Goal: Transaction & Acquisition: Book appointment/travel/reservation

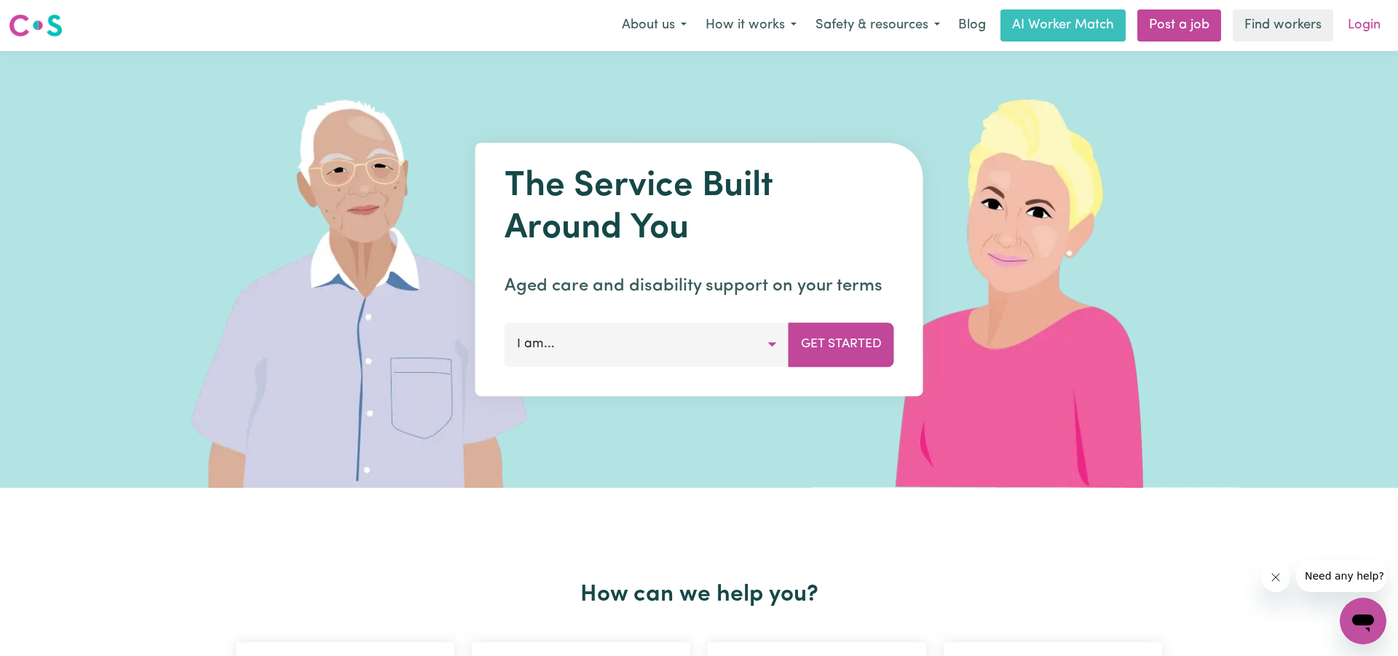
click at [1358, 23] on link "Login" at bounding box center [1364, 25] width 50 height 32
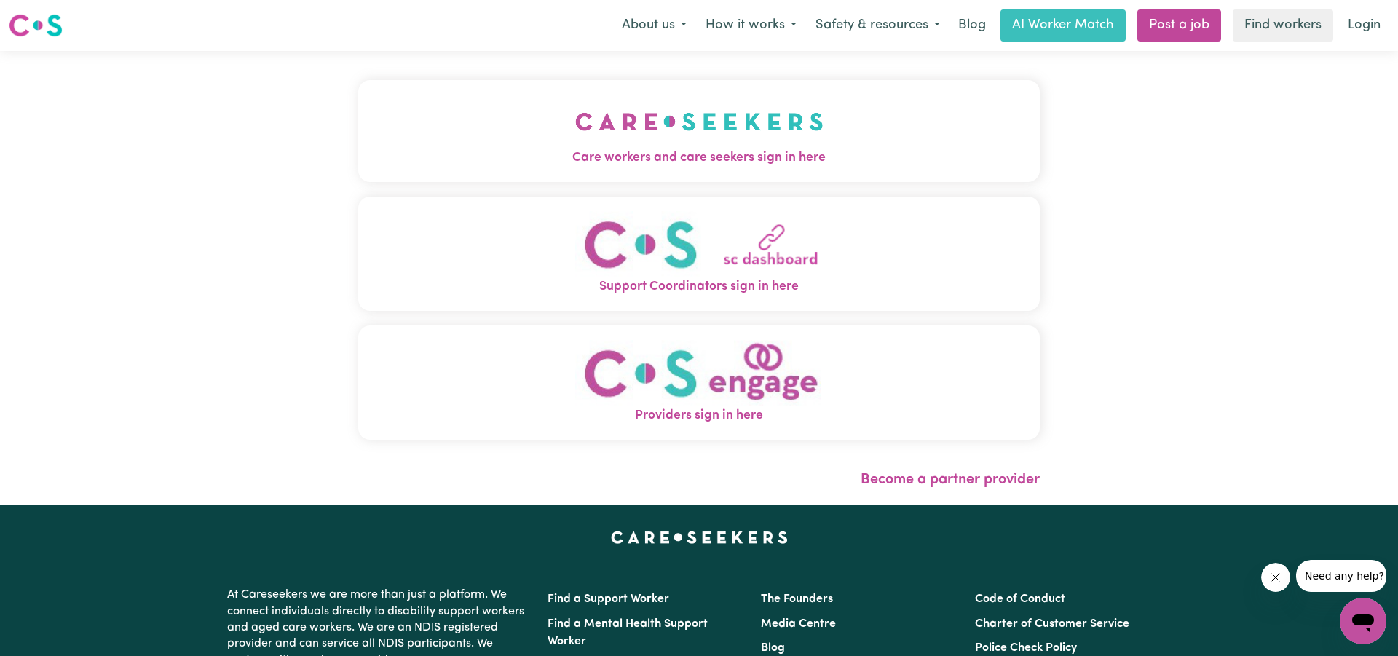
click at [555, 186] on div "Care workers and care seekers sign in here Support Coordinators sign in here Pr…" at bounding box center [698, 267] width 681 height 374
click at [566, 164] on span "Care workers and care seekers sign in here" at bounding box center [698, 158] width 681 height 19
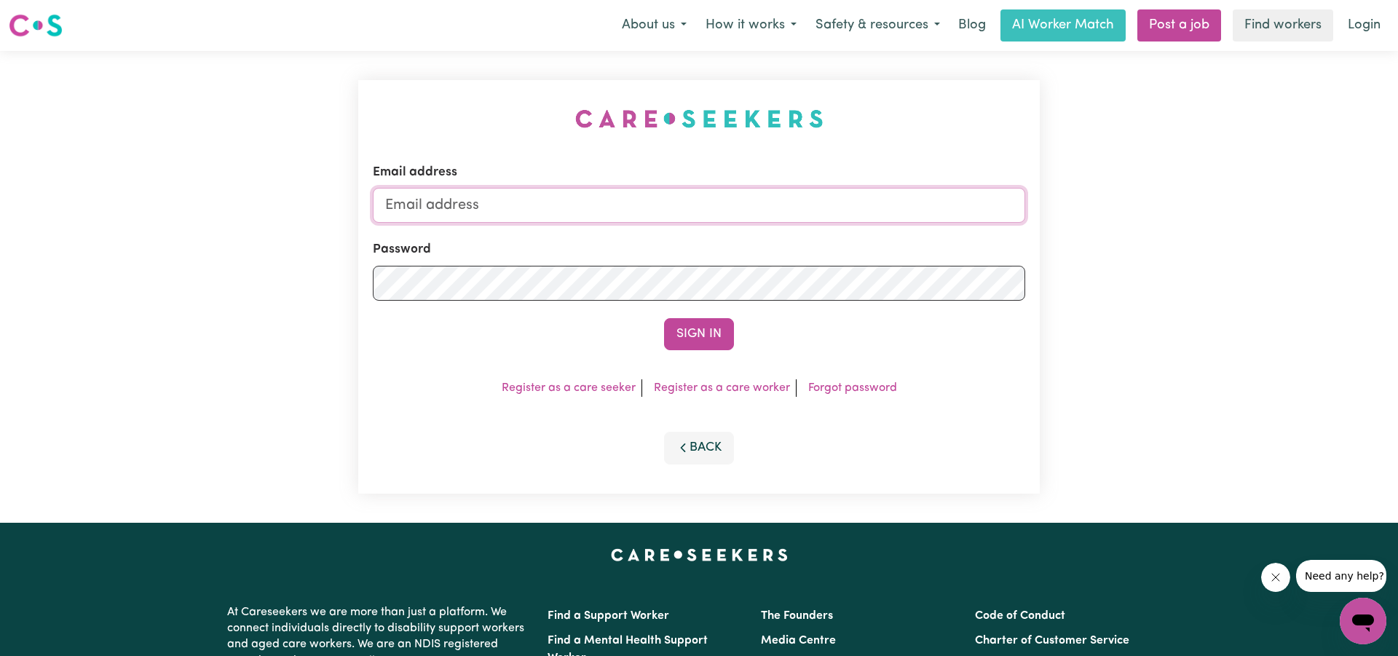
click at [561, 210] on input "Email address" at bounding box center [699, 205] width 652 height 35
type input "[EMAIL_ADDRESS][DOMAIN_NAME]"
click at [699, 335] on button "Sign In" at bounding box center [699, 334] width 70 height 32
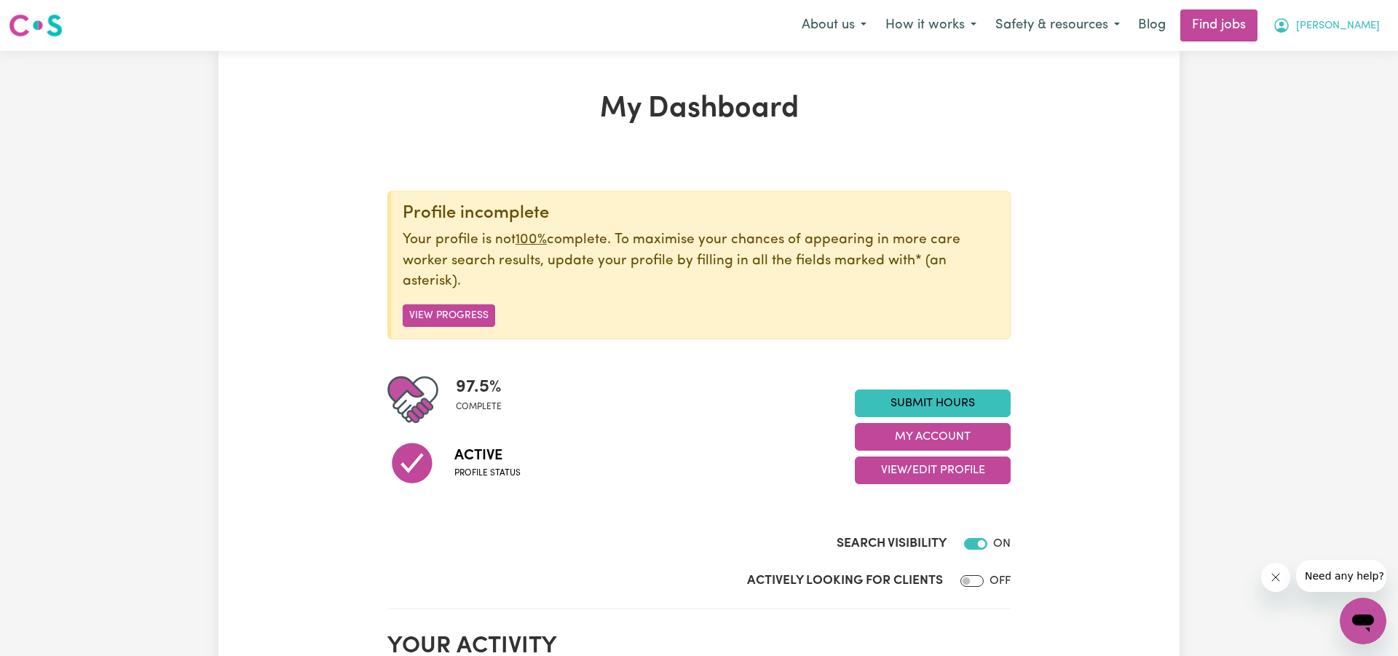
click at [1357, 23] on span "[PERSON_NAME]" at bounding box center [1338, 26] width 84 height 16
click at [1310, 55] on link "My Account" at bounding box center [1330, 57] width 115 height 28
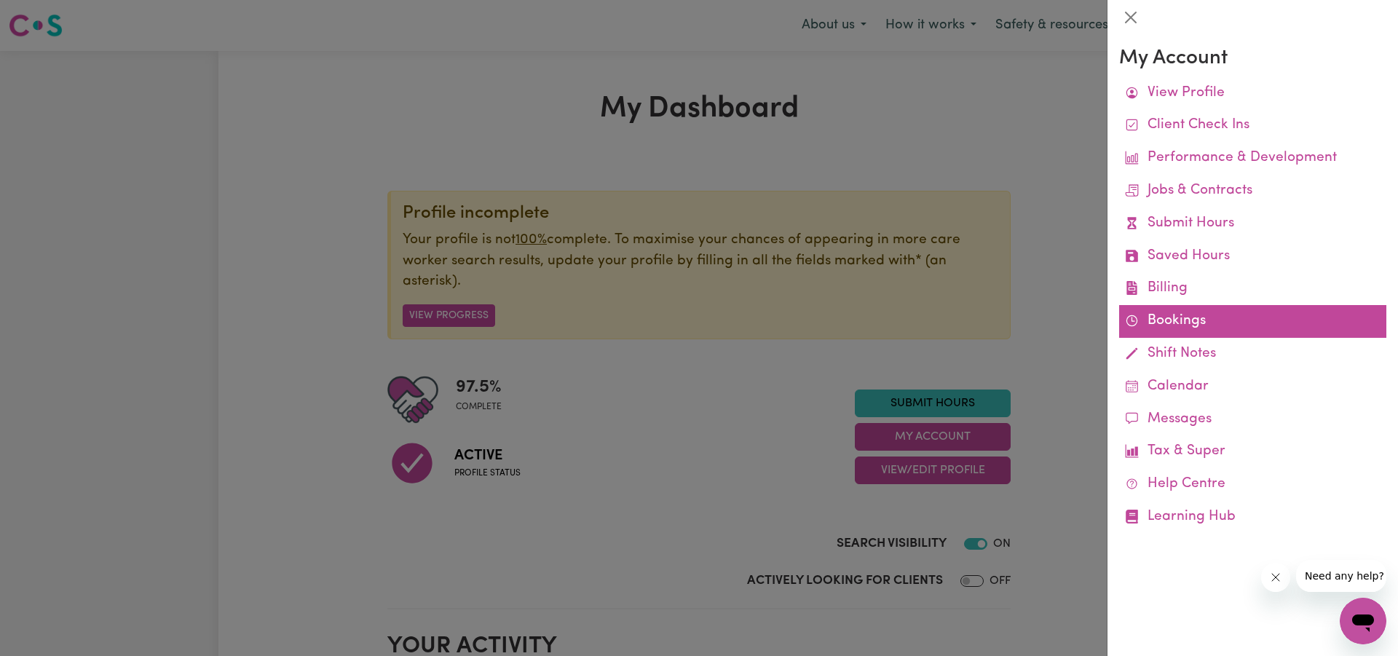
click at [1176, 320] on link "Bookings" at bounding box center [1252, 321] width 267 height 33
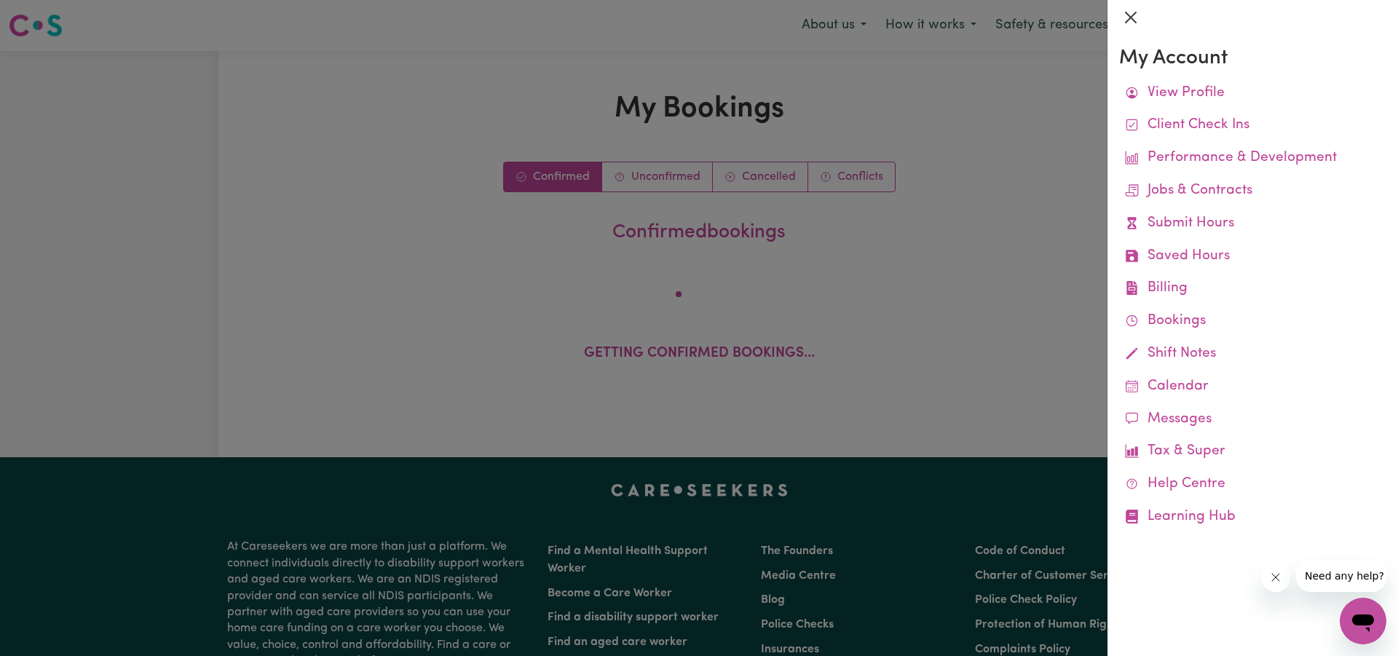
click at [1137, 14] on button "Close" at bounding box center [1130, 17] width 23 height 23
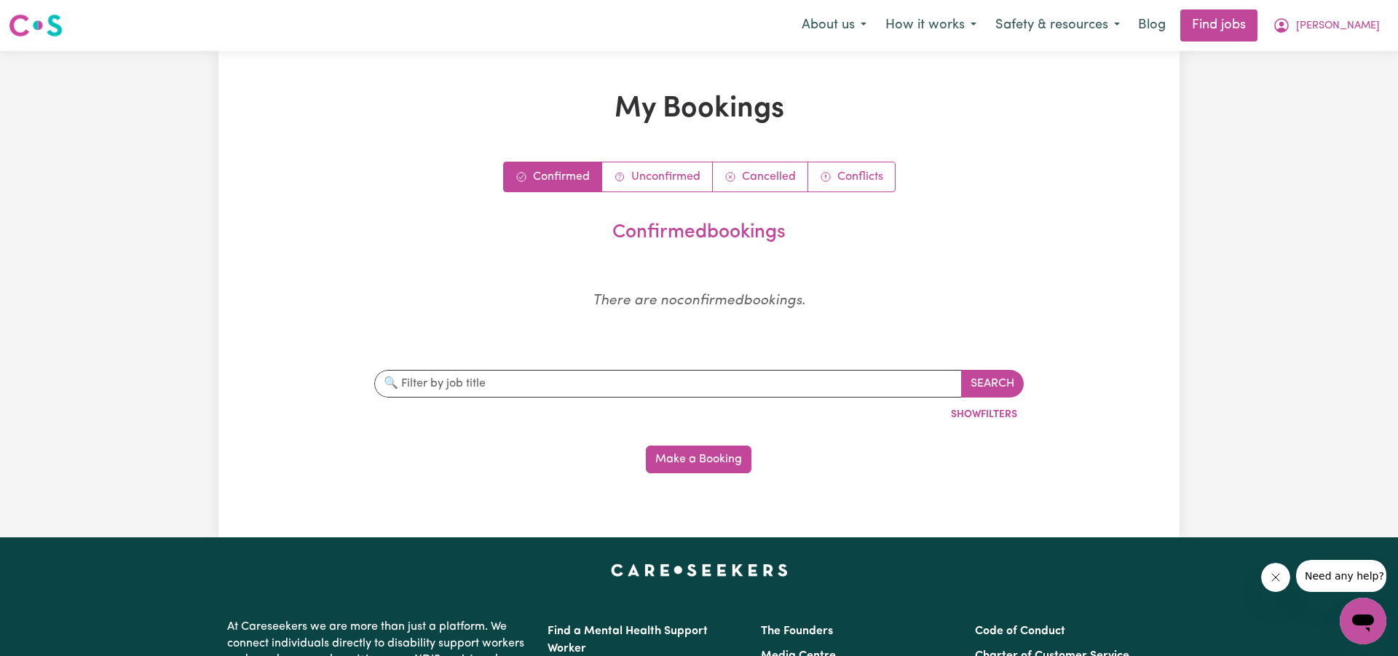
click at [698, 461] on button "Make a Booking" at bounding box center [699, 460] width 106 height 28
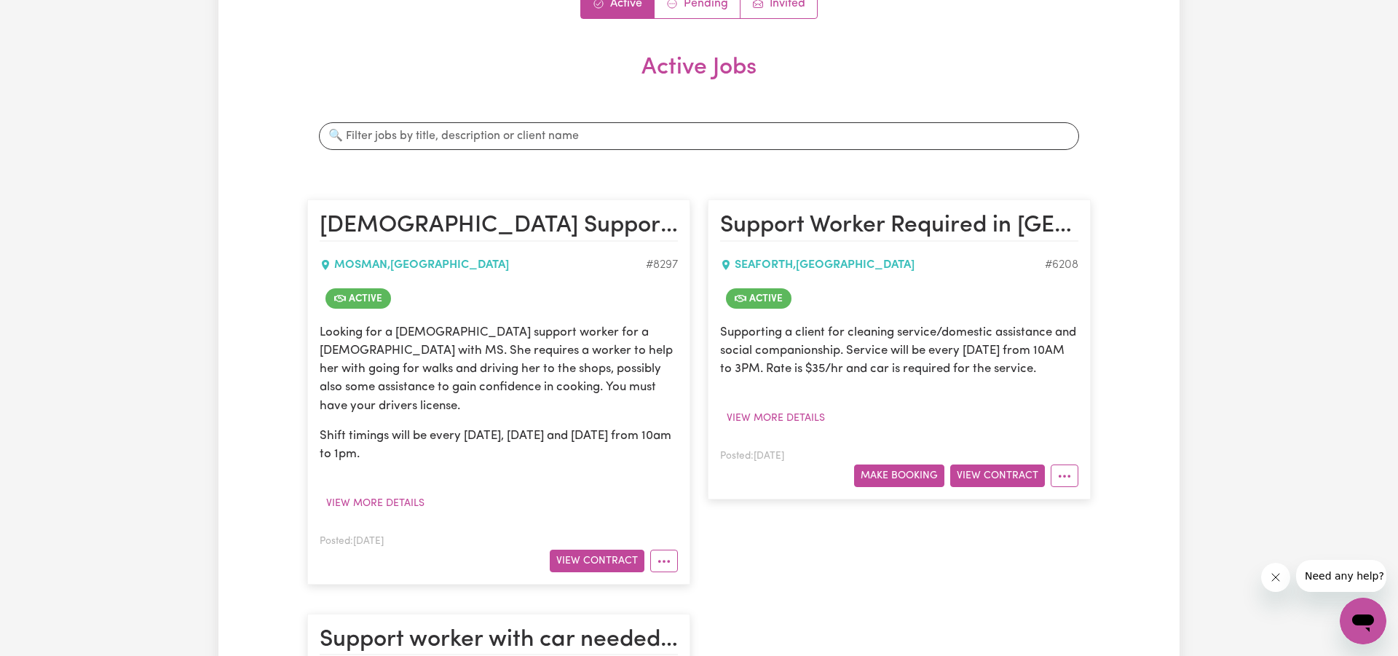
scroll to position [192, 0]
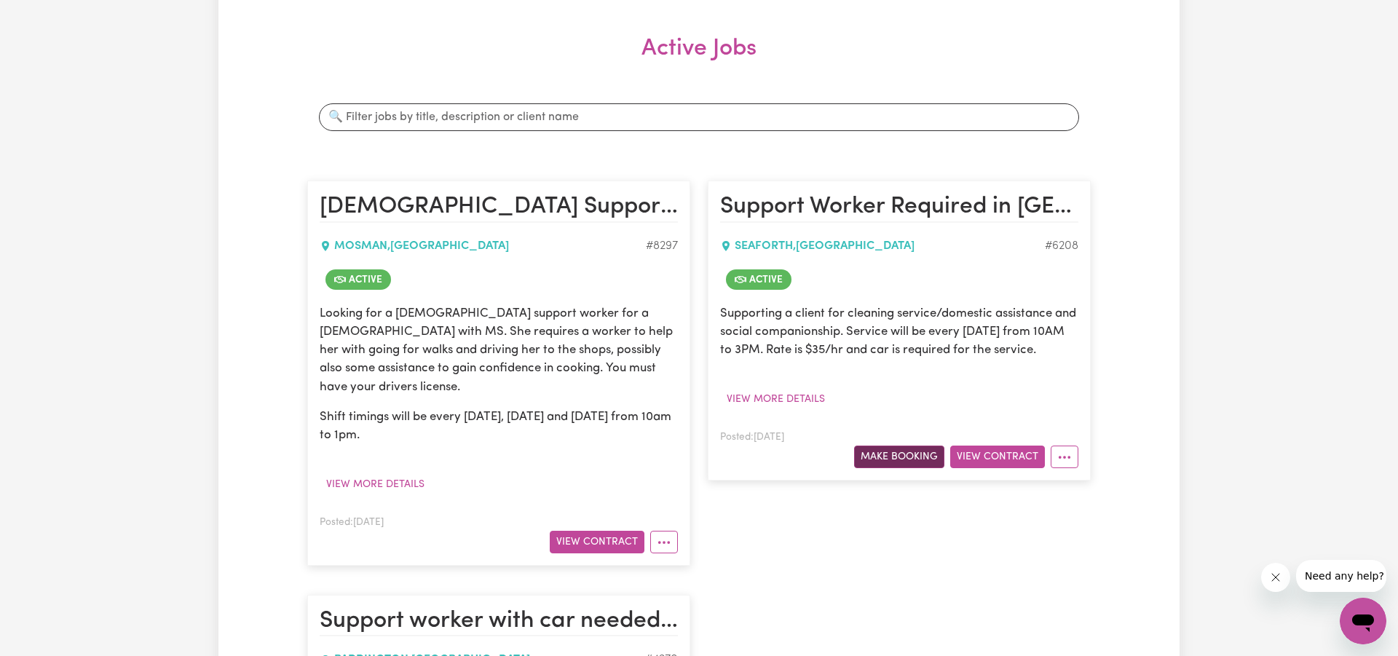
click at [884, 468] on button "Make Booking" at bounding box center [899, 457] width 90 height 23
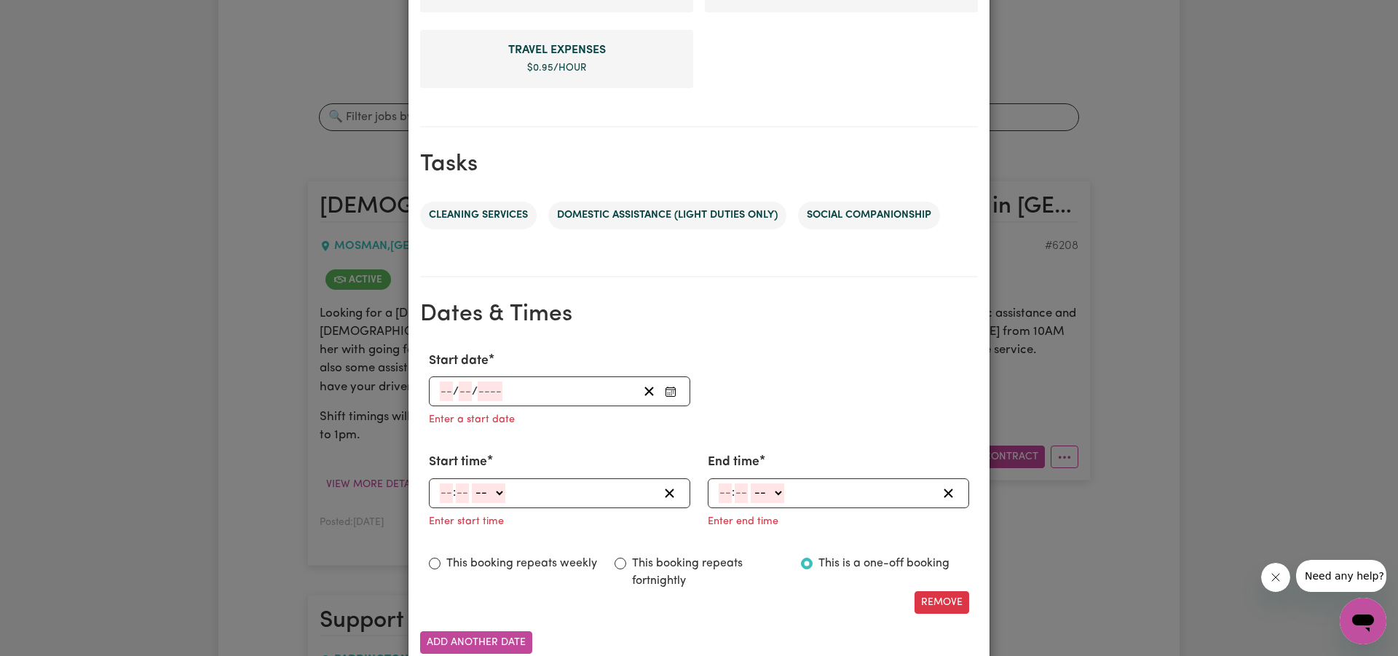
scroll to position [603, 0]
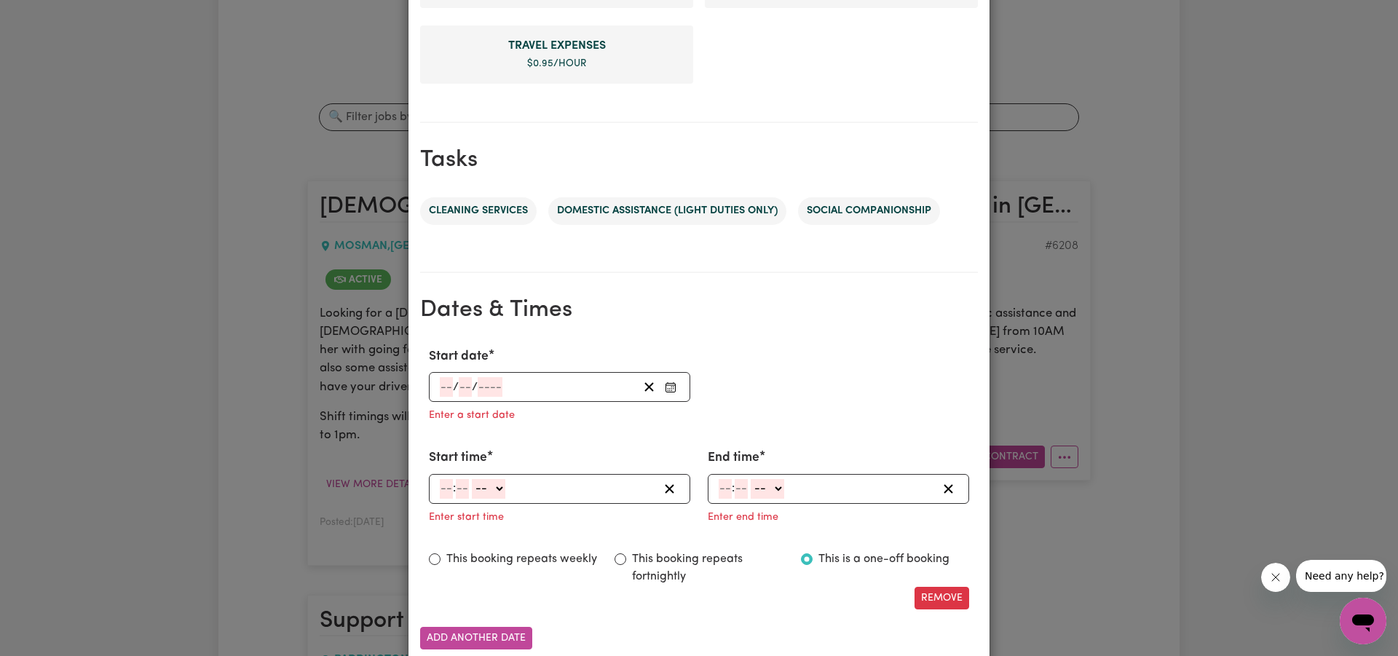
click at [670, 383] on rect "Enter Start date" at bounding box center [670, 387] width 9 height 9
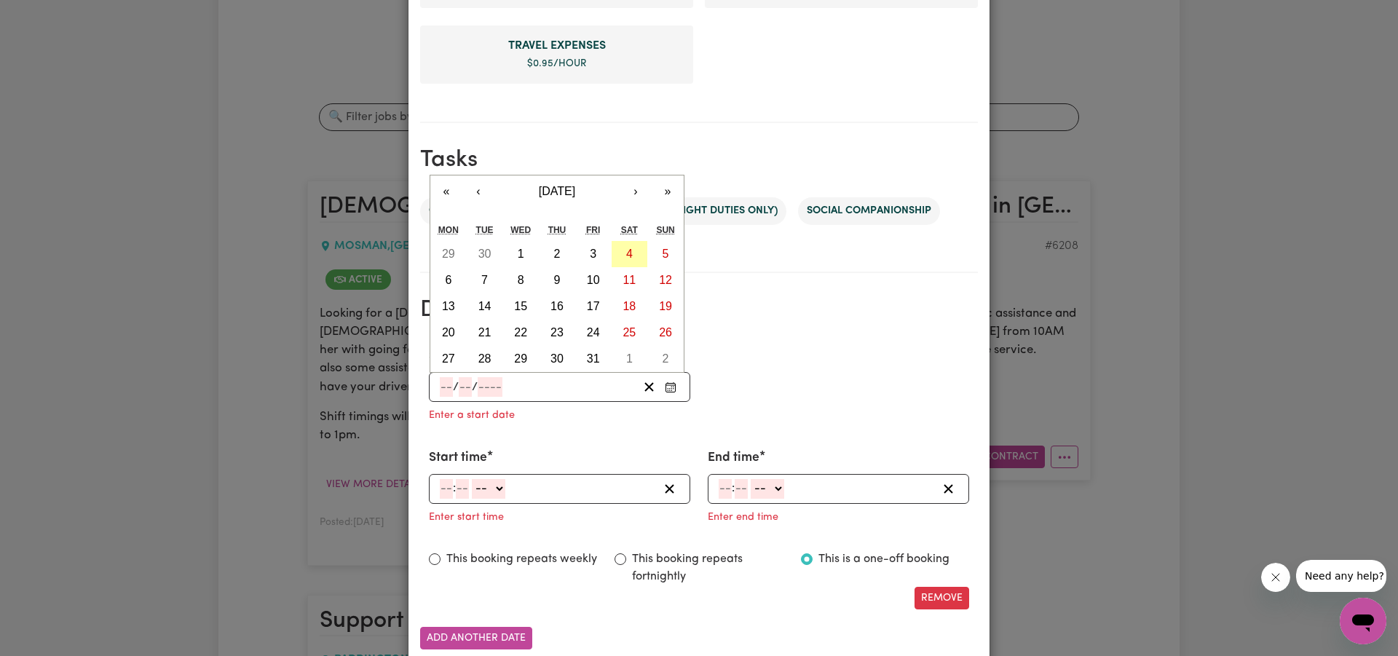
click at [630, 244] on button "4" at bounding box center [629, 254] width 36 height 26
type input "[DATE]"
type input "4"
type input "10"
type input "2025"
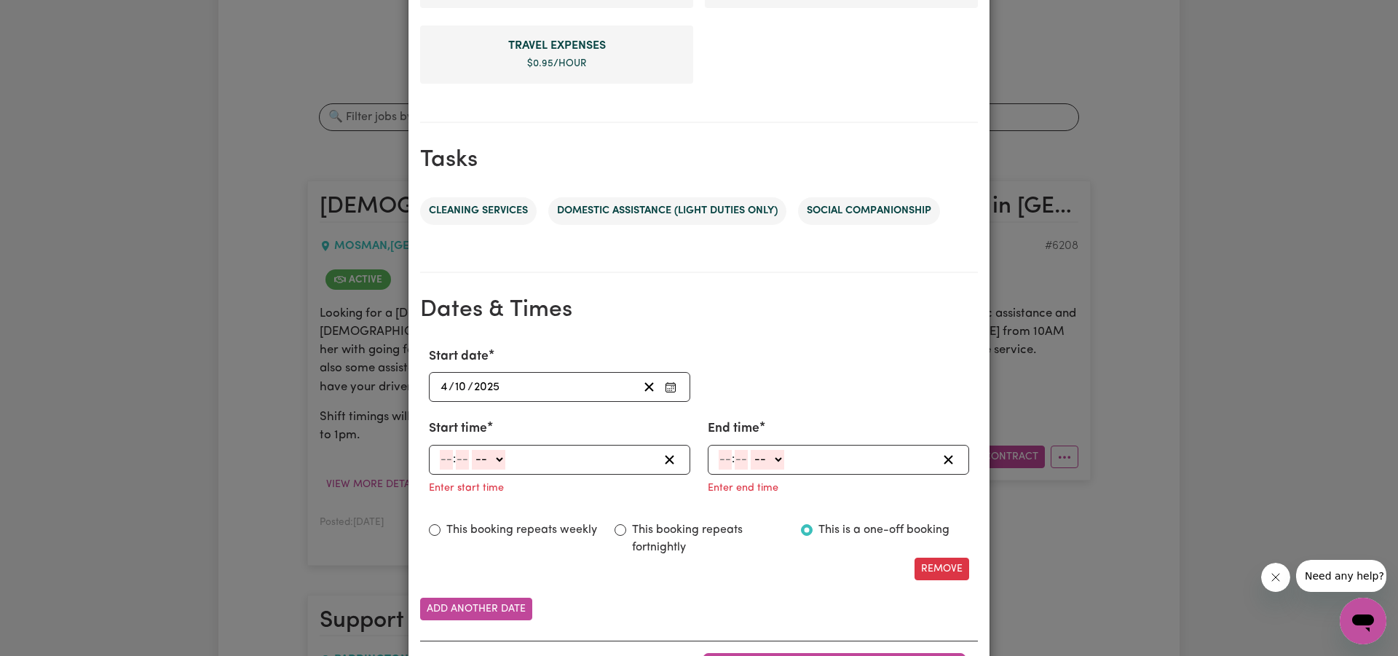
click at [462, 463] on input "number" at bounding box center [462, 460] width 13 height 20
click at [451, 462] on input "number" at bounding box center [446, 460] width 13 height 20
type input "11"
type input "00"
select select "am"
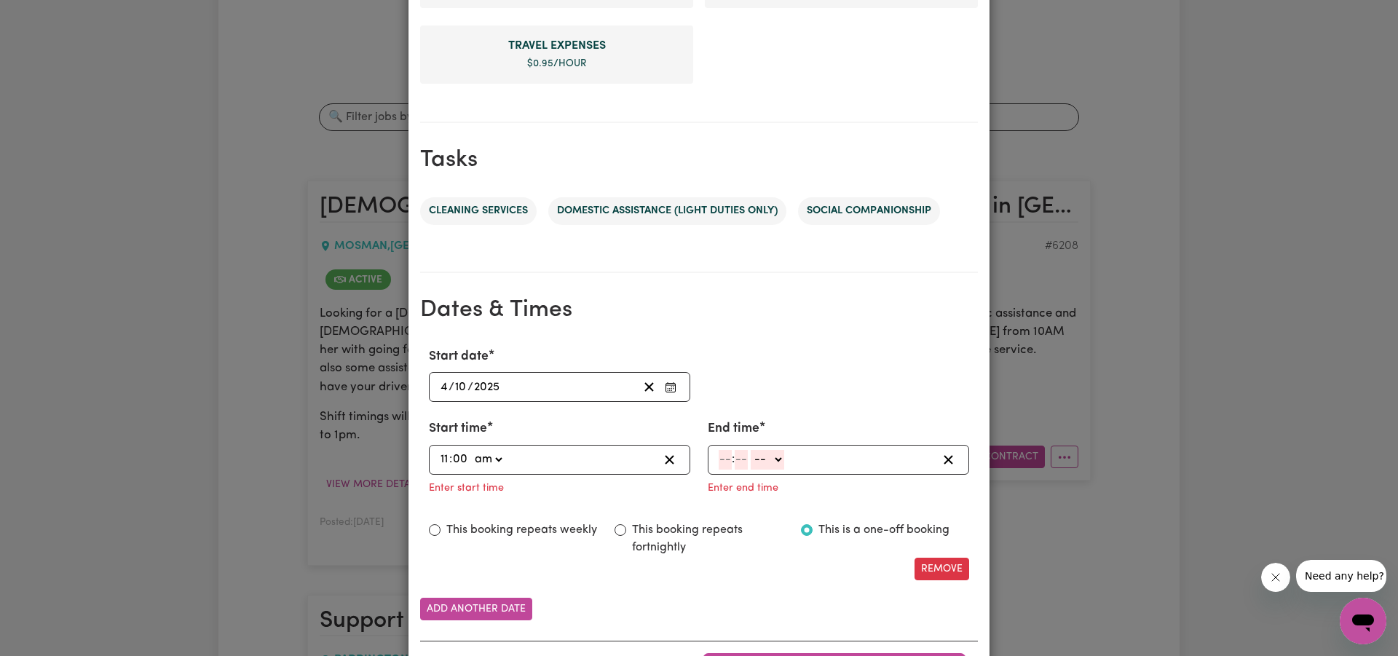
type input "11:00"
type input "0"
click at [727, 457] on input "number" at bounding box center [724, 460] width 13 height 20
type input "12"
type input "2"
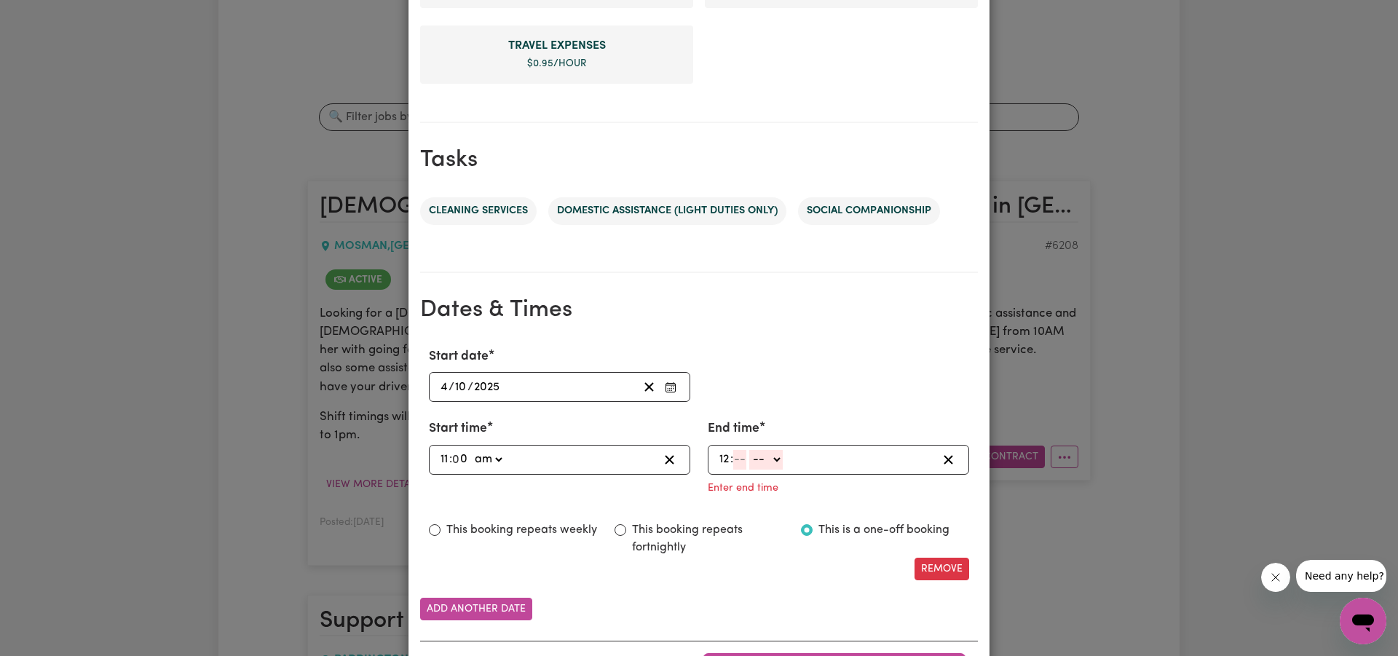
click at [723, 451] on input "12" at bounding box center [724, 460] width 12 height 20
type input "2"
click at [732, 456] on input "number" at bounding box center [735, 460] width 13 height 20
type input "00"
select select "pm"
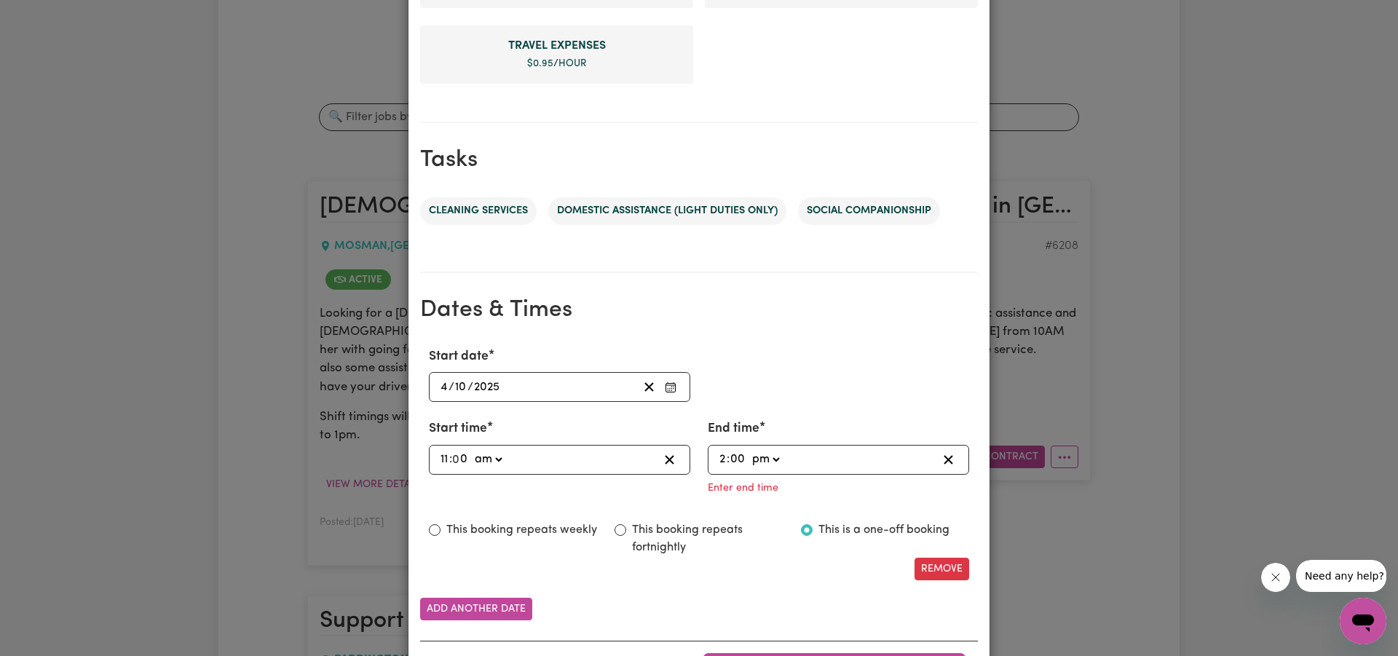
type input "14:00"
type input "0"
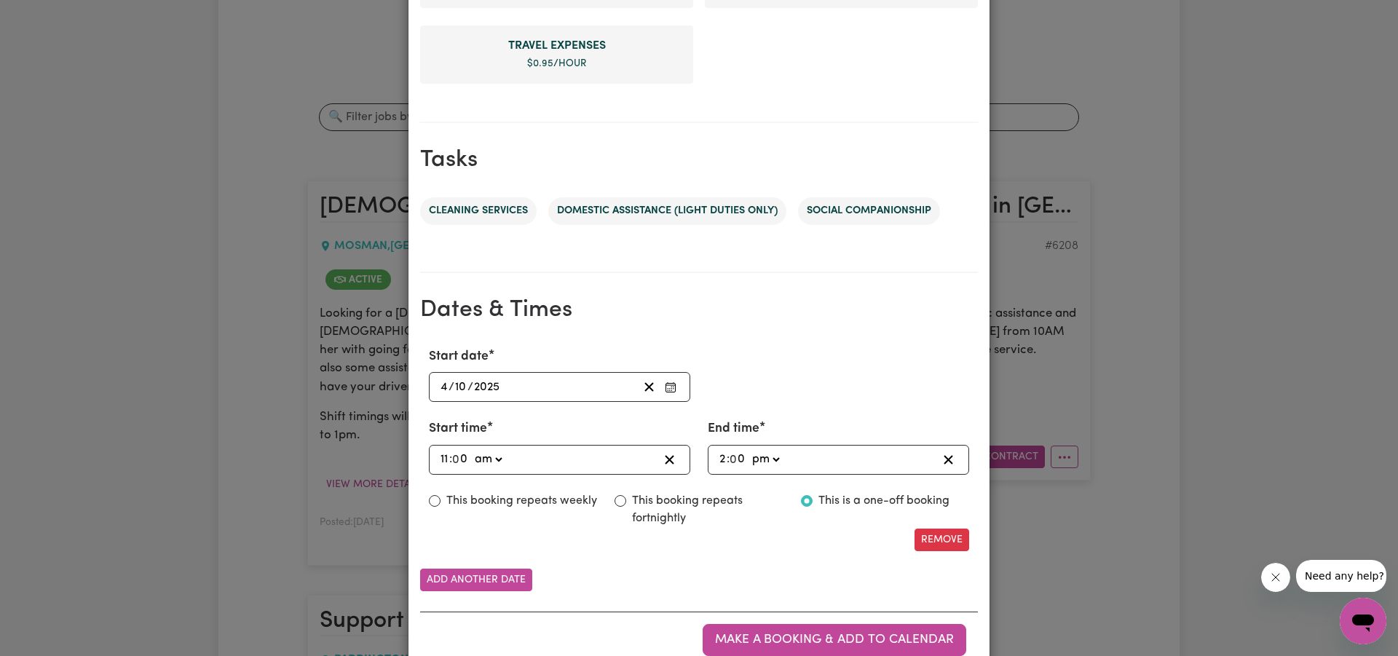
click at [617, 500] on input "This booking repeats fortnightly" at bounding box center [620, 501] width 12 height 12
radio input "true"
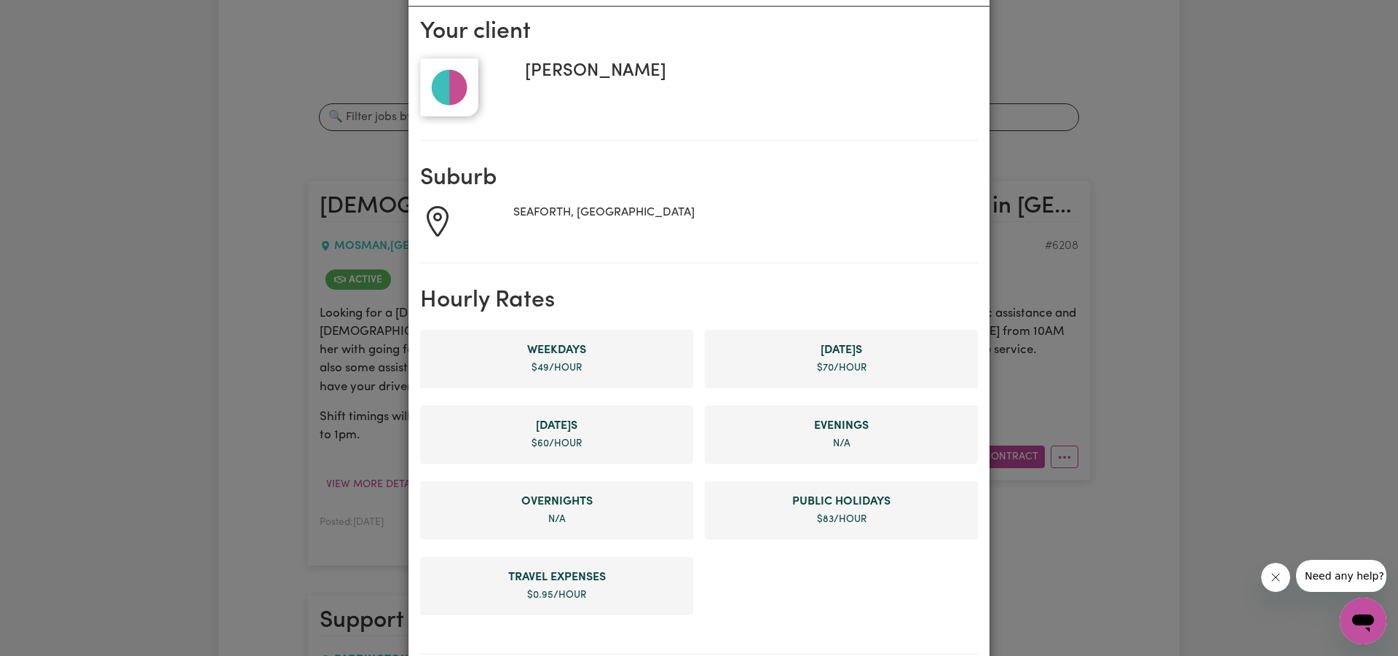
scroll to position [92, 0]
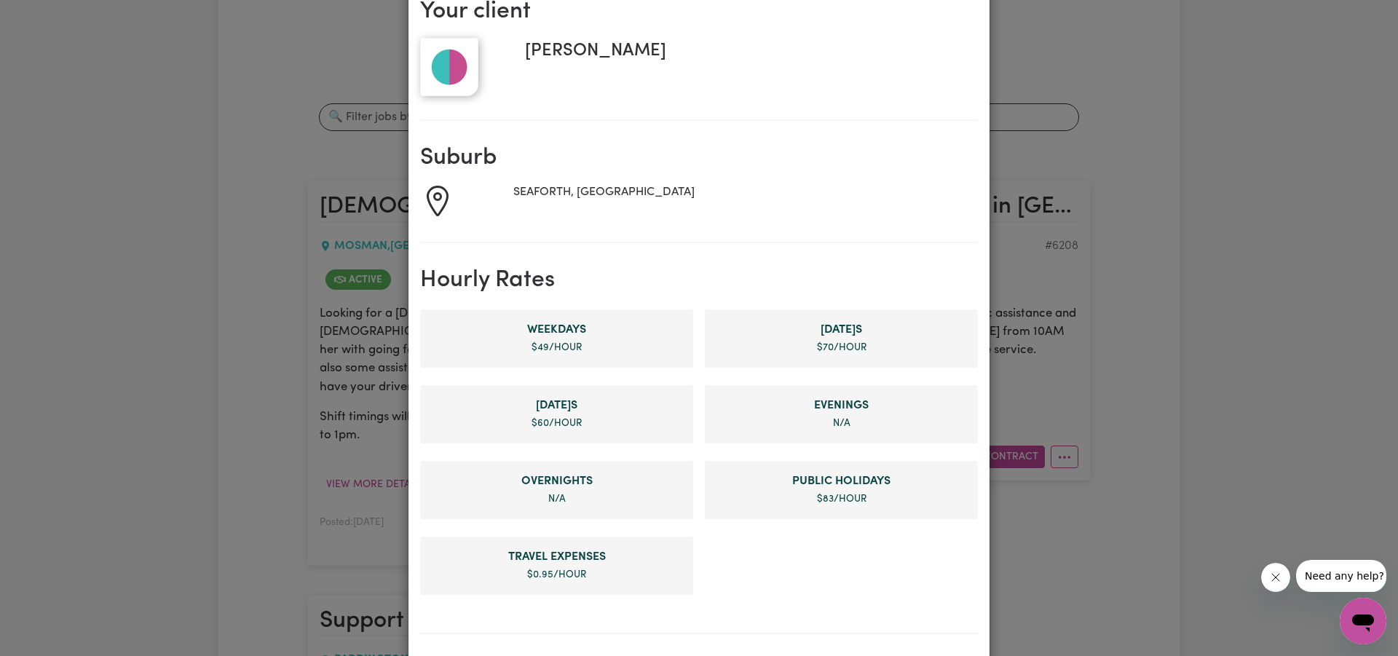
click at [861, 330] on span "[DATE] s" at bounding box center [841, 329] width 250 height 17
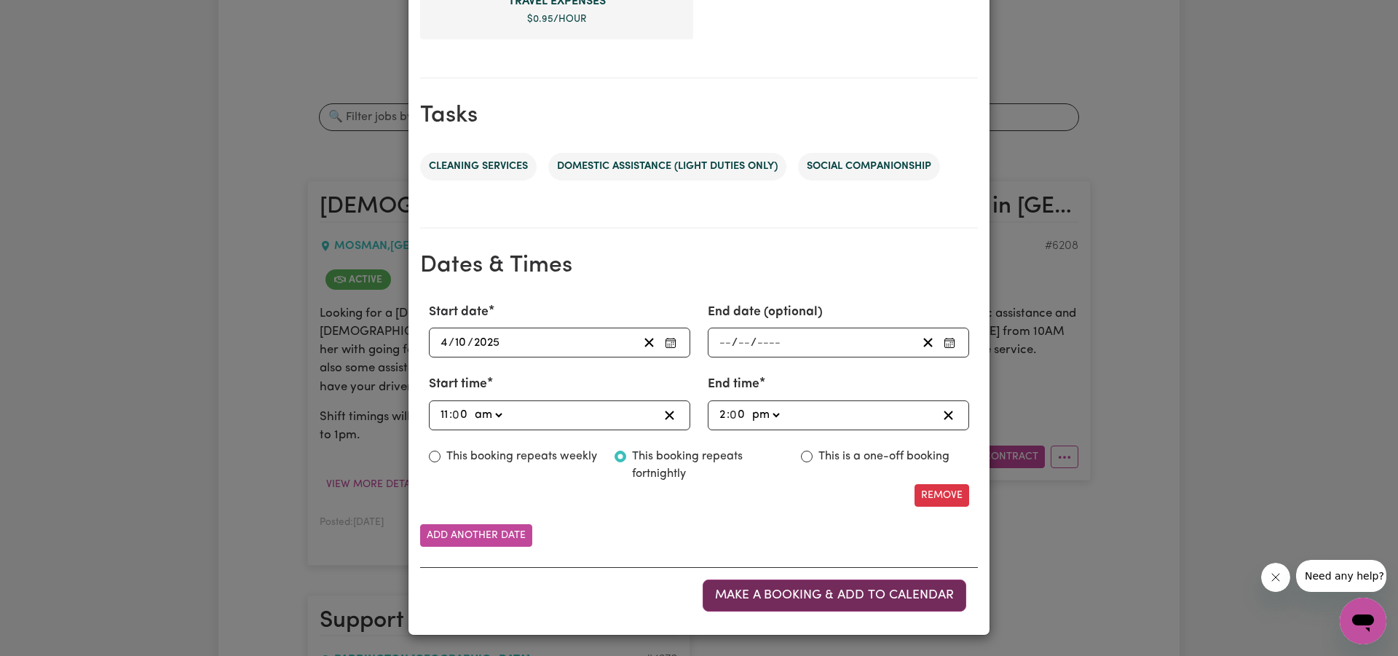
scroll to position [647, 0]
click at [820, 595] on span "Make a booking & add to calendar" at bounding box center [834, 596] width 239 height 12
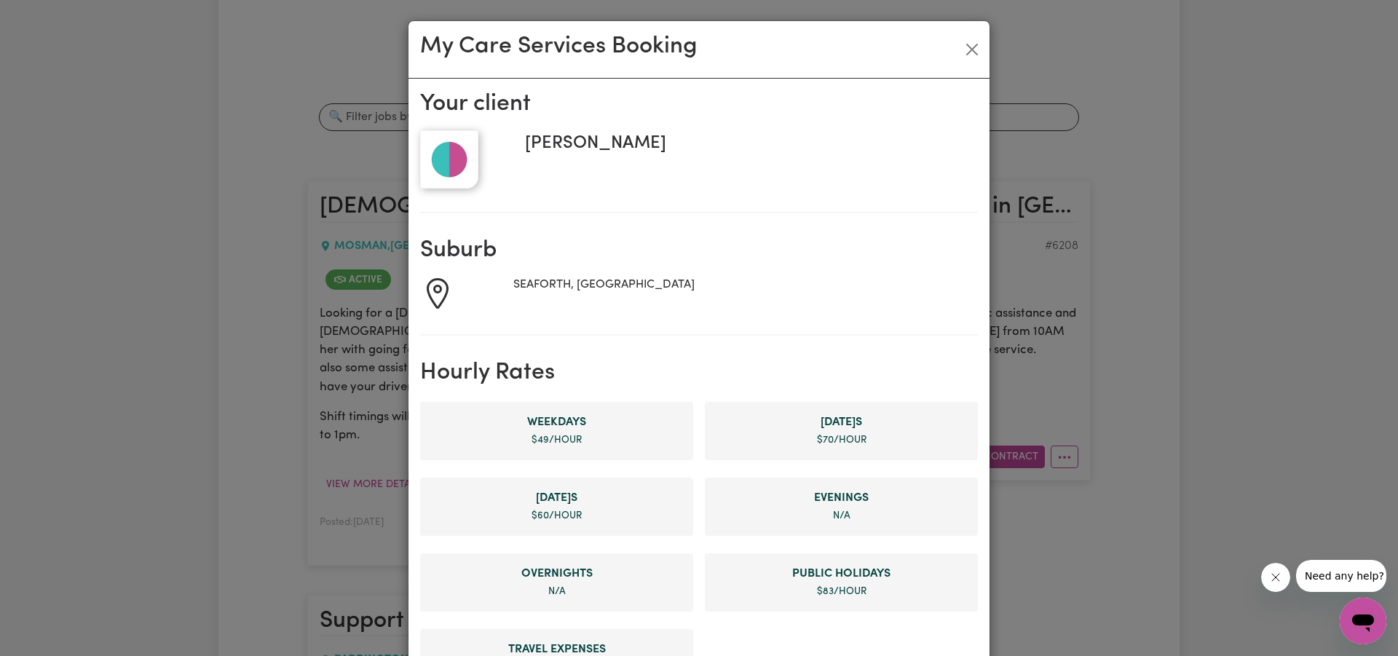
scroll to position [0, 0]
click at [973, 47] on button "Close" at bounding box center [971, 49] width 23 height 23
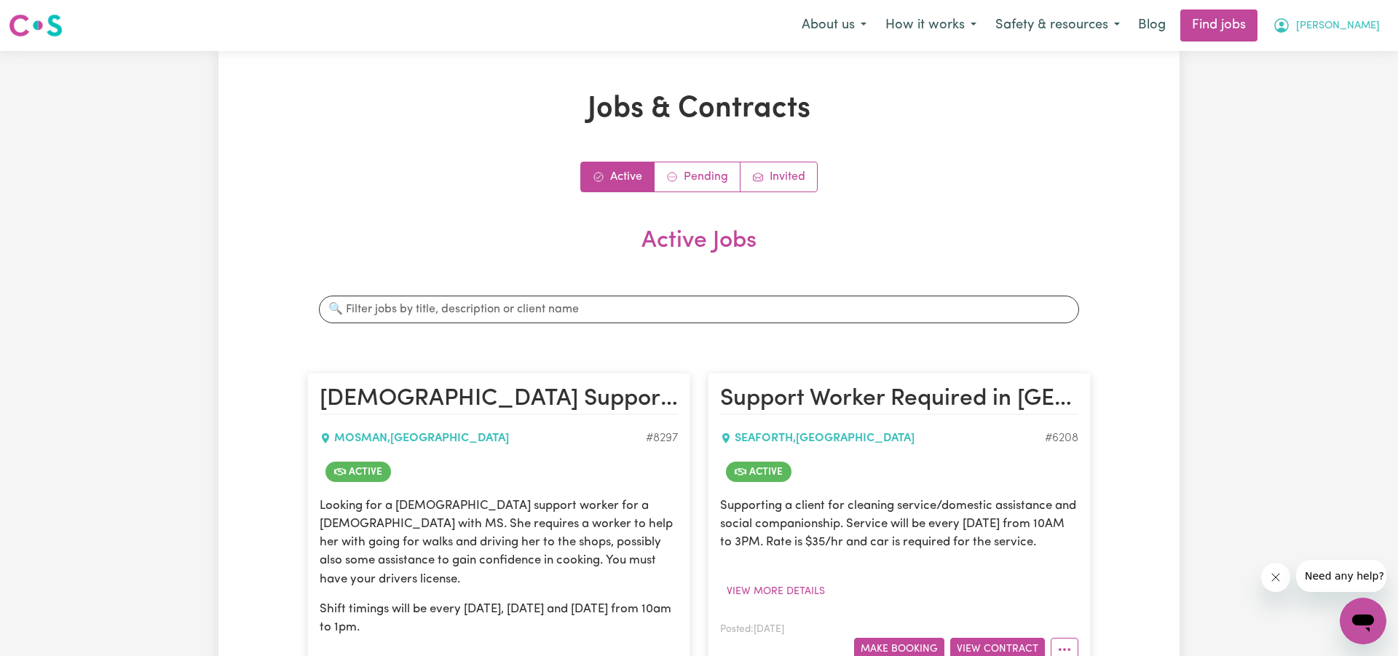
click at [1355, 25] on span "[PERSON_NAME]" at bounding box center [1338, 26] width 84 height 16
click at [1307, 52] on link "My Account" at bounding box center [1330, 57] width 115 height 28
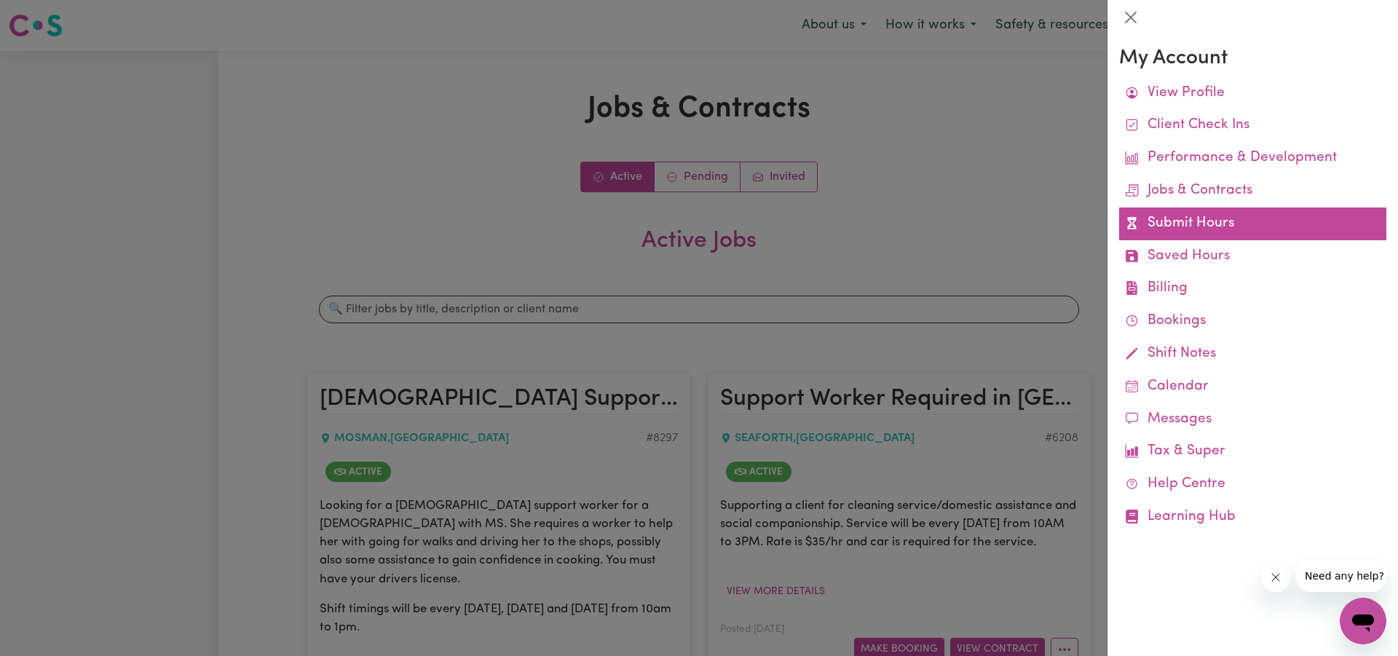
click at [1219, 223] on link "Submit Hours" at bounding box center [1252, 223] width 267 height 33
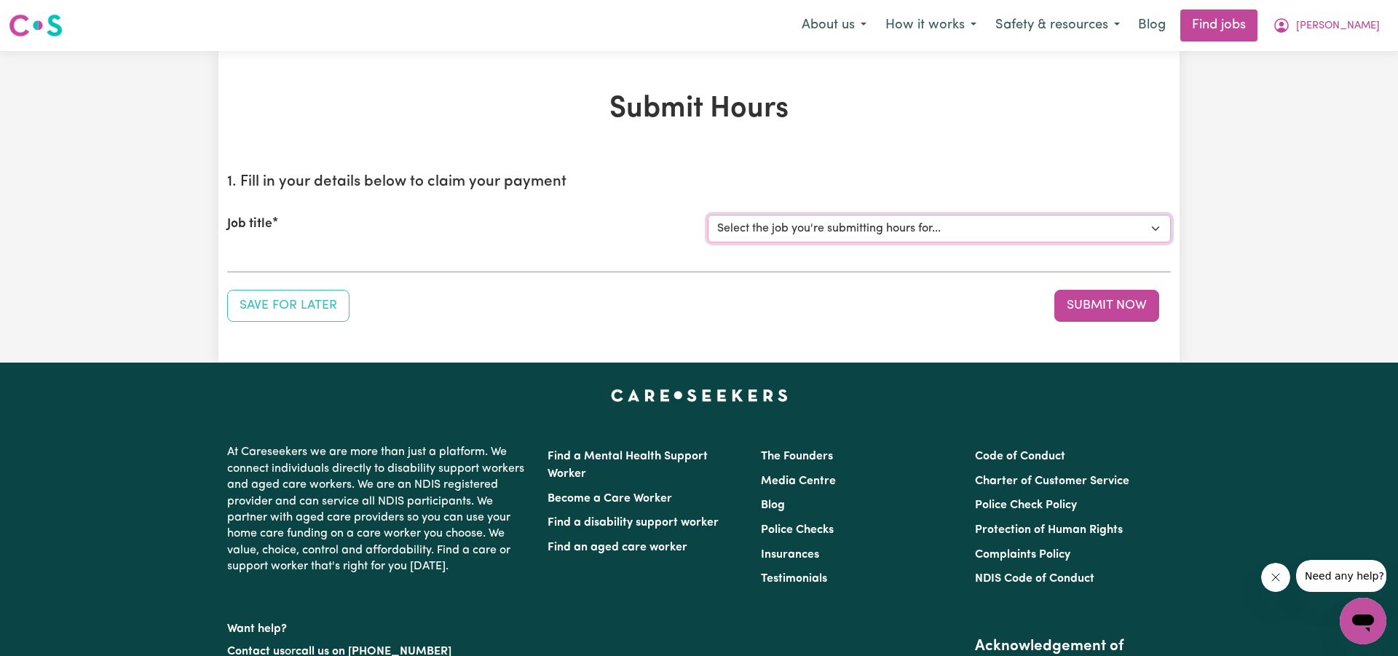
select select "6208"
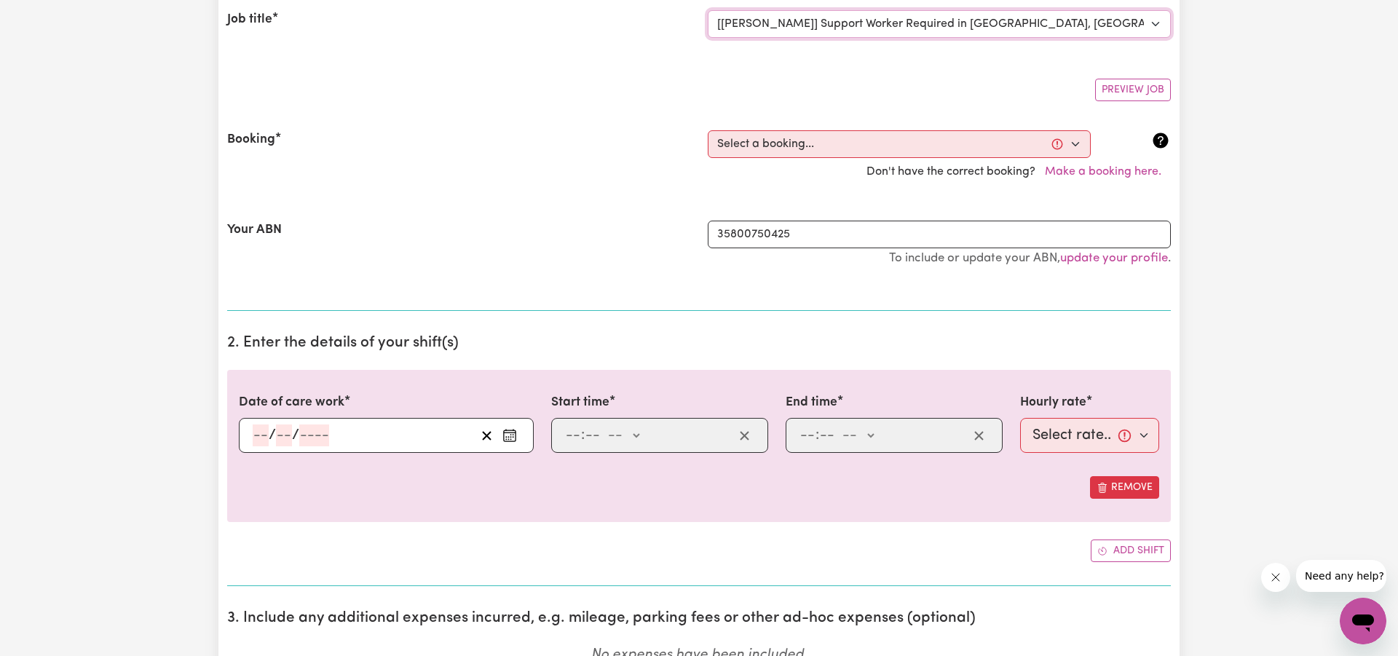
scroll to position [208, 0]
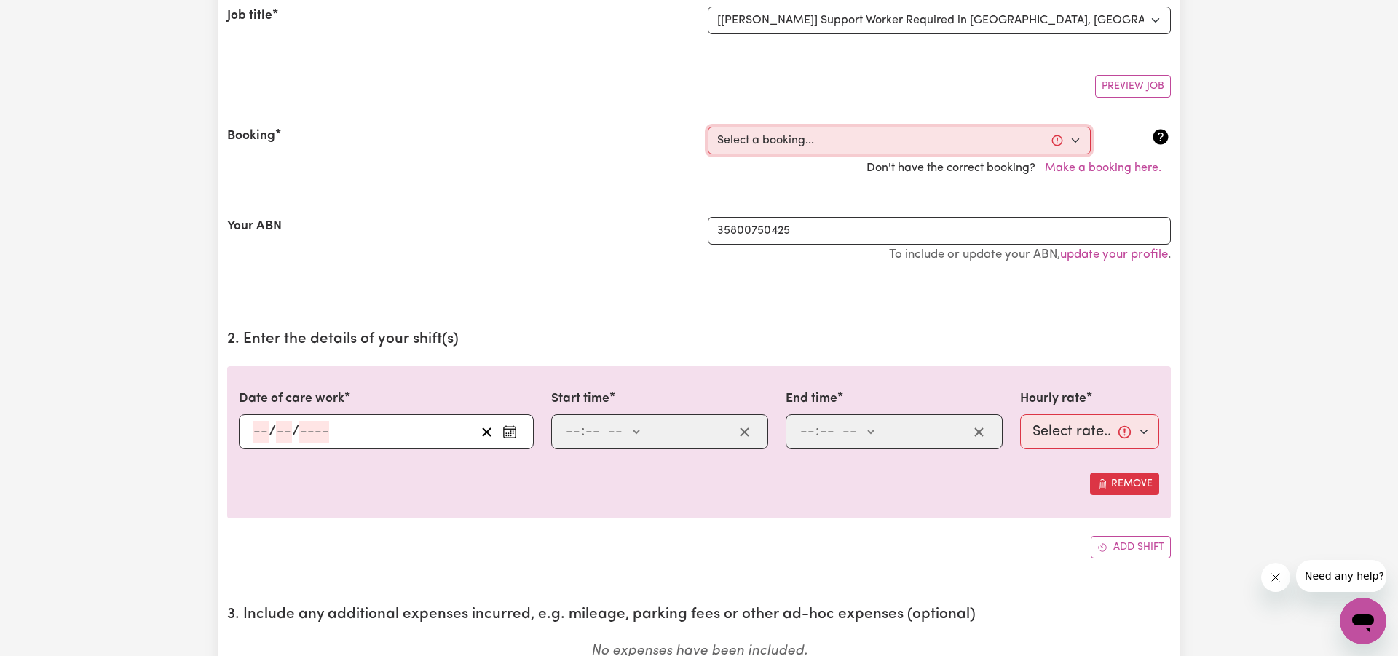
select select "365319"
type input "[DATE]"
type input "20"
type input "9"
type input "2025"
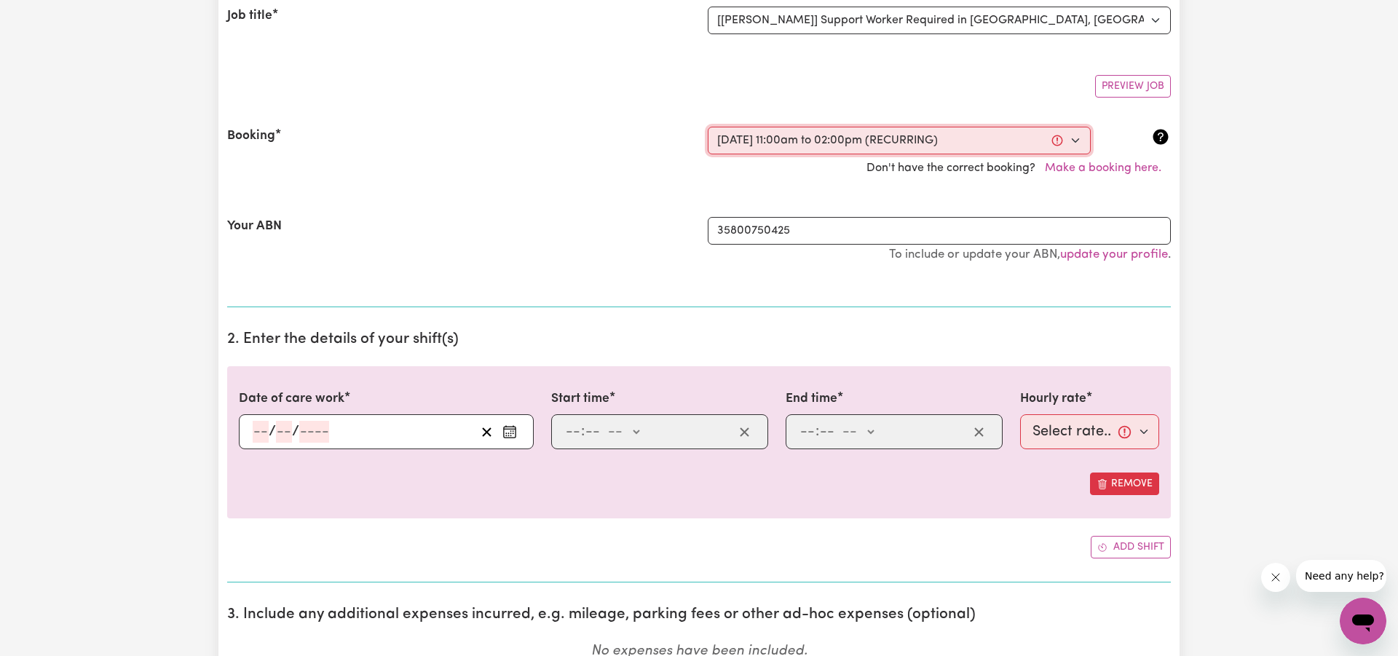
type input "11:00"
type input "11"
type input "0"
select select "am"
type input "14:00"
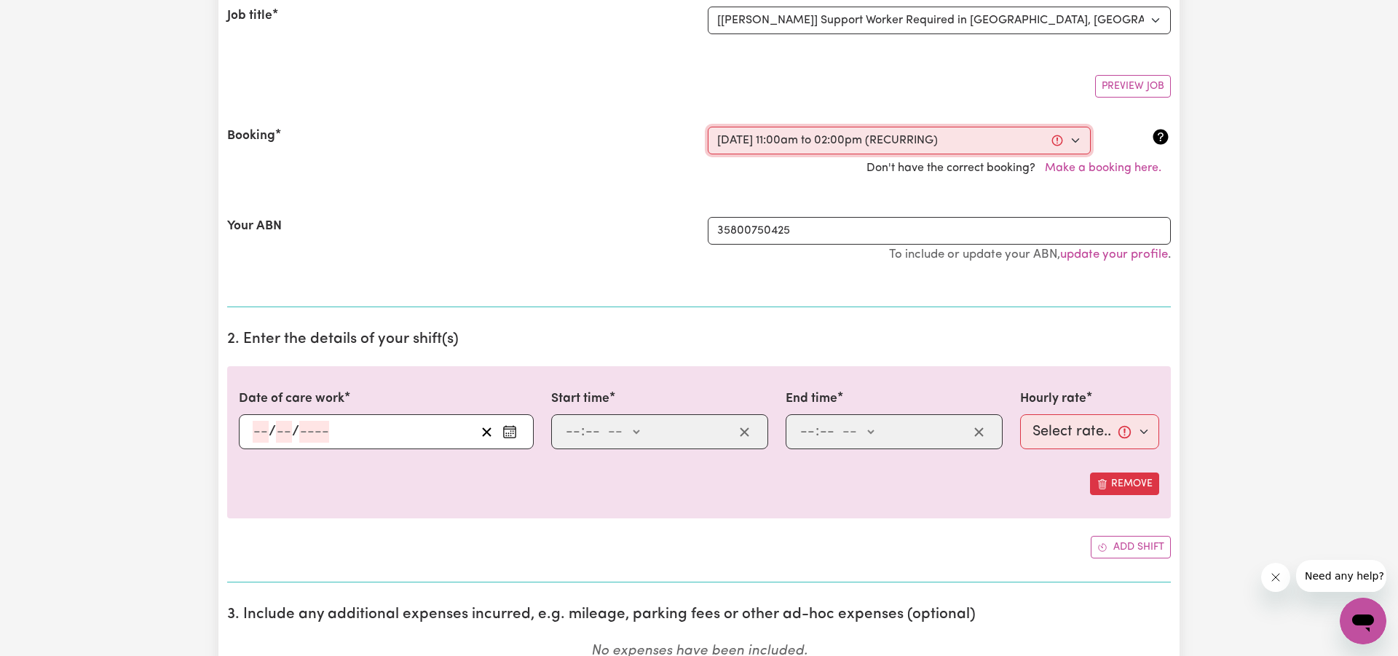
type input "2"
type input "0"
select select "pm"
select select "70-[DATE]"
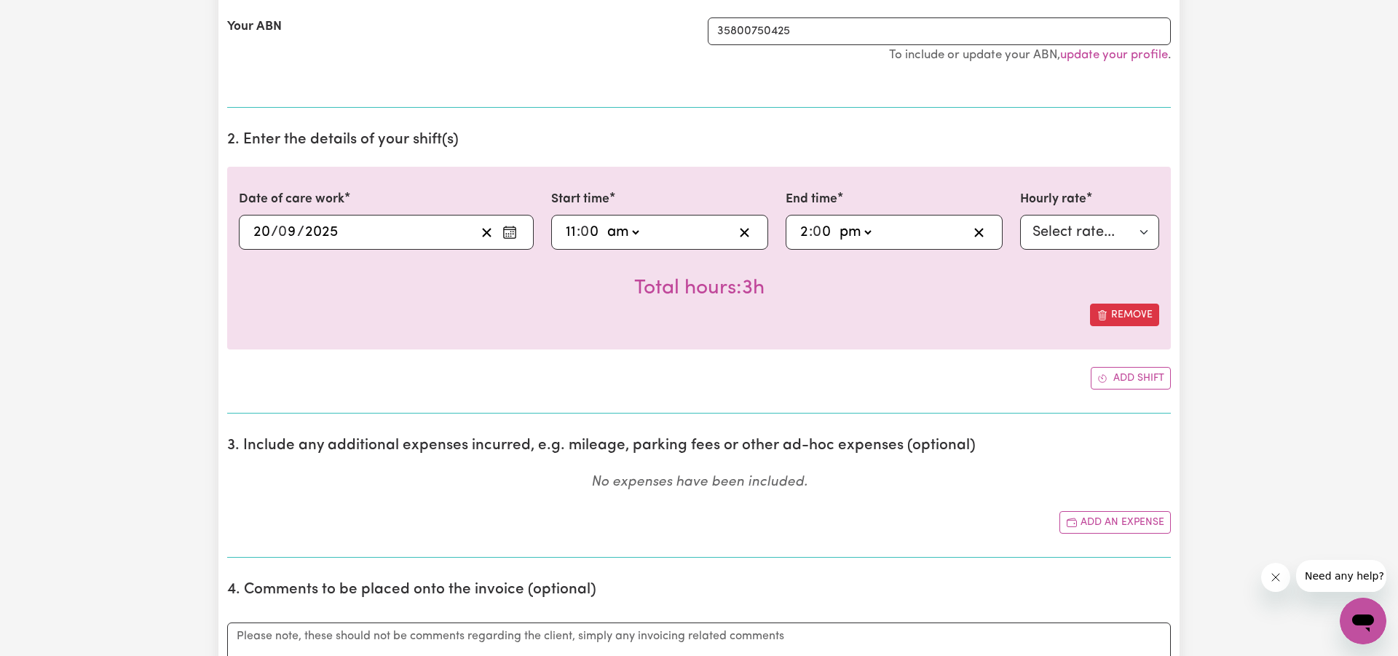
scroll to position [423, 0]
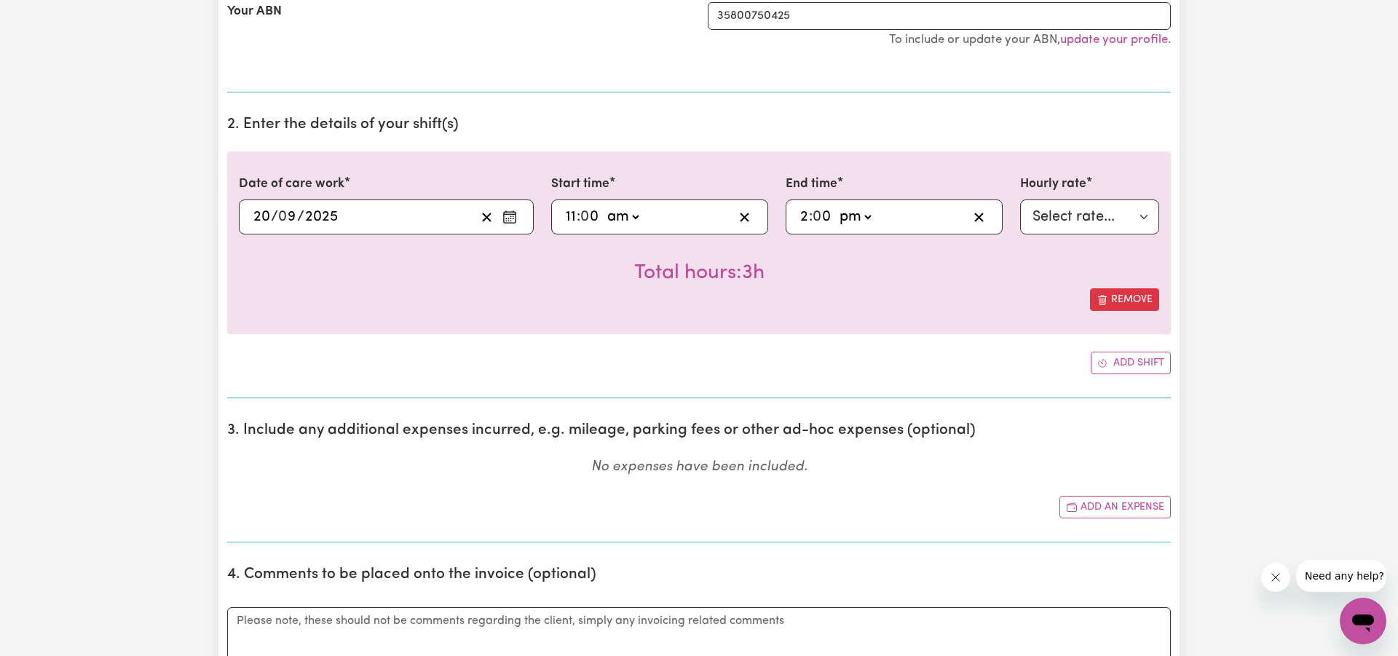
click at [510, 219] on icon "Enter the date of care work" at bounding box center [509, 217] width 15 height 15
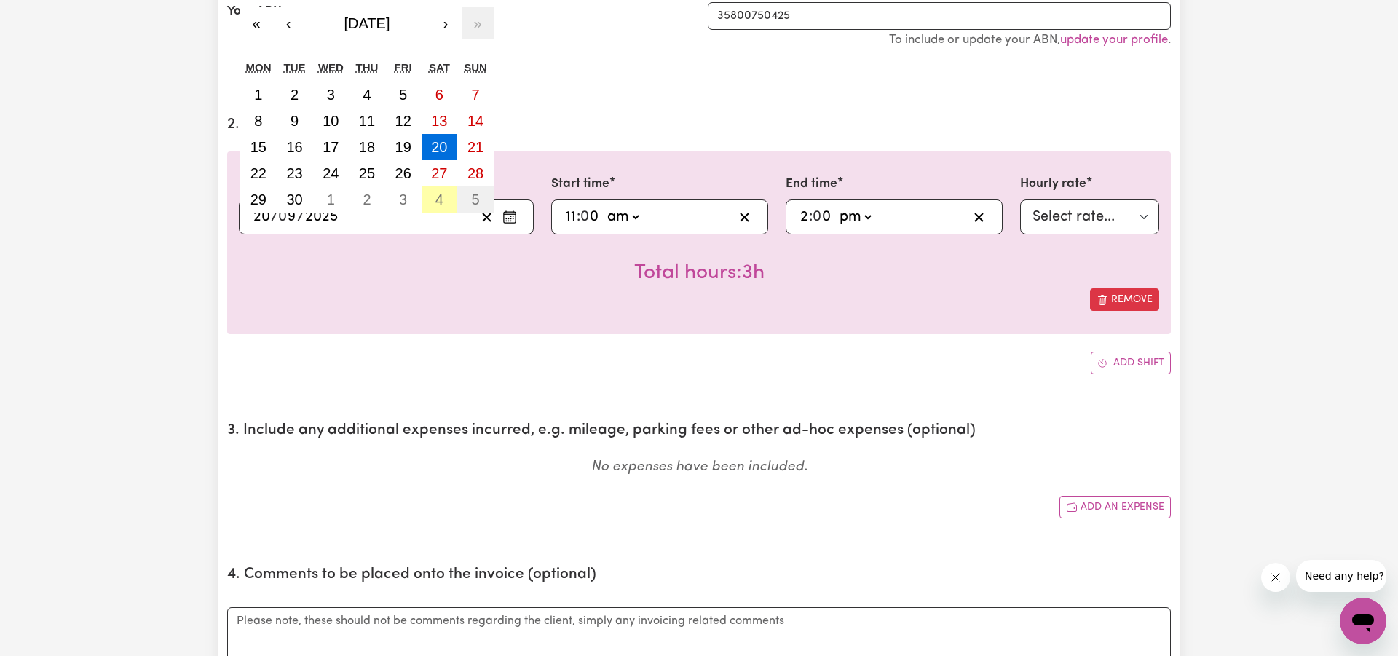
click at [436, 199] on abbr "4" at bounding box center [439, 199] width 8 height 16
type input "[DATE]"
type input "4"
type input "10"
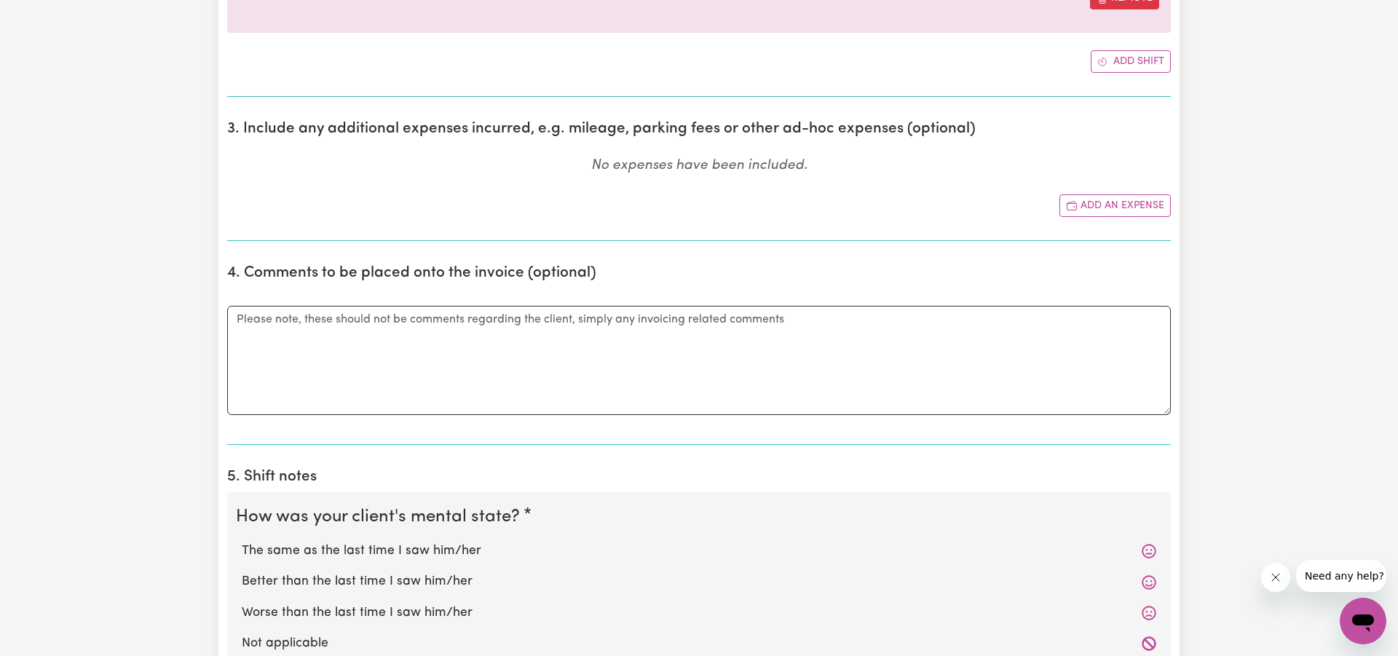
scroll to position [735, 0]
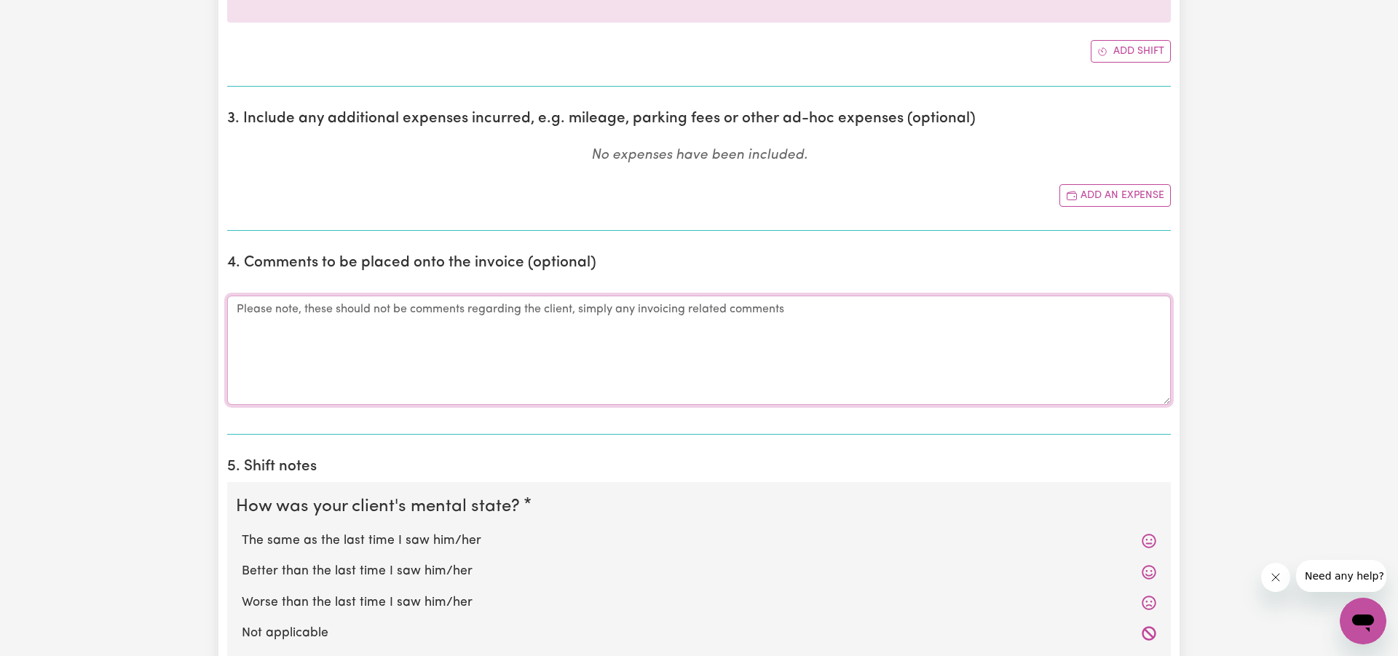
click at [435, 312] on textarea "Comments" at bounding box center [698, 350] width 943 height 109
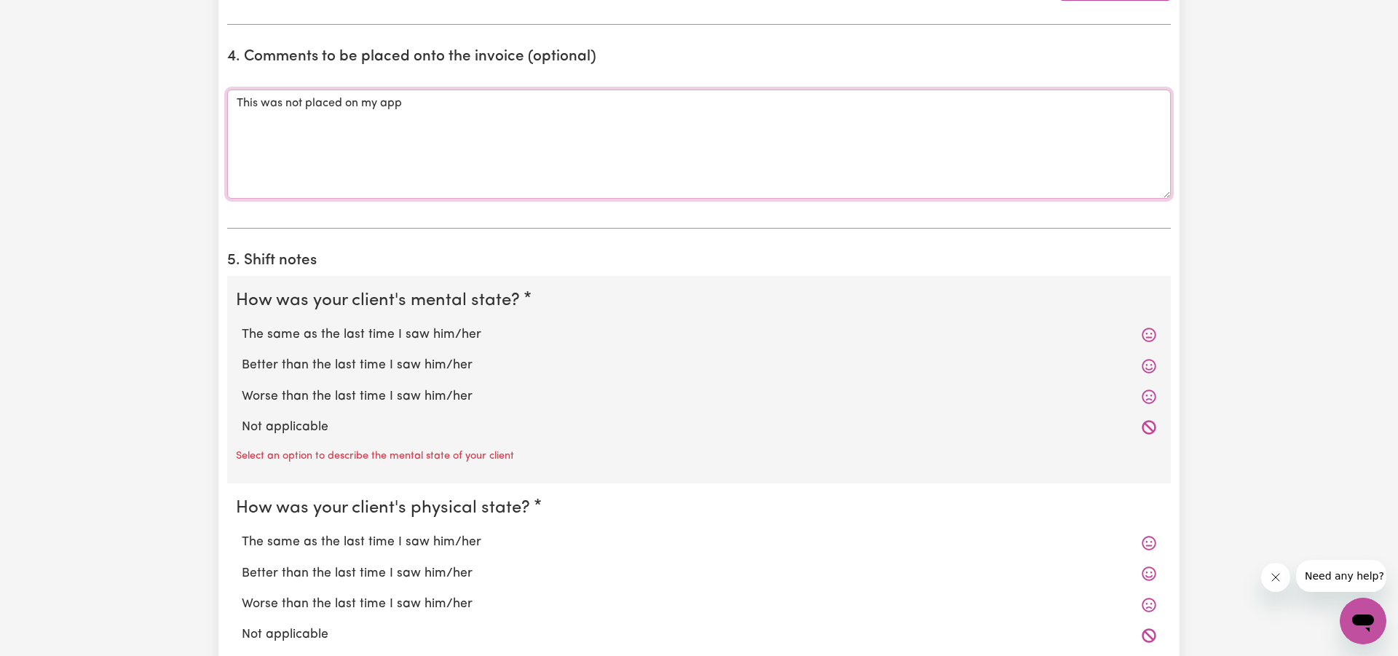
scroll to position [966, 0]
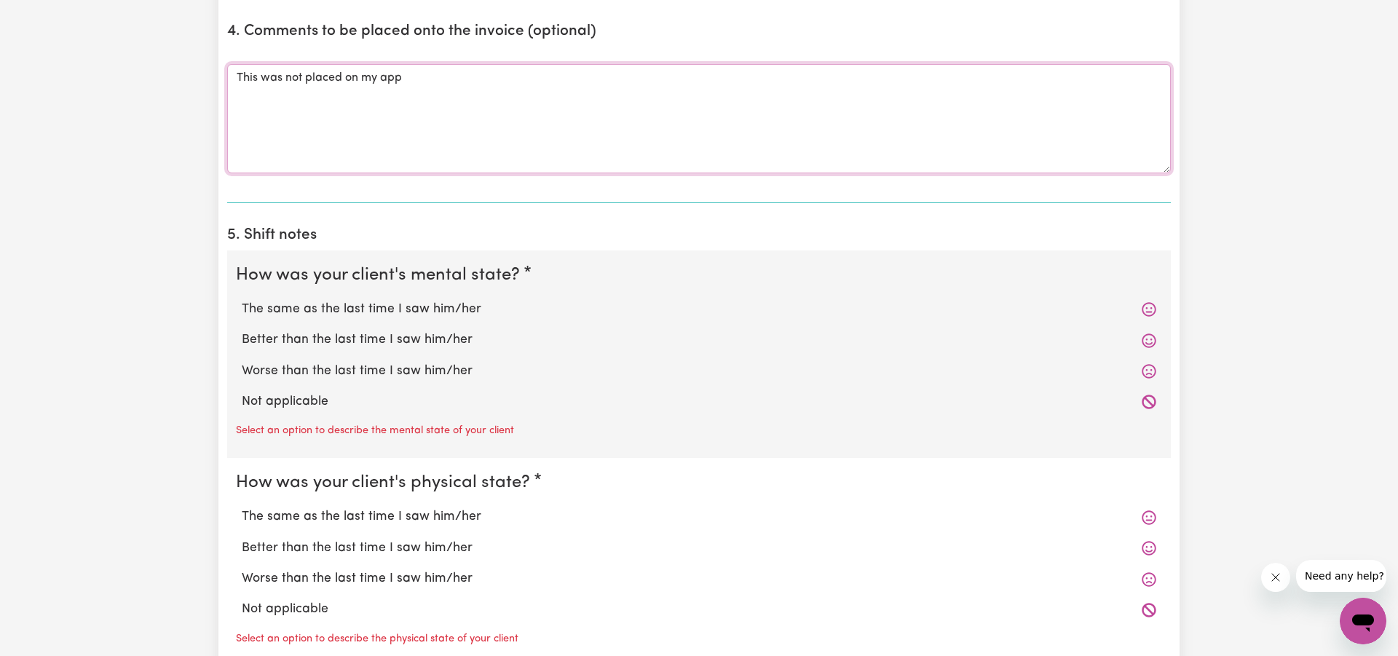
type textarea "This was not placed on my app"
click at [432, 308] on label "The same as the last time I saw him/her" at bounding box center [699, 309] width 914 height 19
click at [242, 300] on input "The same as the last time I saw him/her" at bounding box center [241, 299] width 1 height 1
radio input "true"
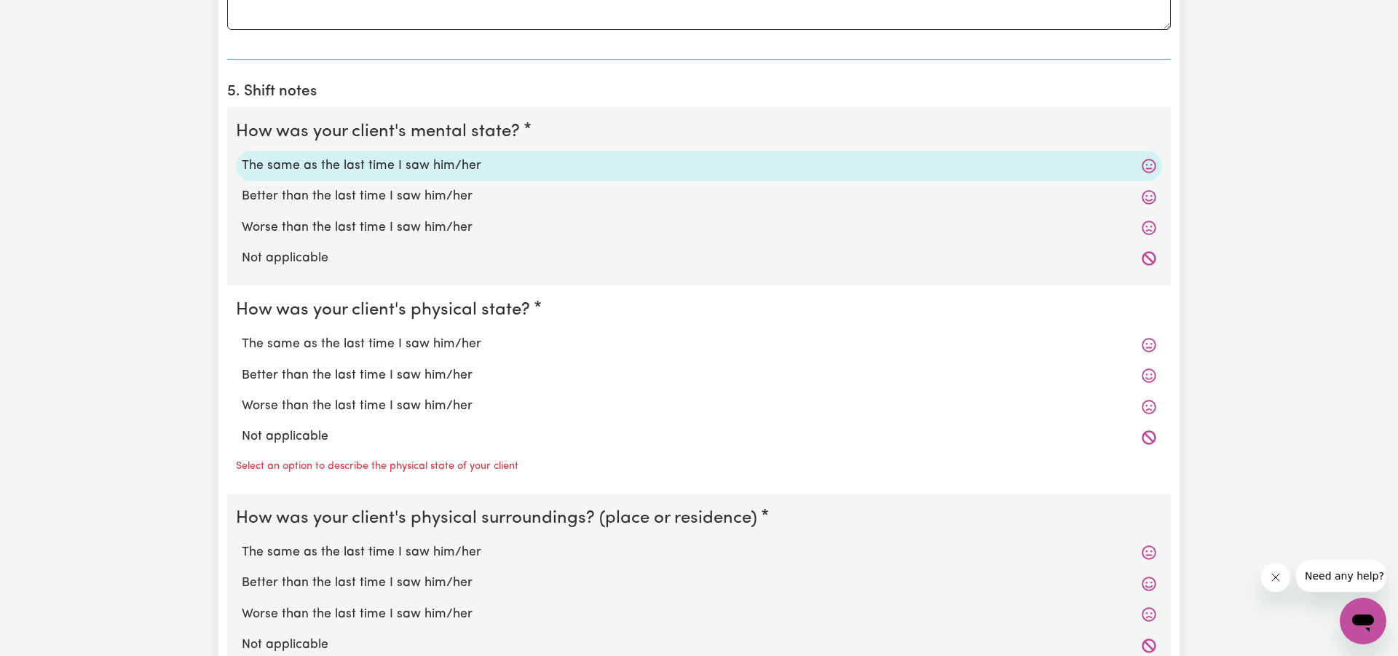
scroll to position [1124, 0]
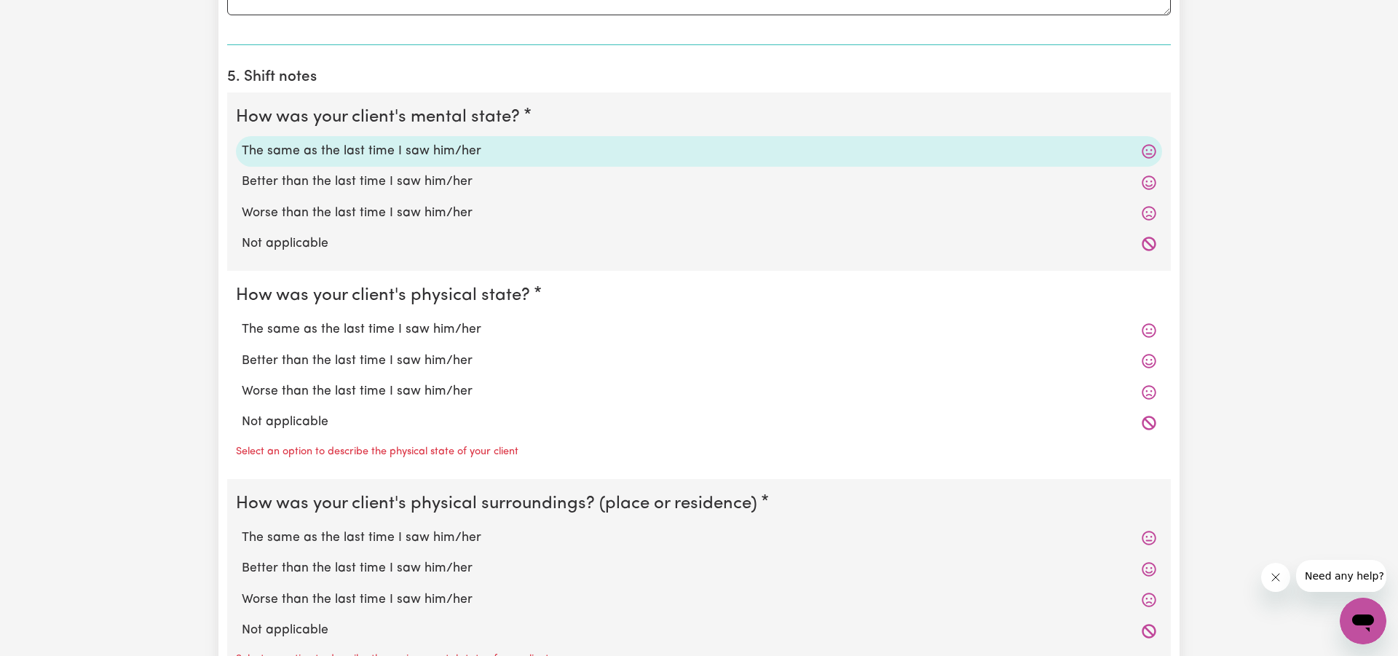
click at [420, 334] on label "The same as the last time I saw him/her" at bounding box center [699, 329] width 914 height 19
click at [242, 320] on input "The same as the last time I saw him/her" at bounding box center [241, 320] width 1 height 1
radio input "true"
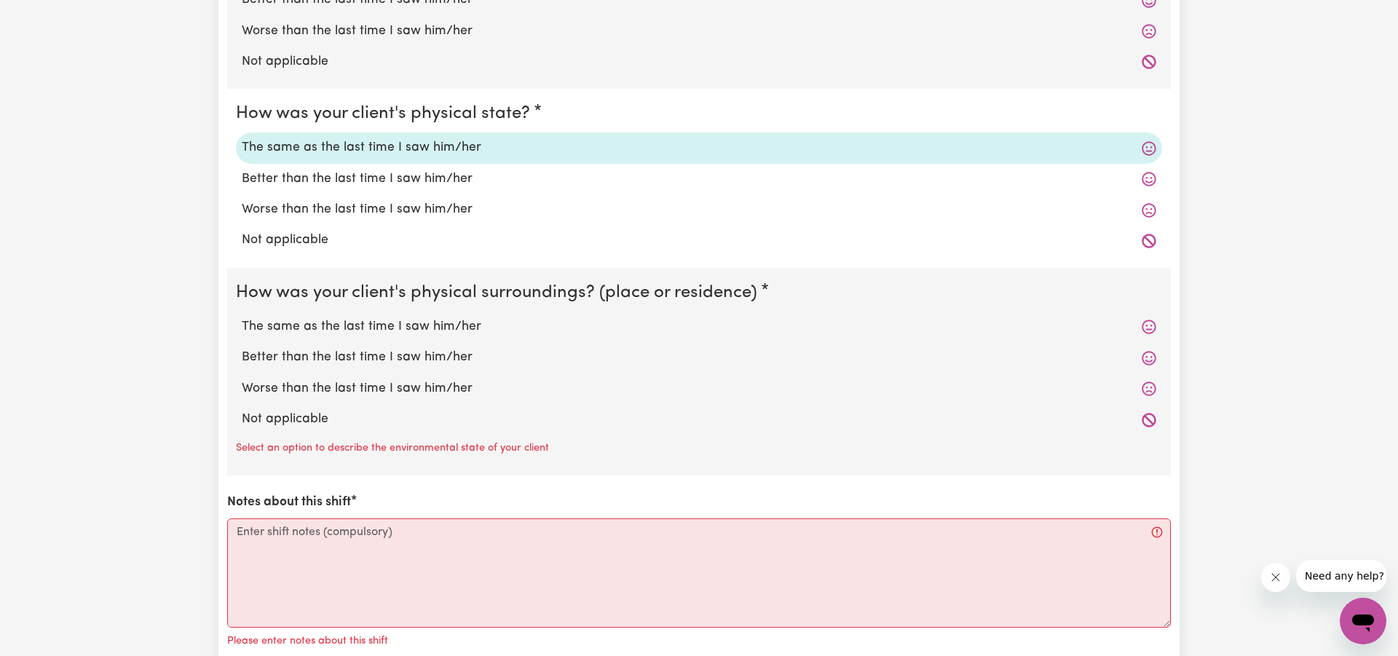
scroll to position [1347, 0]
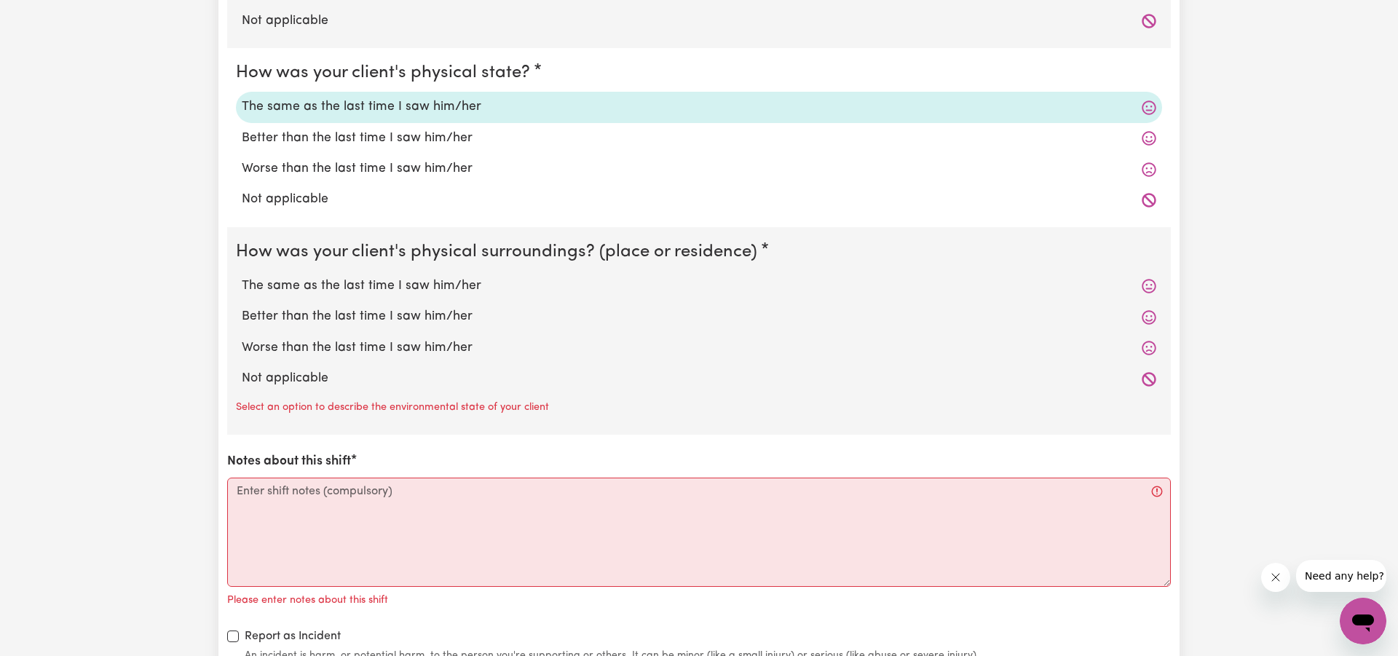
click at [431, 289] on label "The same as the last time I saw him/her" at bounding box center [699, 286] width 914 height 19
click at [242, 277] on input "The same as the last time I saw him/her" at bounding box center [241, 276] width 1 height 1
radio input "true"
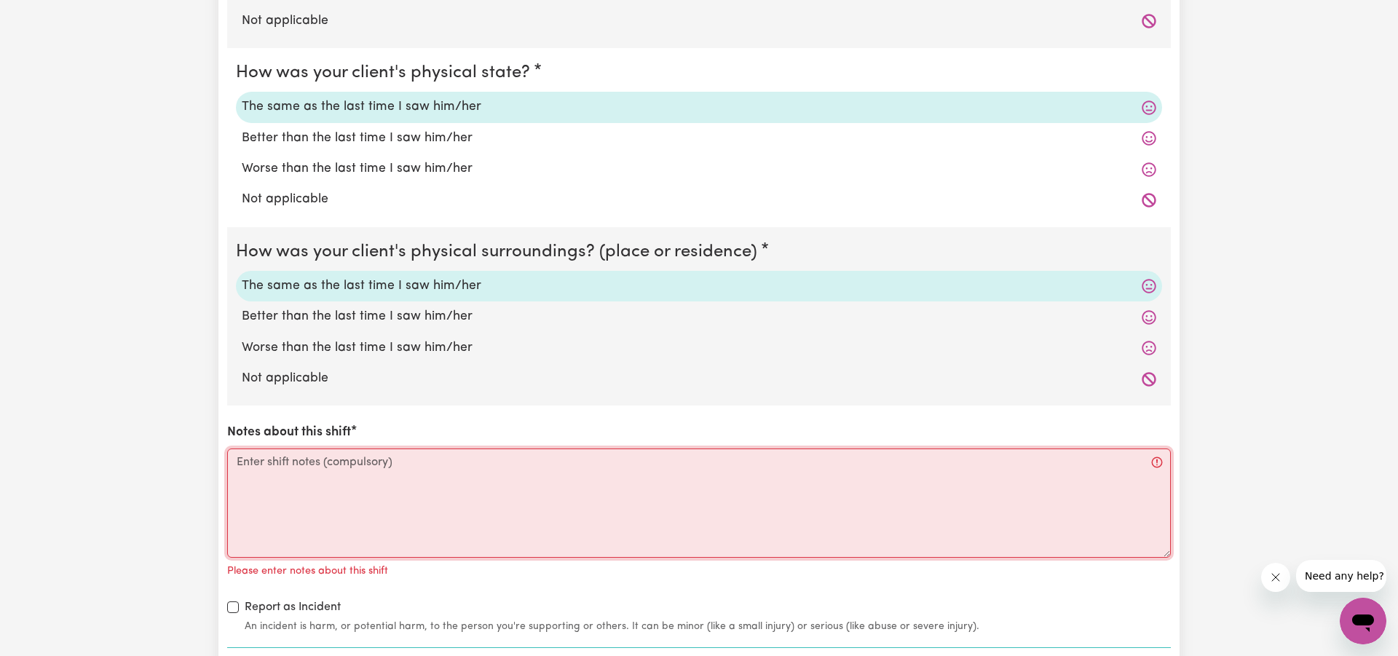
click at [422, 488] on textarea "Notes about this shift" at bounding box center [698, 502] width 943 height 109
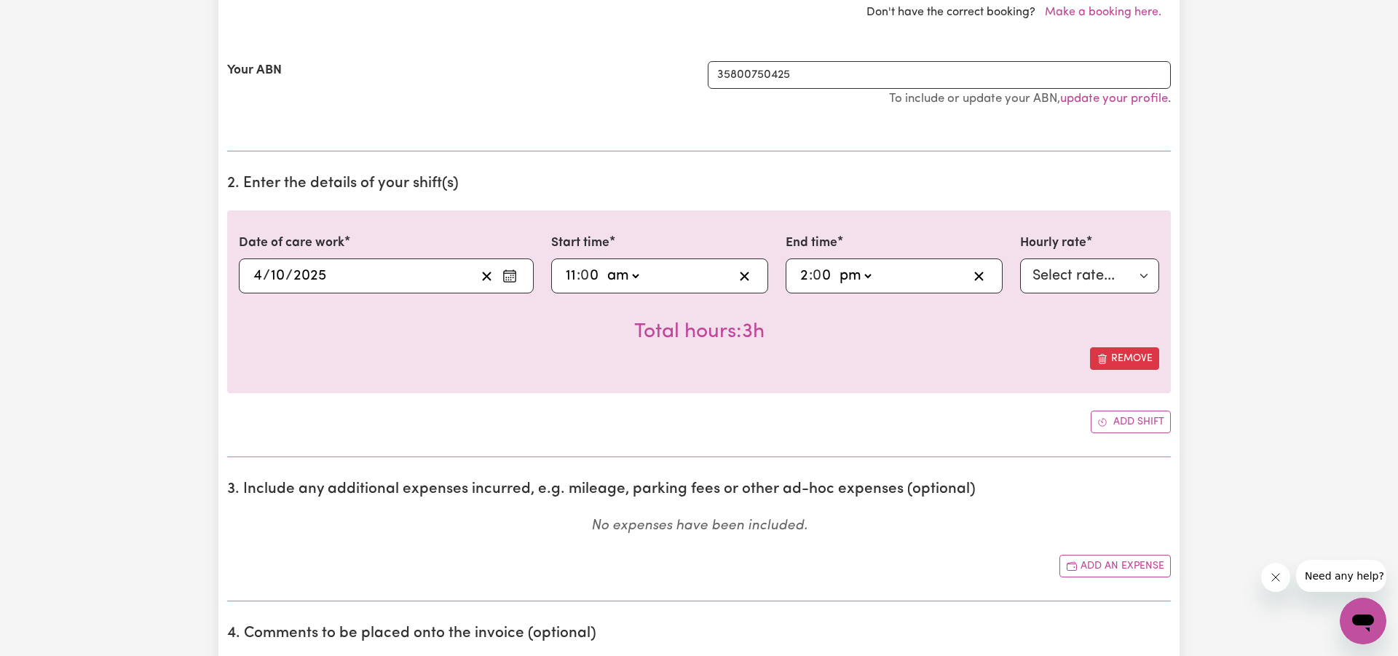
scroll to position [369, 0]
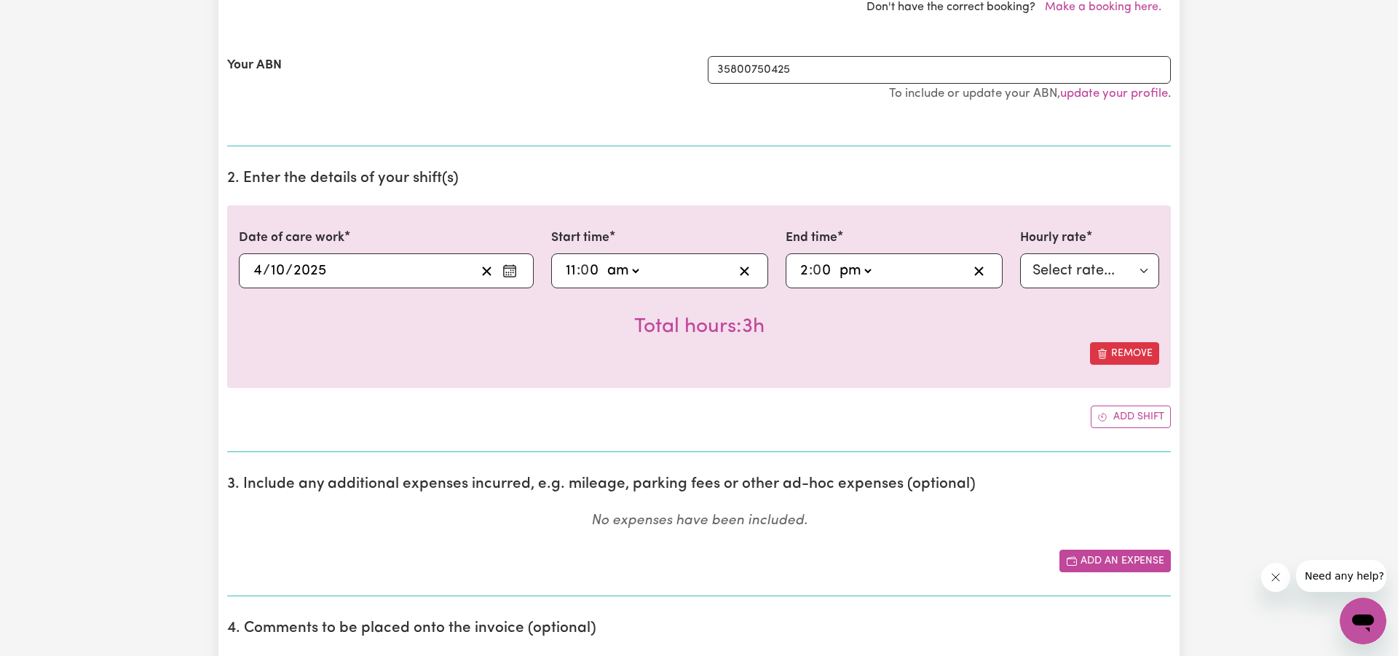
click at [1095, 561] on button "Add an expense" at bounding box center [1114, 561] width 111 height 23
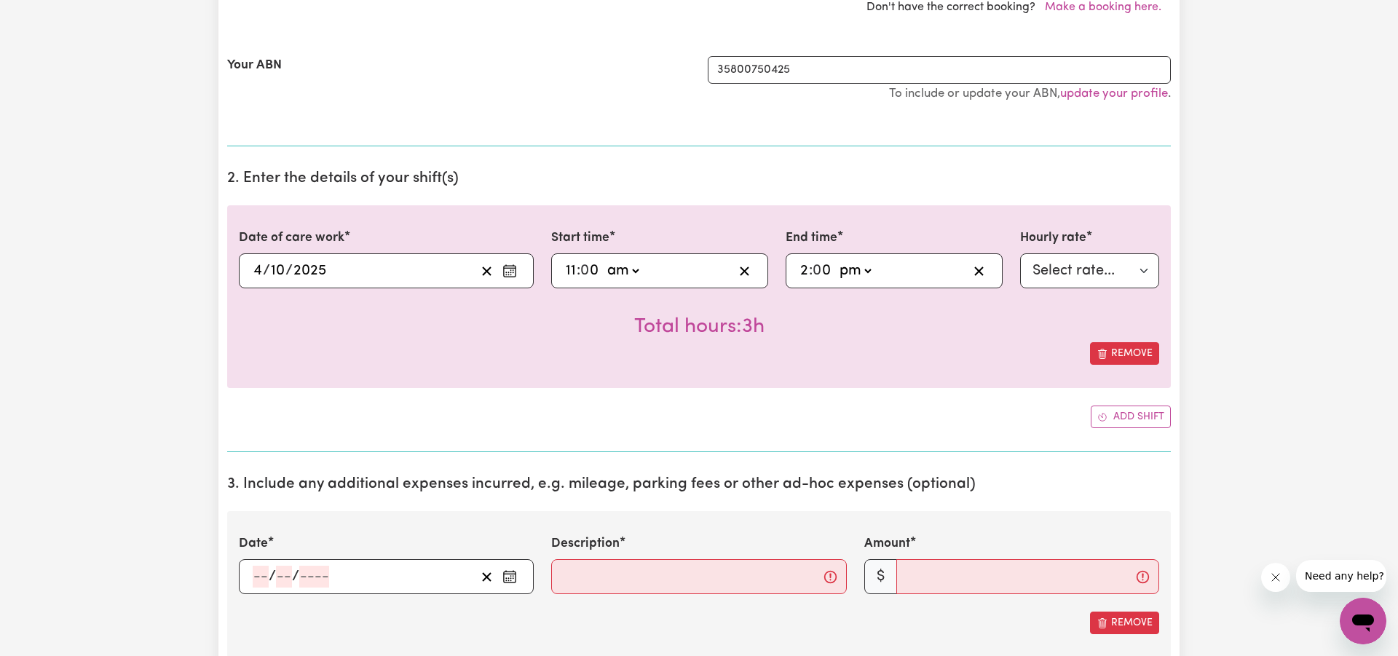
click at [249, 571] on div "/ /" at bounding box center [386, 576] width 295 height 35
click at [253, 579] on input "number" at bounding box center [261, 577] width 16 height 22
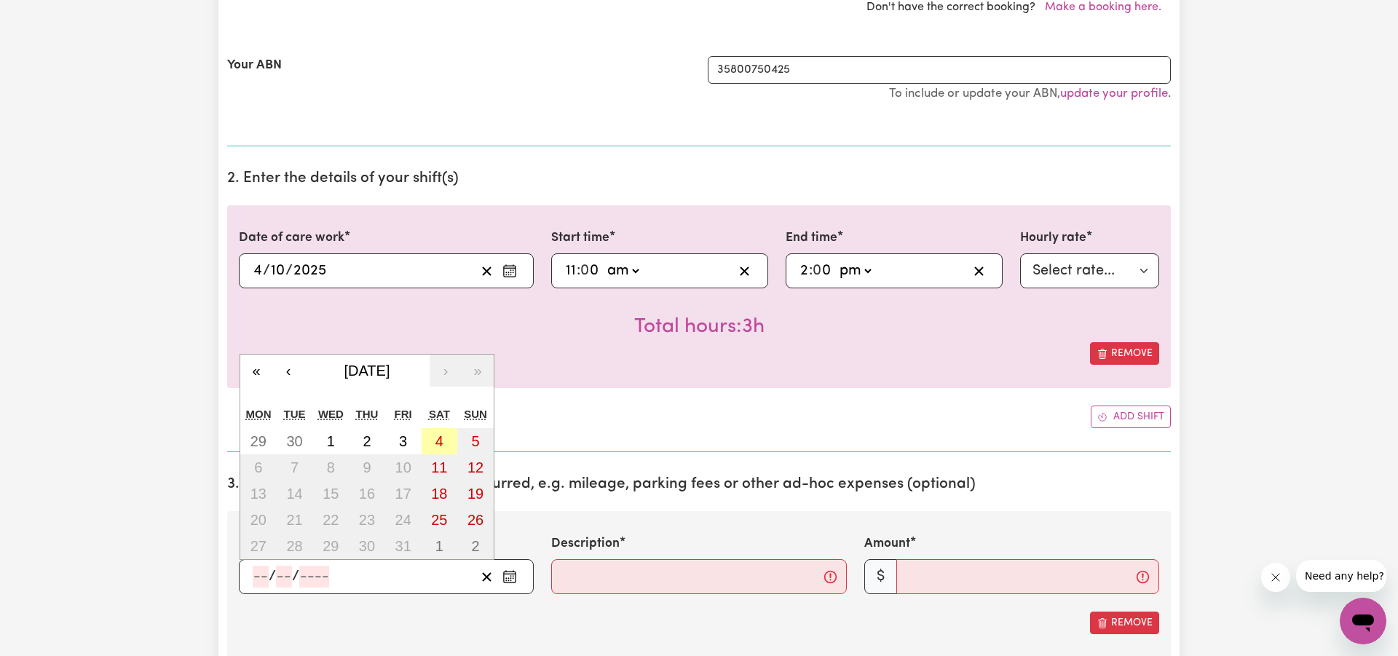
click at [432, 442] on button "4" at bounding box center [439, 441] width 36 height 26
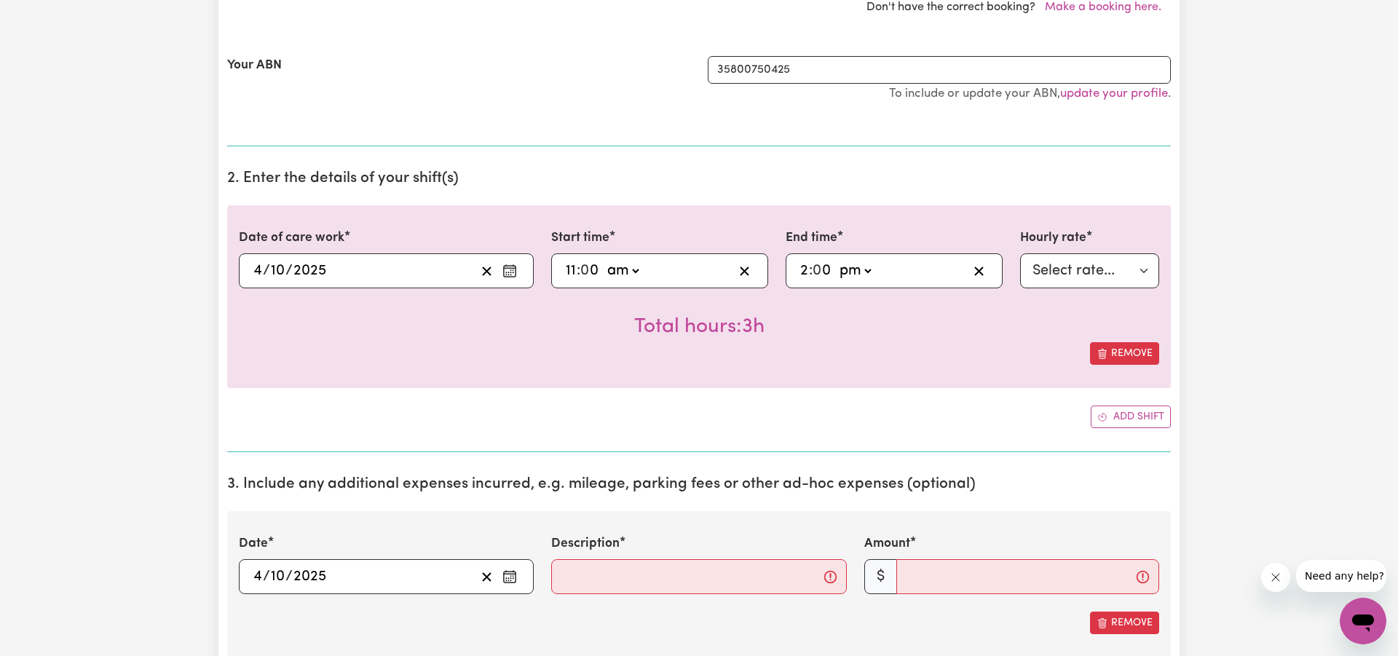
type input "[DATE]"
type input "4"
type input "10"
type input "2025"
click at [725, 581] on input "Description" at bounding box center [698, 576] width 295 height 35
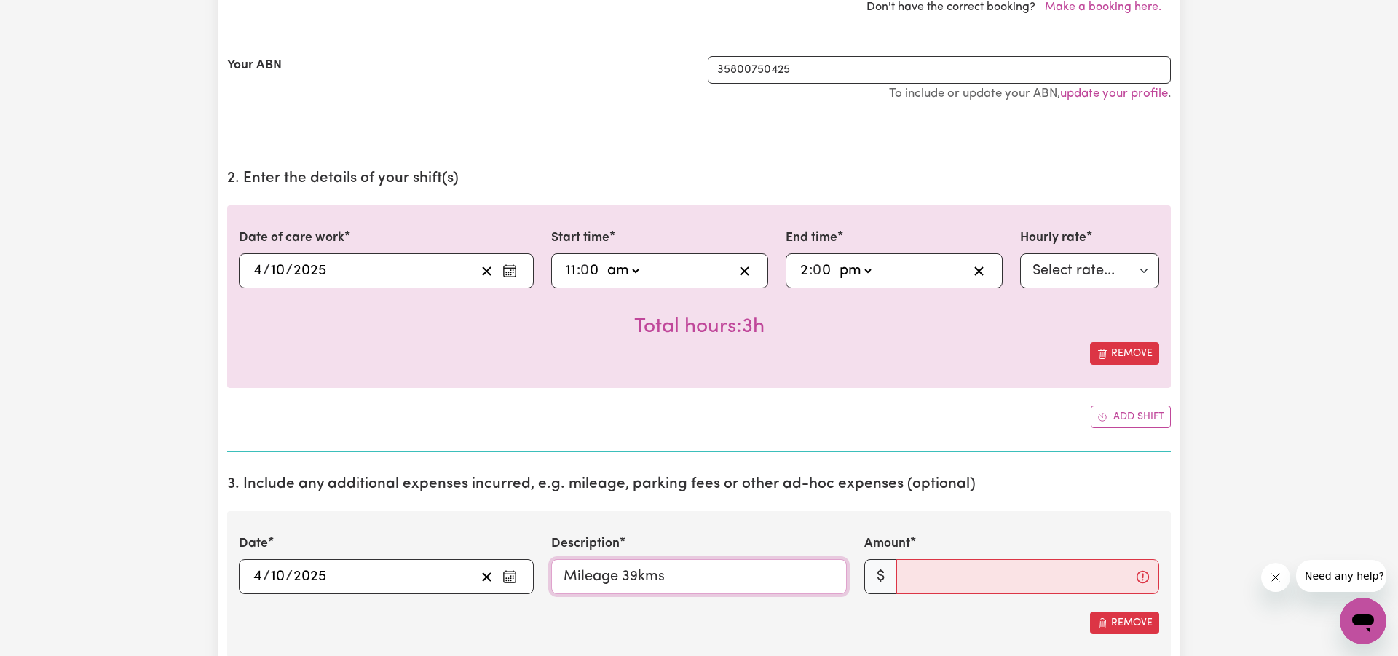
type input "Mileage 39kms"
click at [1025, 582] on input "3" at bounding box center [1027, 578] width 263 height 35
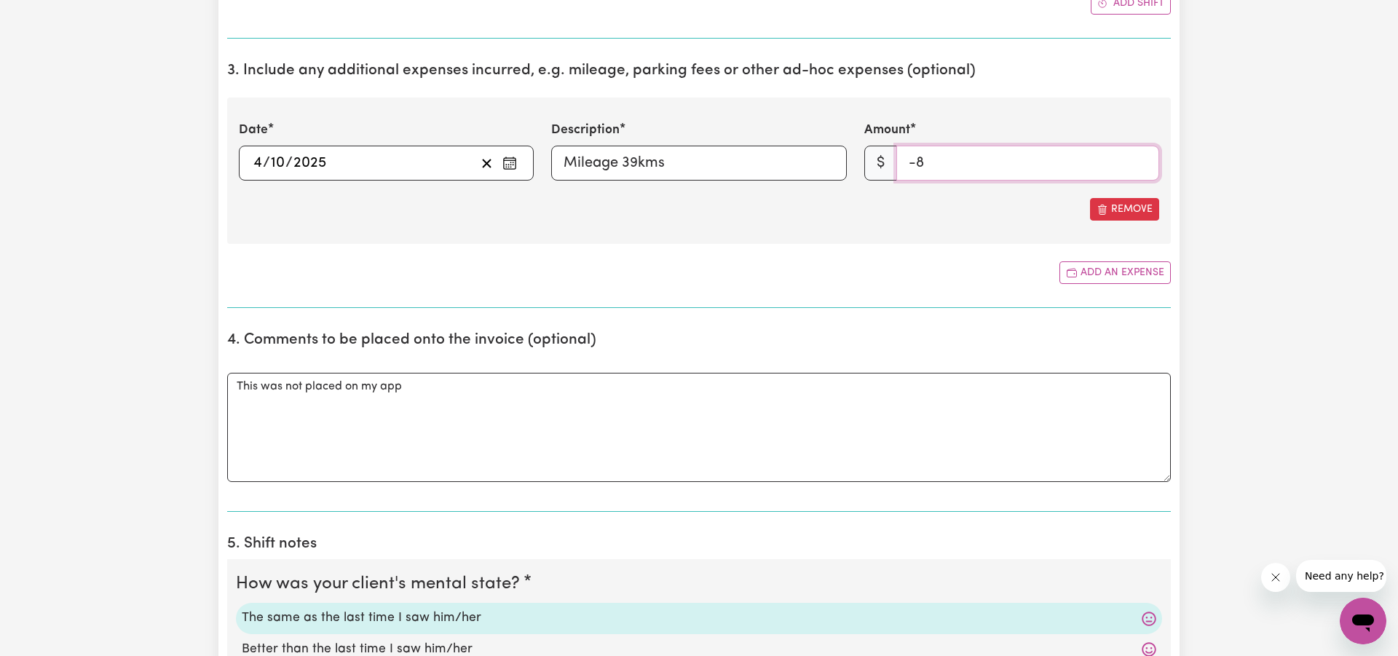
type input "-9"
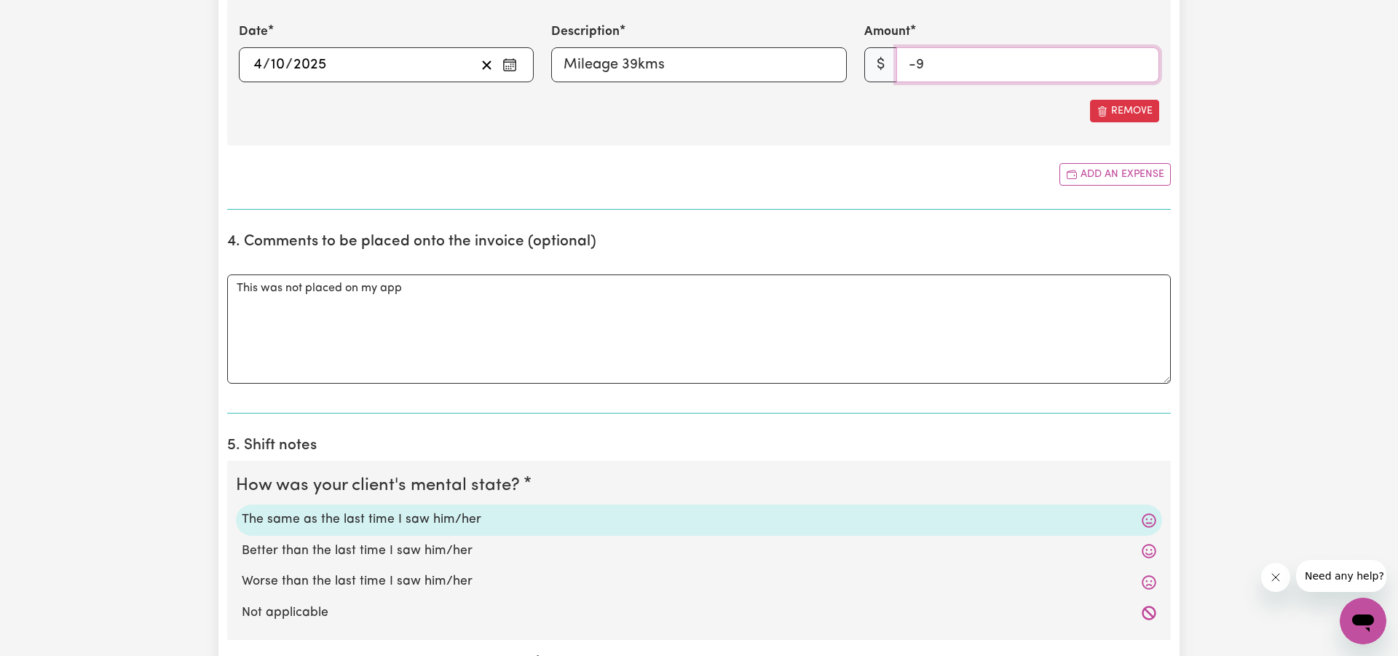
scroll to position [882, 0]
click at [411, 282] on textarea "This was not placed on my app" at bounding box center [698, 328] width 943 height 109
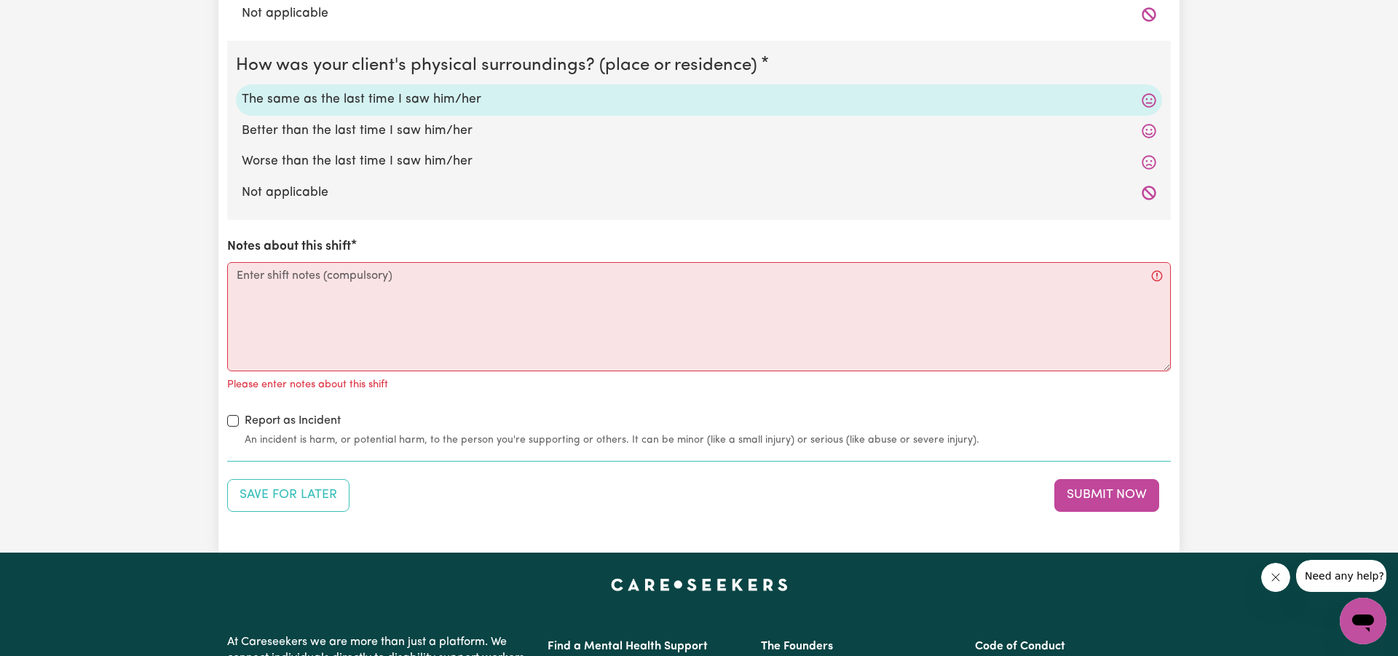
scroll to position [1673, 0]
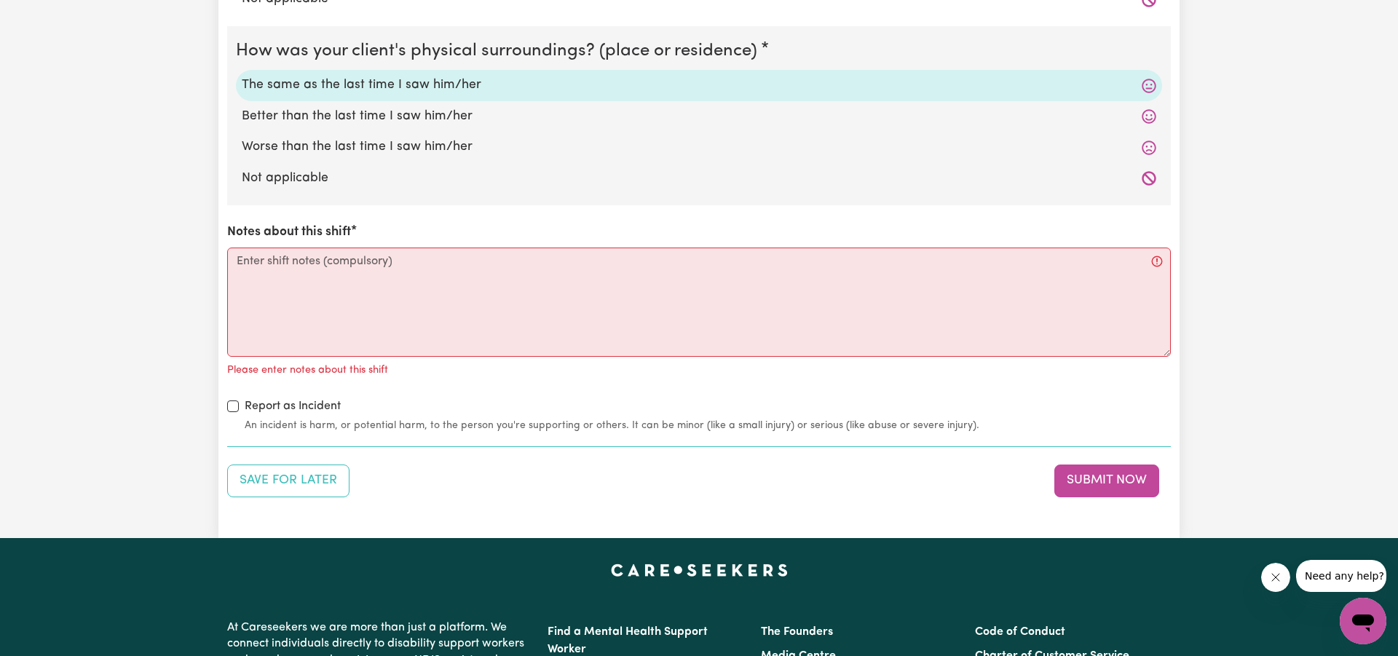
type textarea "This was not placed on my mobile booking"
click at [416, 282] on textarea "Notes about this shift" at bounding box center [698, 302] width 943 height 109
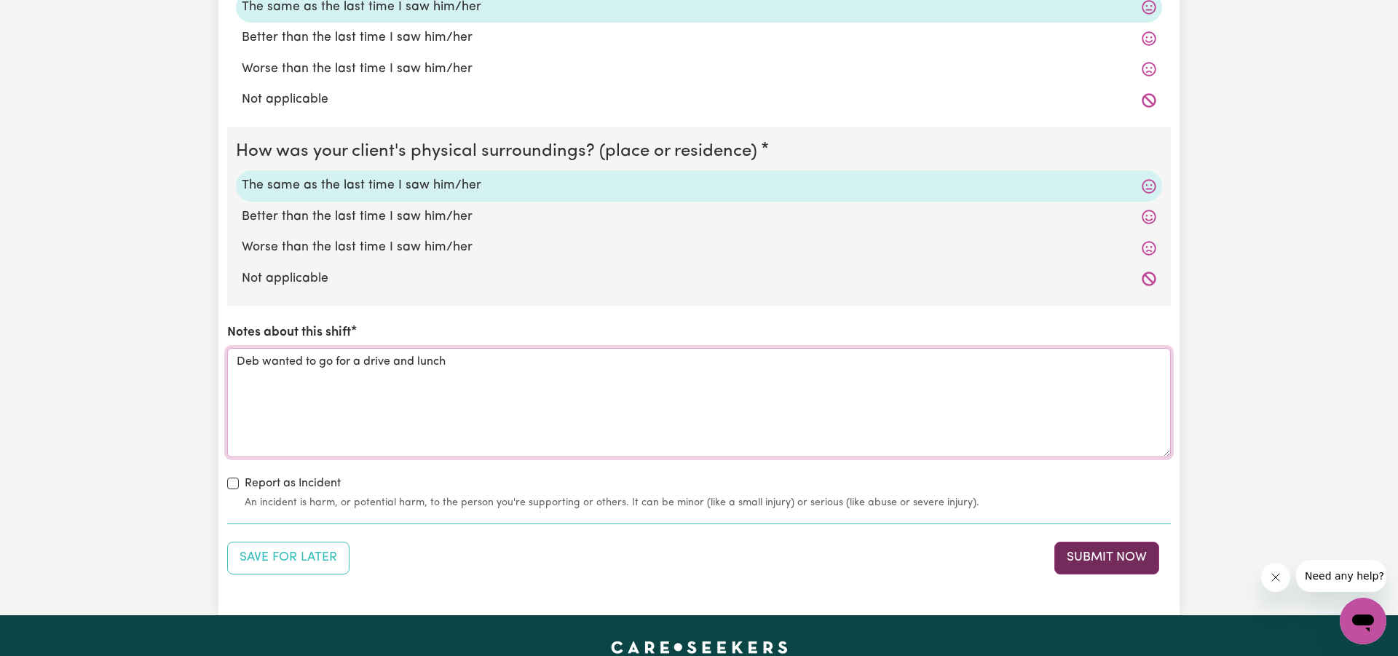
scroll to position [1594, 0]
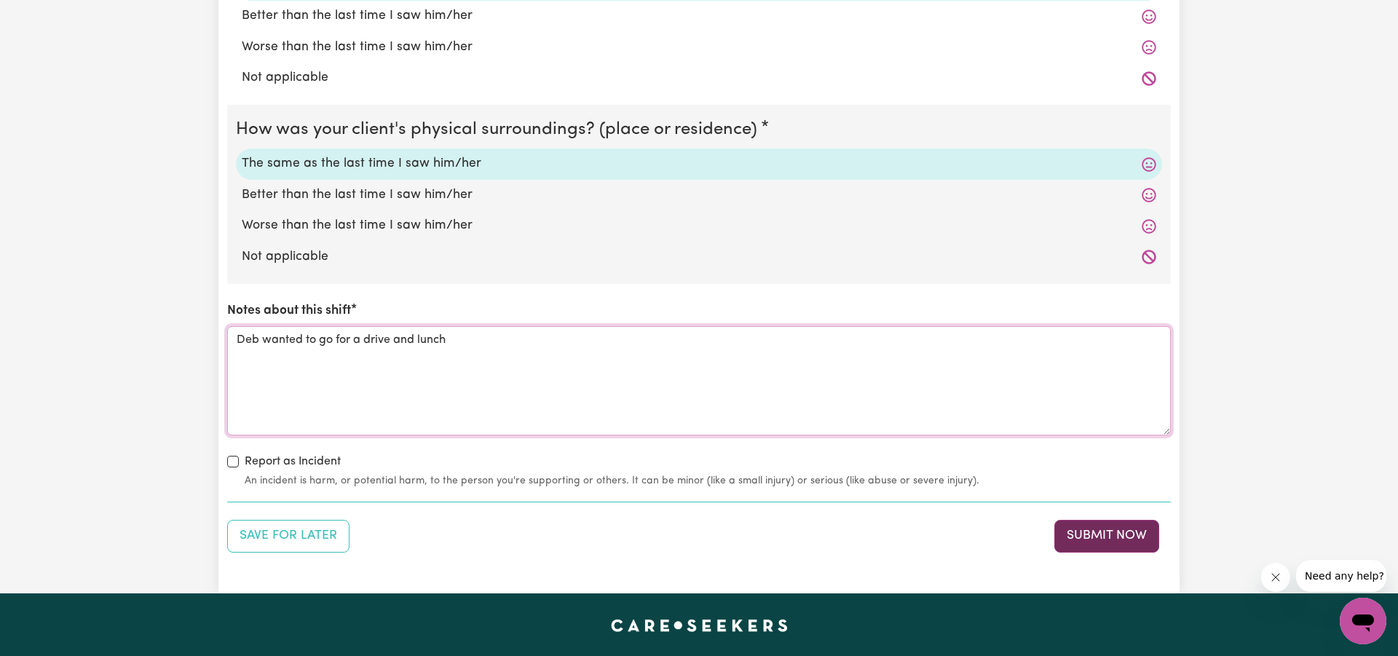
type textarea "Deb wanted to go for a drive and lunch"
click at [1090, 545] on button "Submit Now" at bounding box center [1106, 536] width 105 height 32
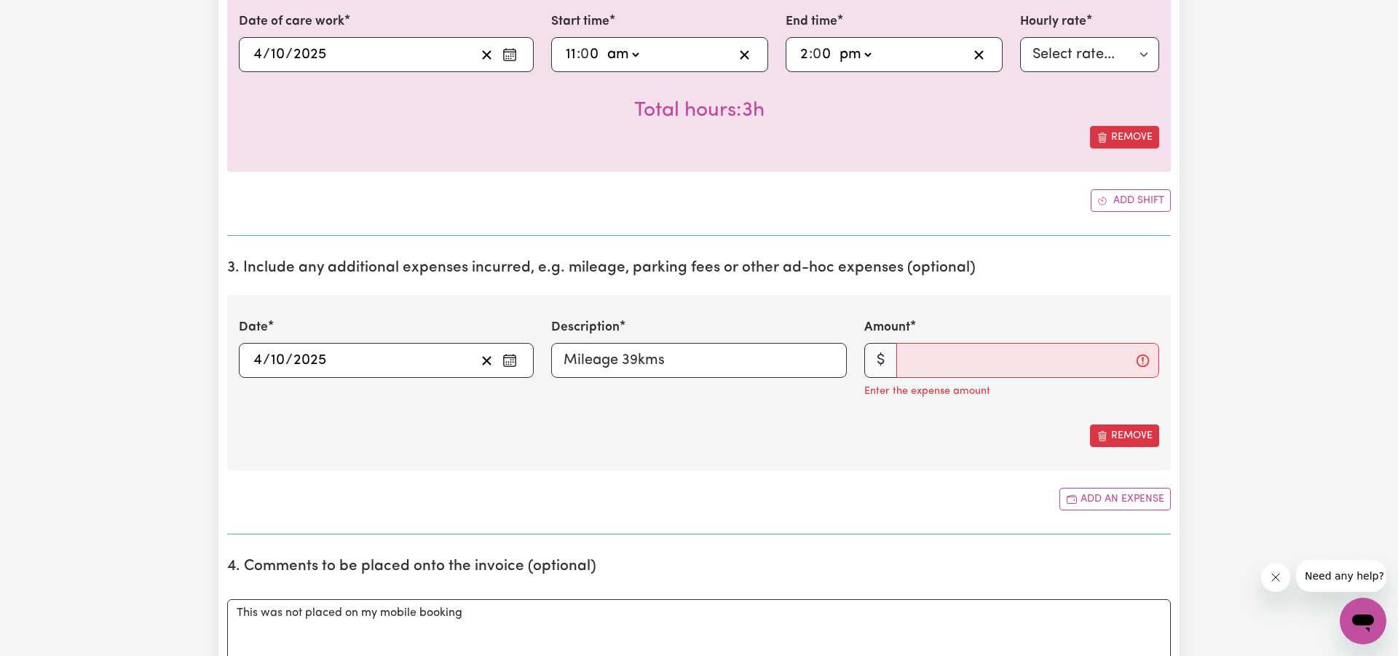
scroll to position [577, 0]
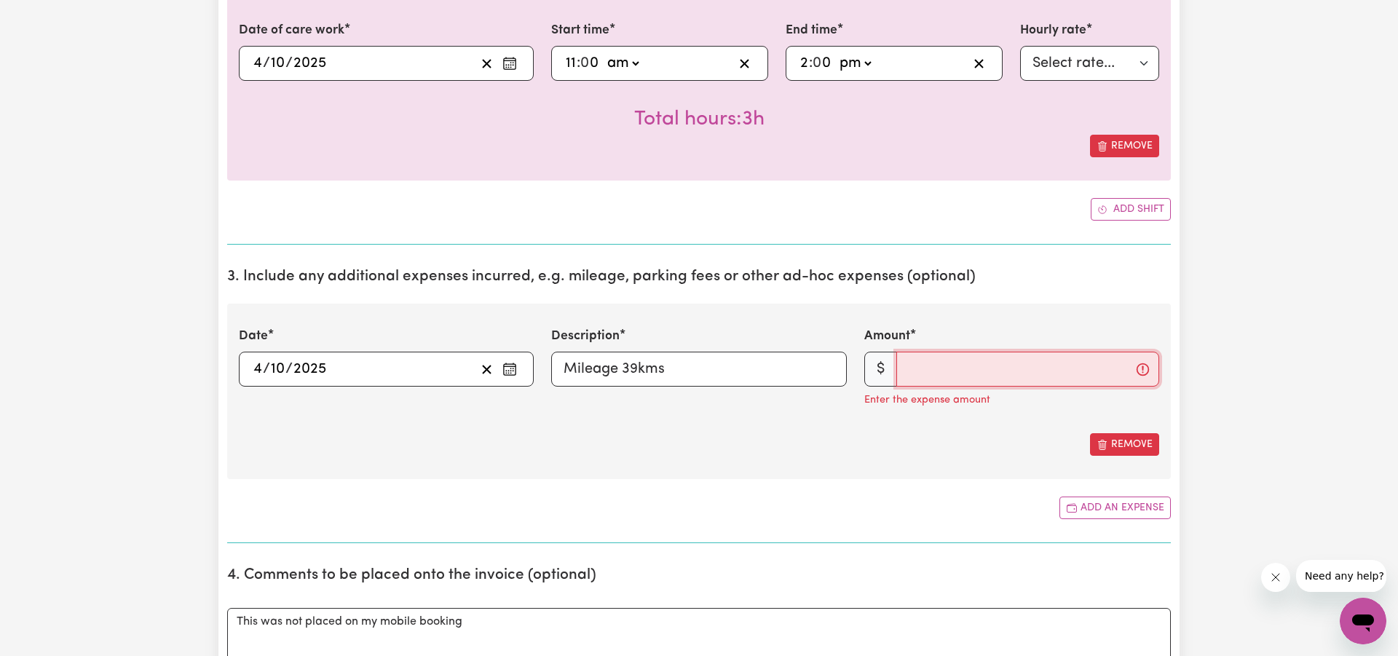
click at [1019, 369] on input "Amount" at bounding box center [1027, 369] width 263 height 35
type input "37.05"
click at [921, 438] on div "Remove" at bounding box center [699, 444] width 920 height 23
click at [1397, 402] on div "Submit Hours 1. Fill in your details below to claim your payment Job title Sele…" at bounding box center [699, 596] width 1398 height 2244
click at [1267, 411] on div "Submit Hours 1. Fill in your details below to claim your payment Job title Sele…" at bounding box center [699, 596] width 1398 height 2244
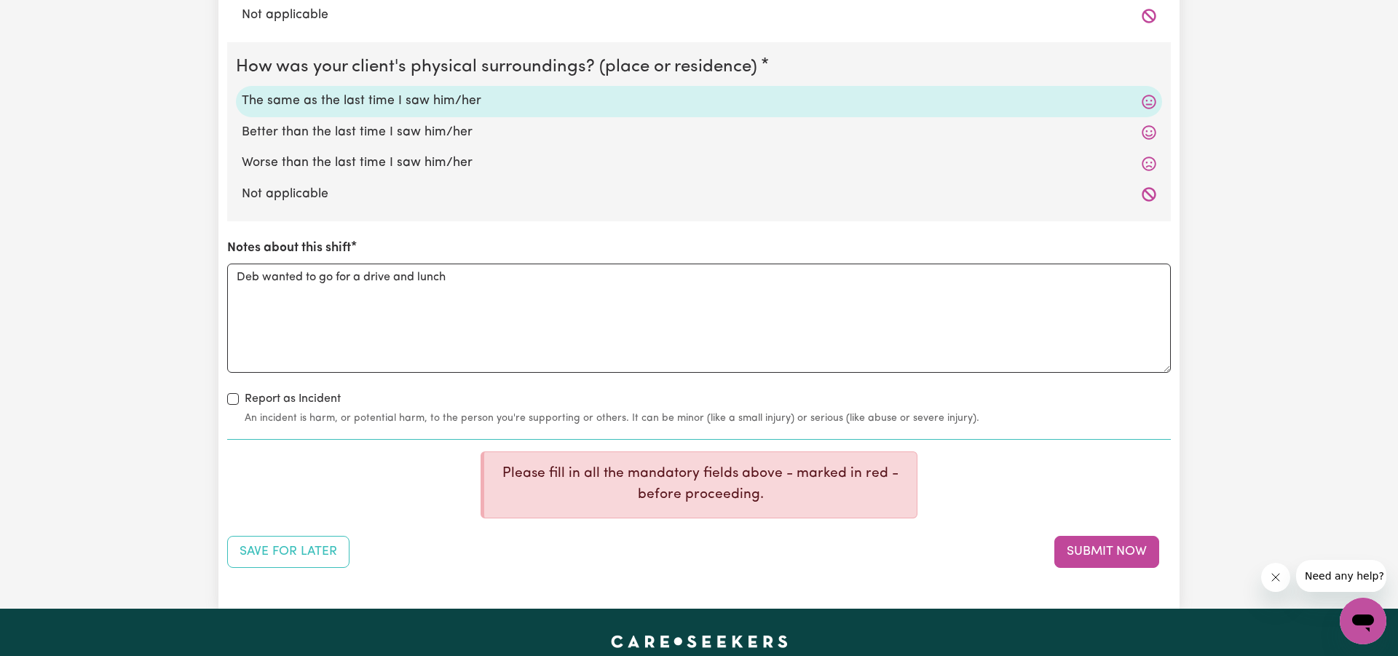
scroll to position [1743, 0]
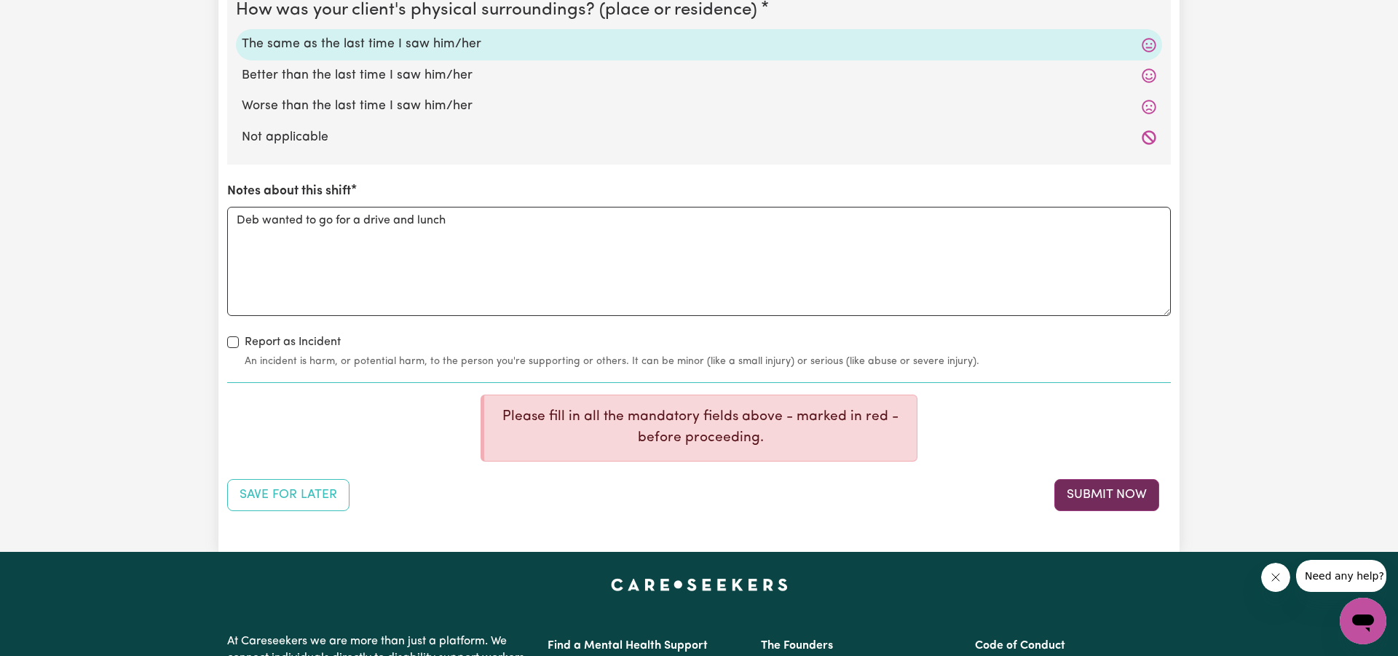
click at [1101, 495] on button "Submit Now" at bounding box center [1106, 495] width 105 height 32
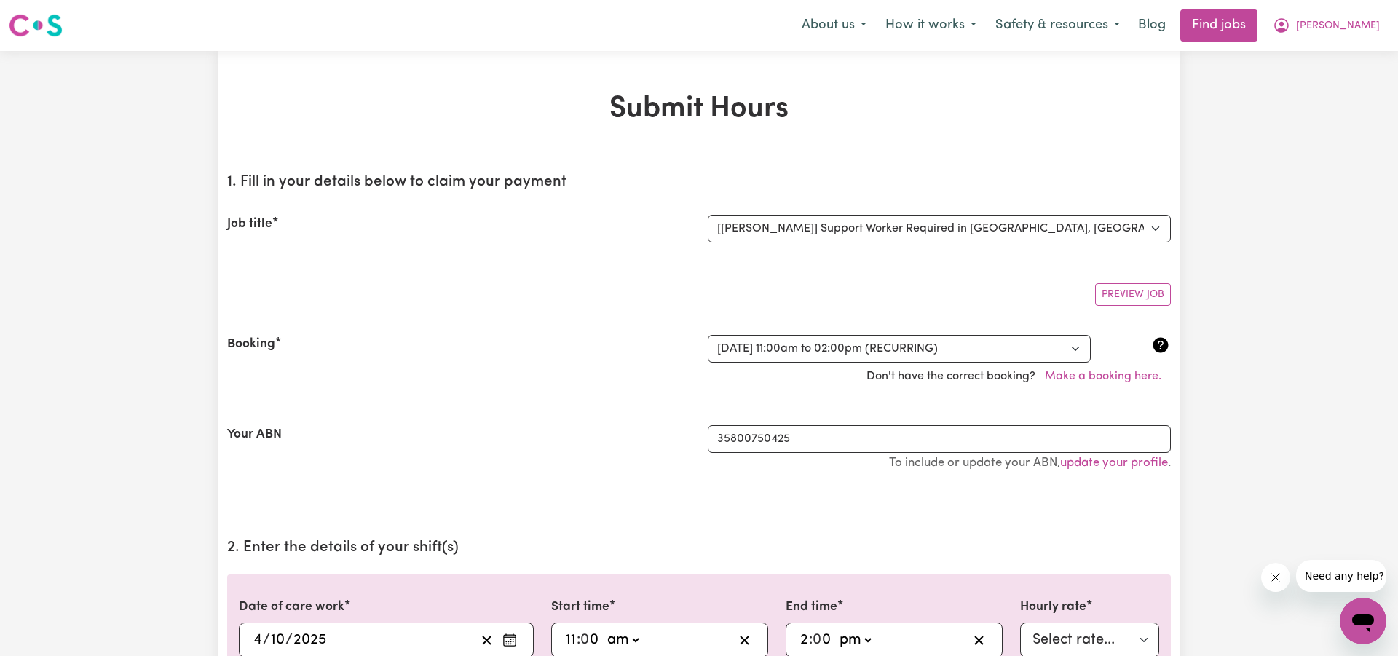
scroll to position [1, 0]
click at [1355, 25] on span "[PERSON_NAME]" at bounding box center [1338, 25] width 84 height 16
click at [1323, 51] on link "My Account" at bounding box center [1330, 56] width 115 height 28
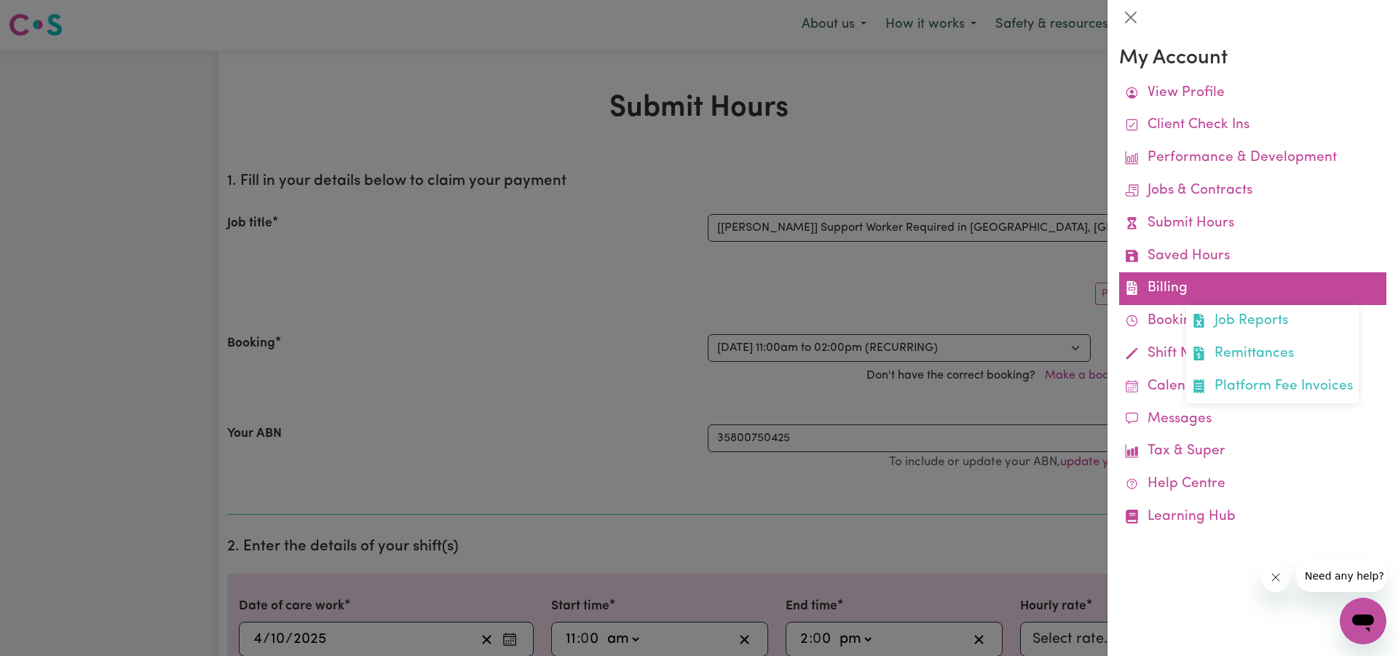
click at [1181, 284] on link "Billing Job Reports Remittances Platform Fee Invoices" at bounding box center [1252, 288] width 267 height 33
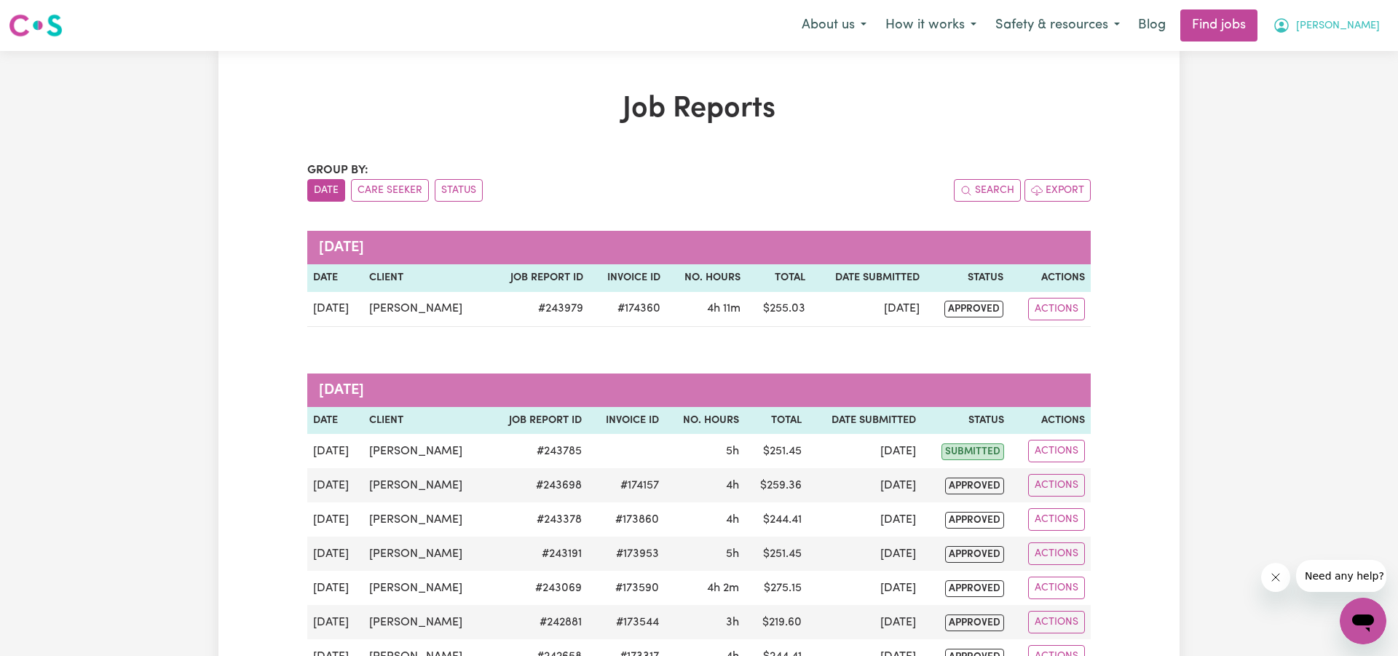
click at [1366, 26] on span "[PERSON_NAME]" at bounding box center [1338, 26] width 84 height 16
click at [1325, 54] on link "My Account" at bounding box center [1330, 57] width 115 height 28
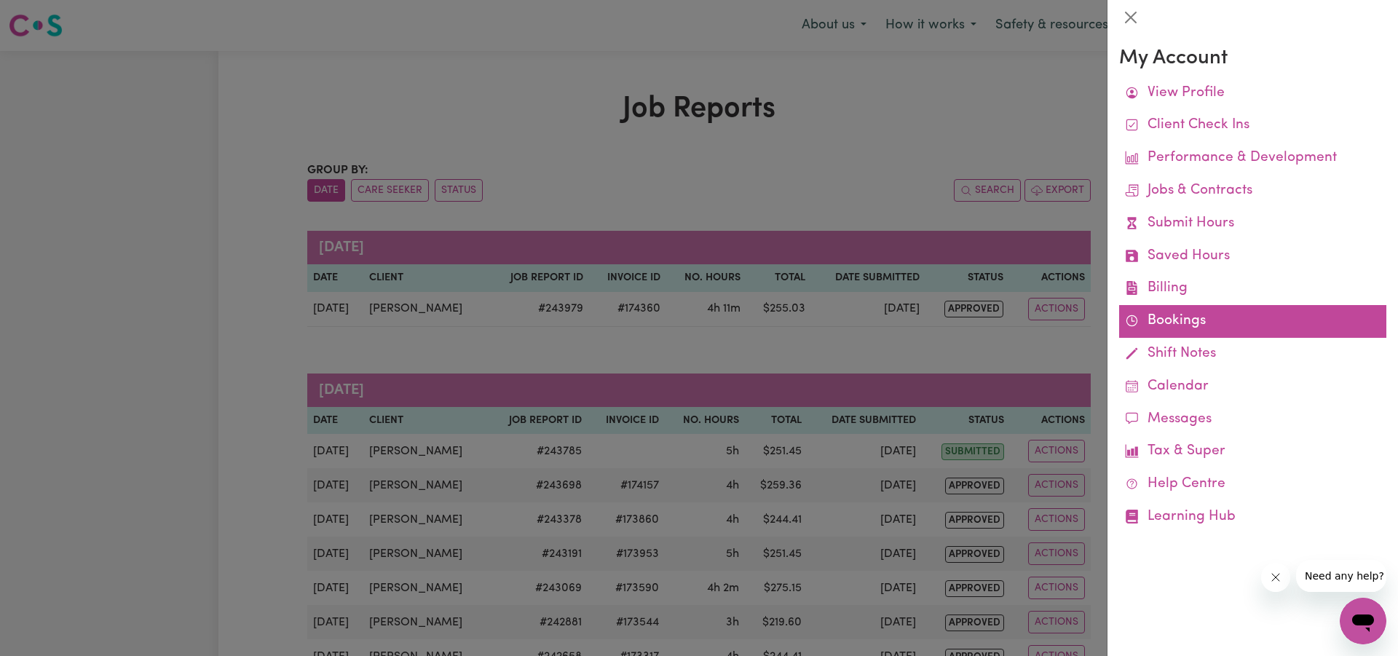
click at [1167, 314] on link "Bookings" at bounding box center [1252, 321] width 267 height 33
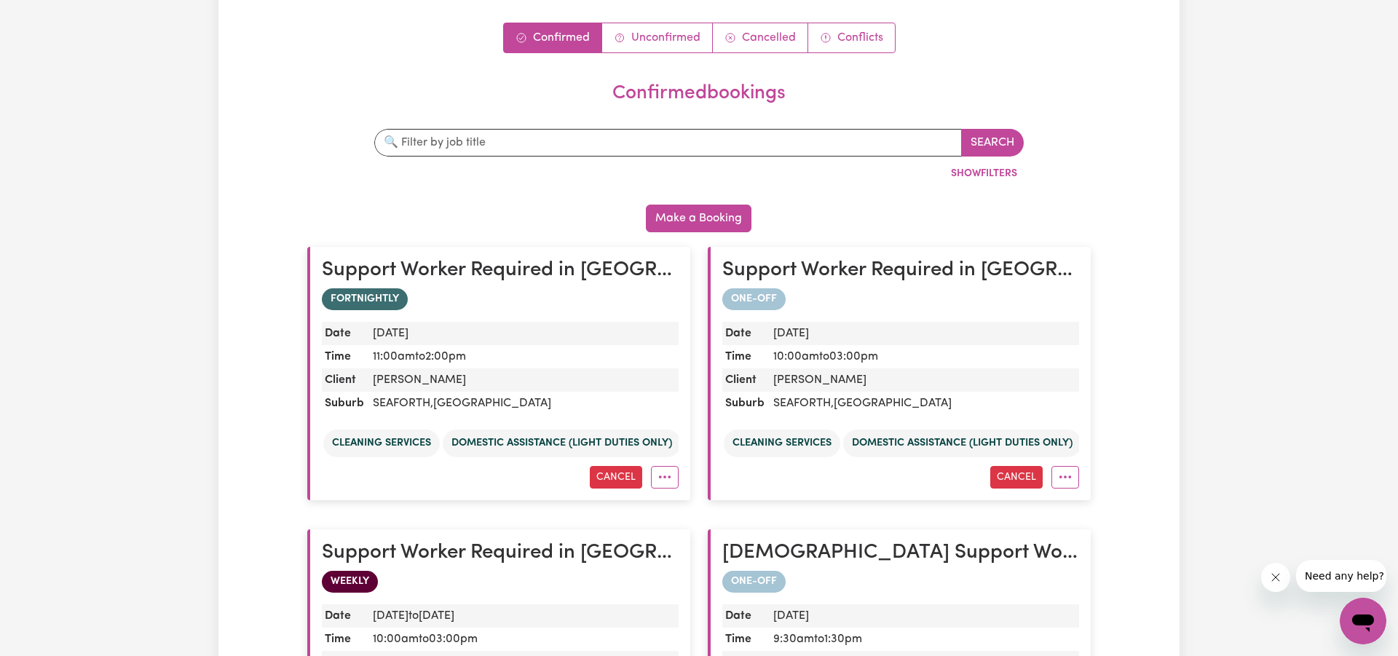
scroll to position [162, 0]
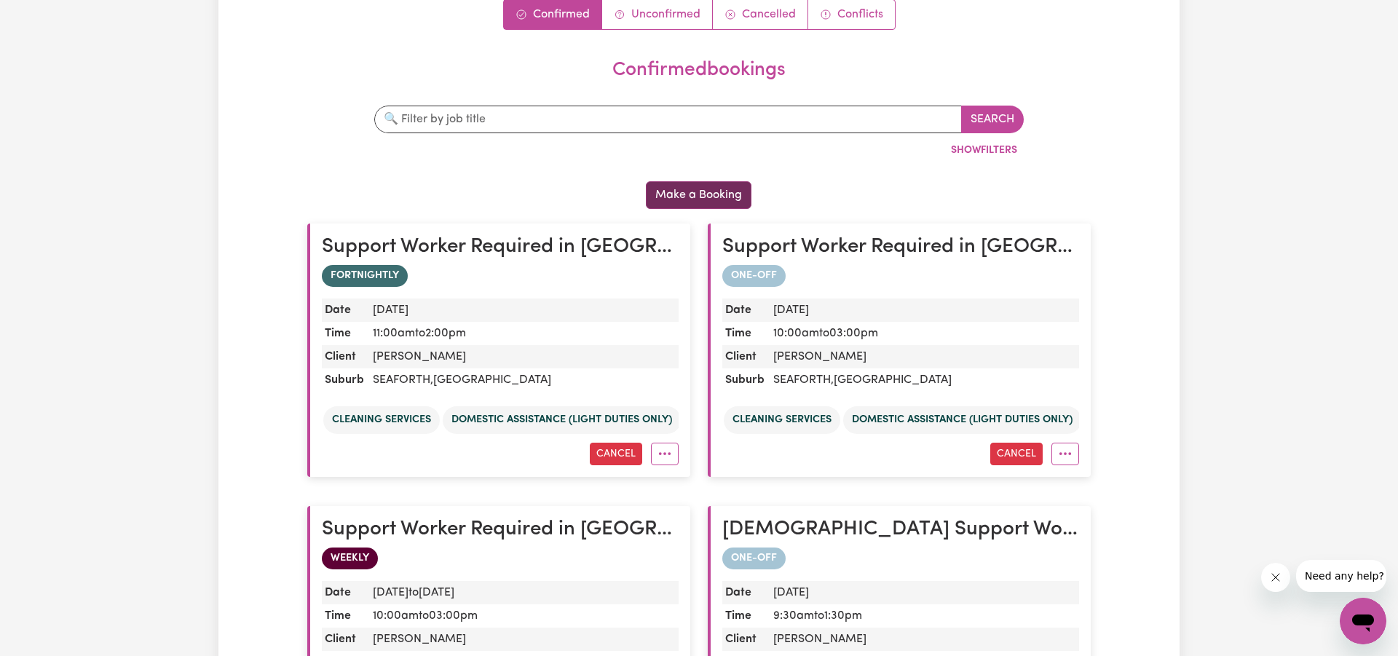
click at [693, 190] on button "Make a Booking" at bounding box center [699, 195] width 106 height 28
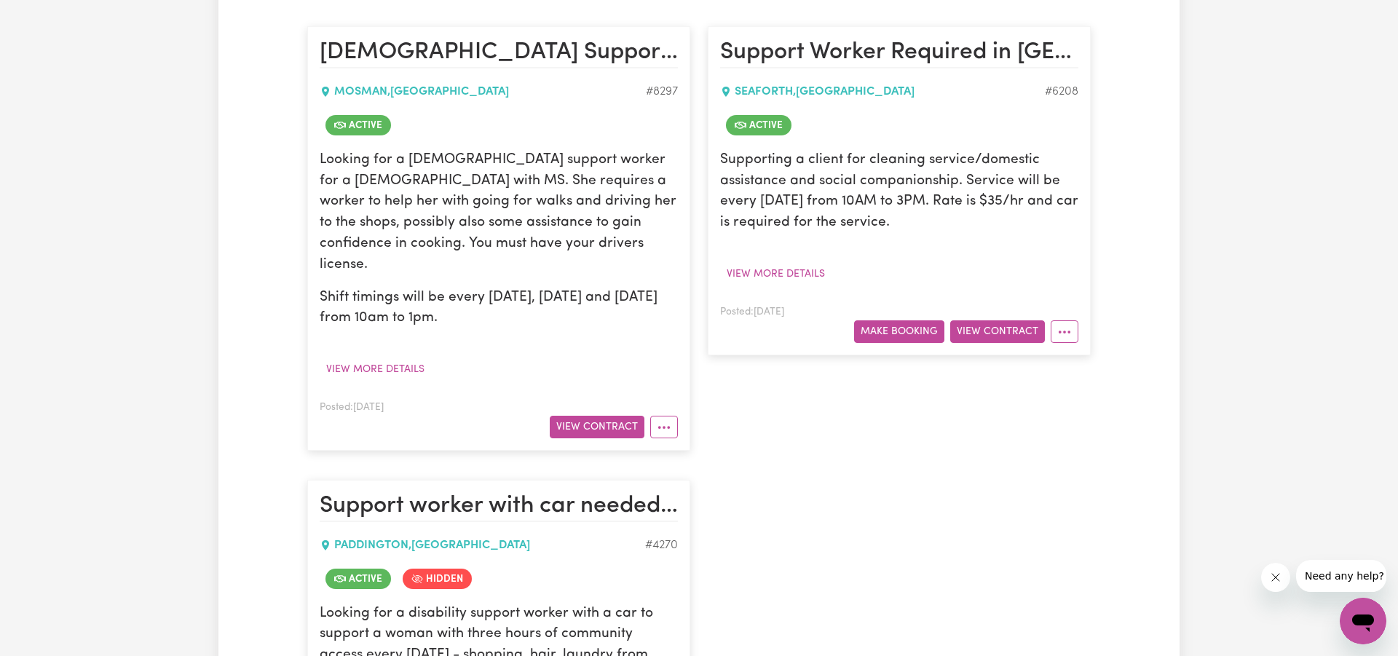
scroll to position [348, 0]
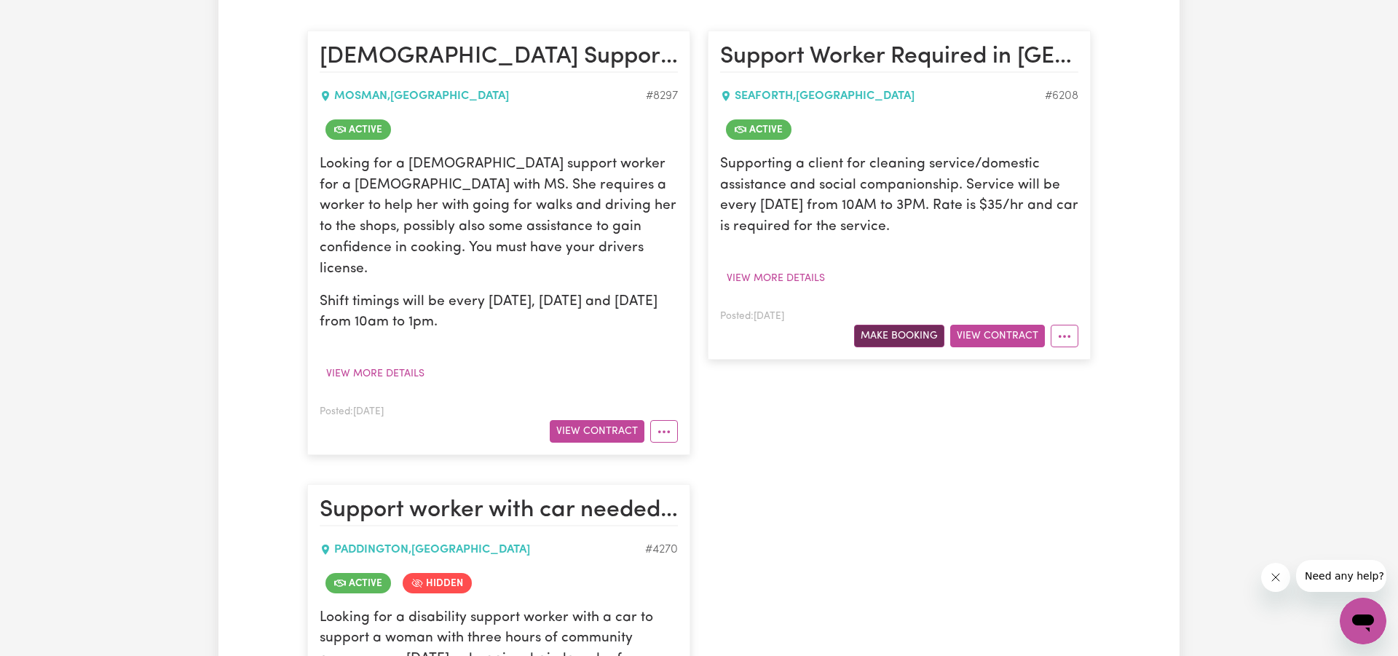
click at [902, 326] on button "Make Booking" at bounding box center [899, 336] width 90 height 23
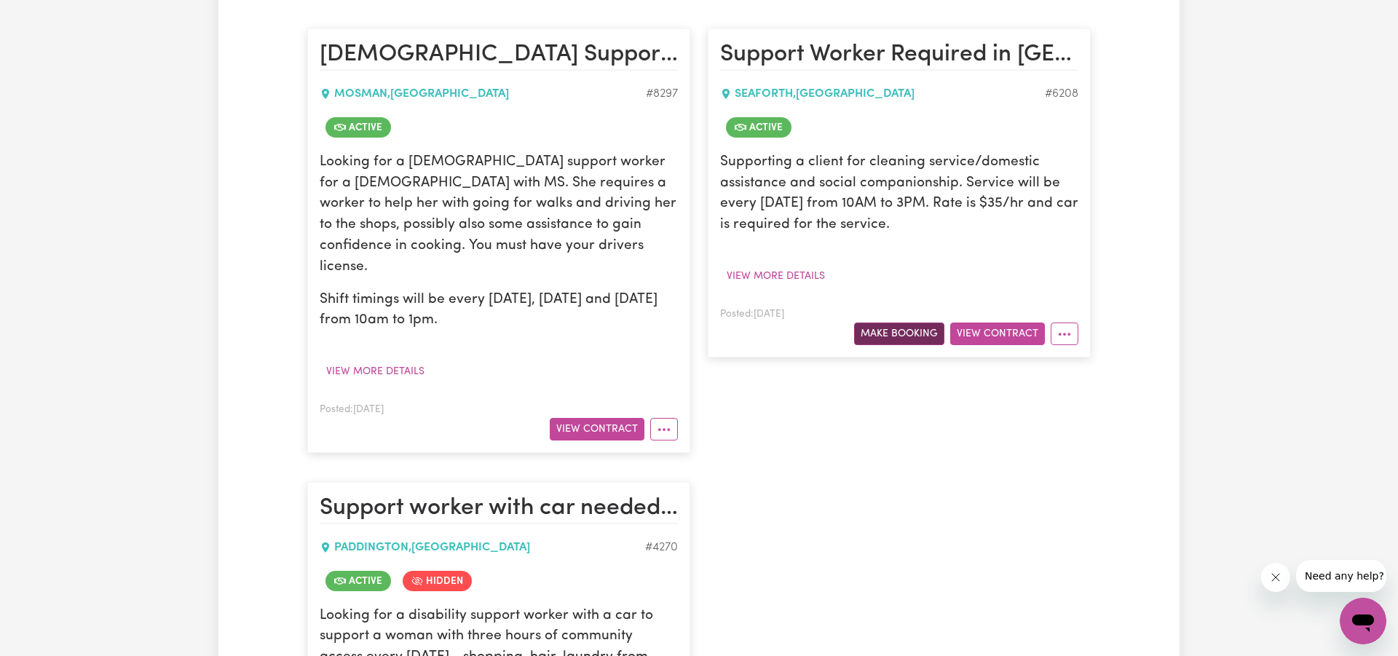
select select "pm"
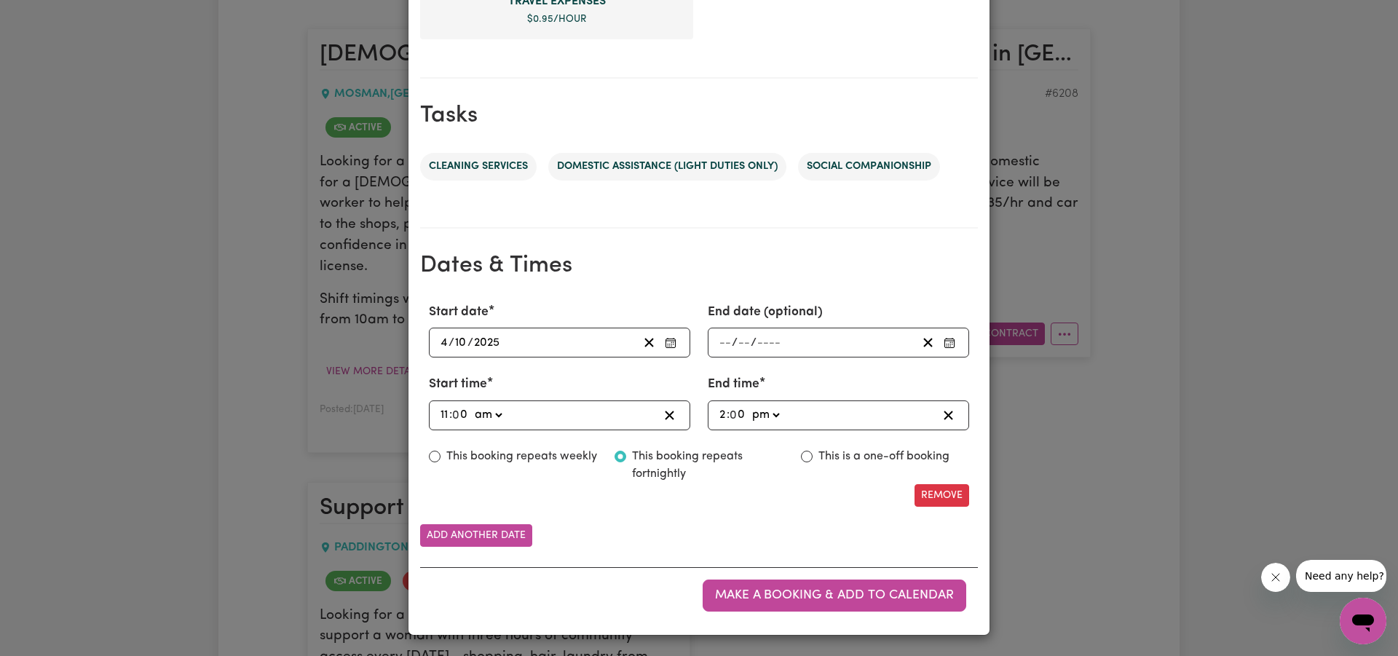
scroll to position [647, 0]
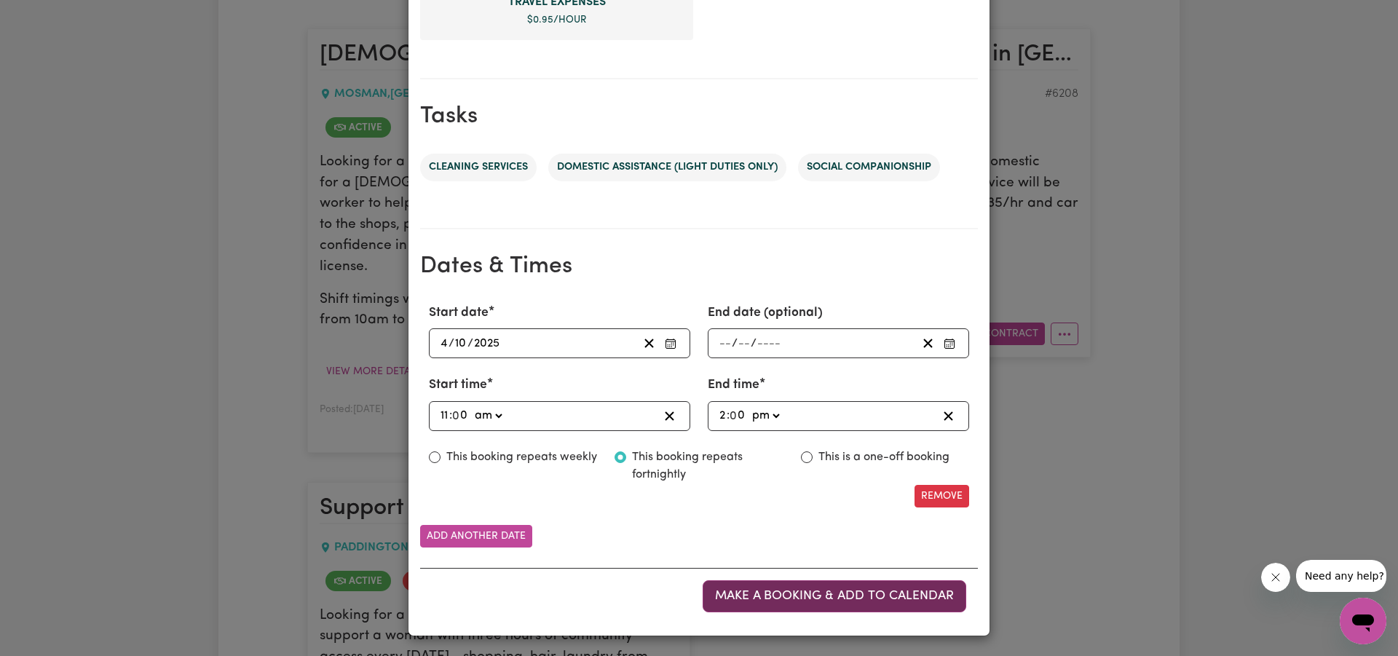
click at [819, 590] on span "Make a booking & add to calendar" at bounding box center [834, 596] width 239 height 12
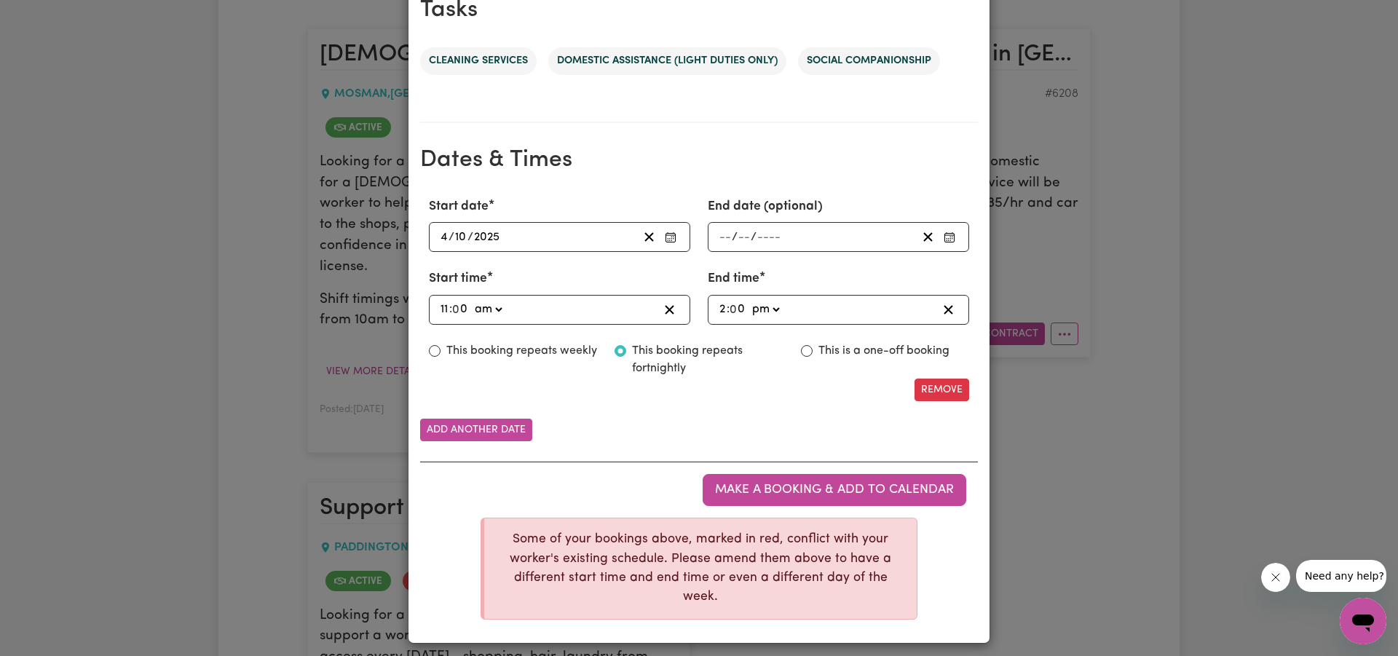
scroll to position [762, 0]
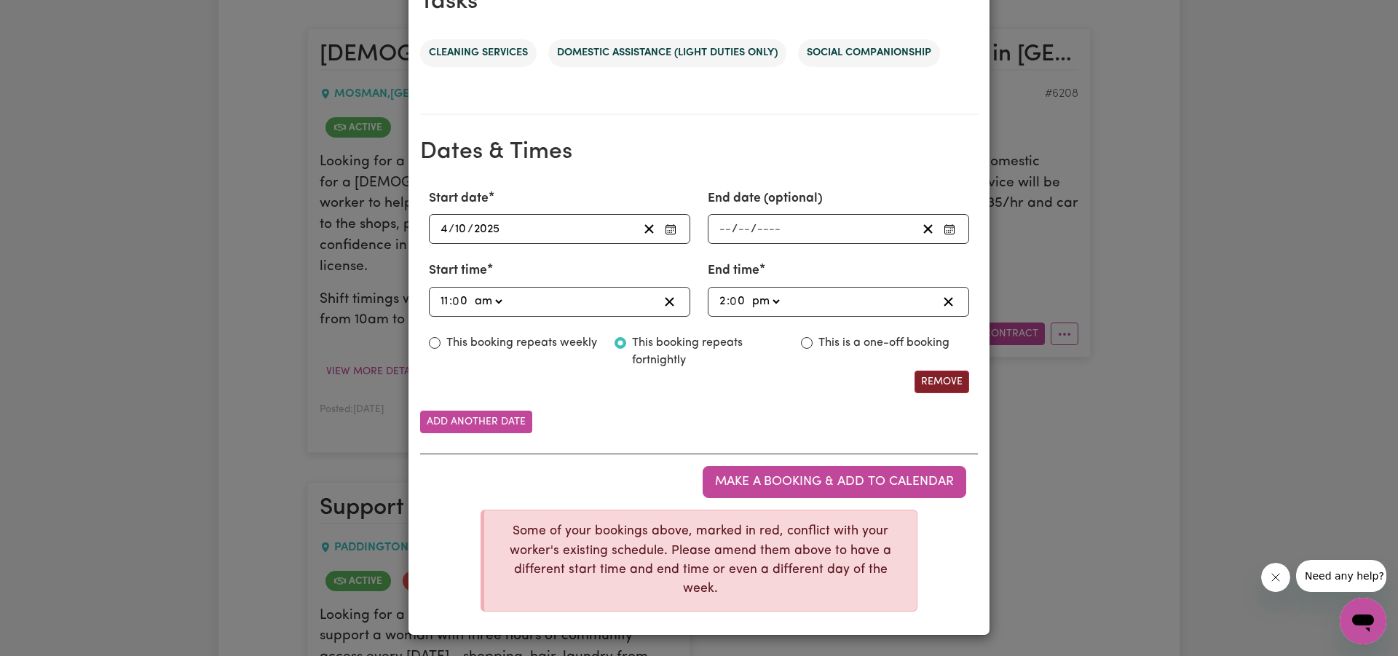
click at [934, 377] on button "Remove" at bounding box center [941, 382] width 55 height 23
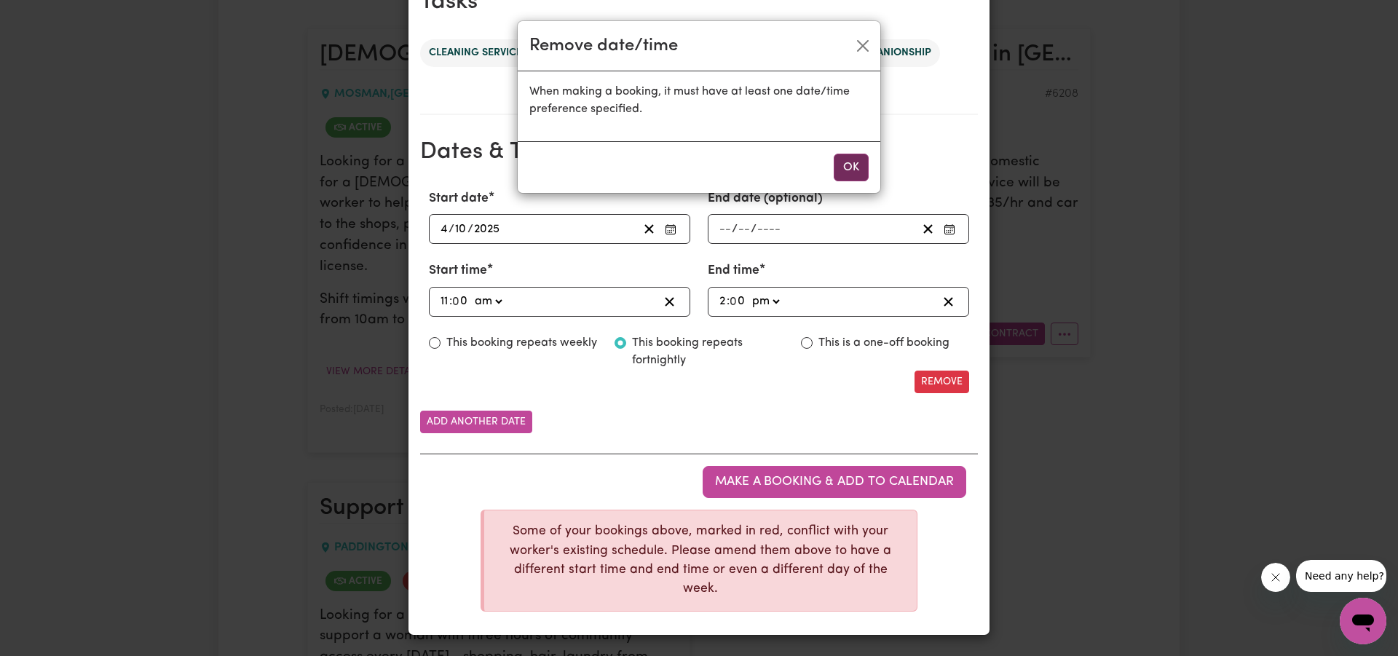
click at [847, 170] on button "OK" at bounding box center [851, 168] width 35 height 28
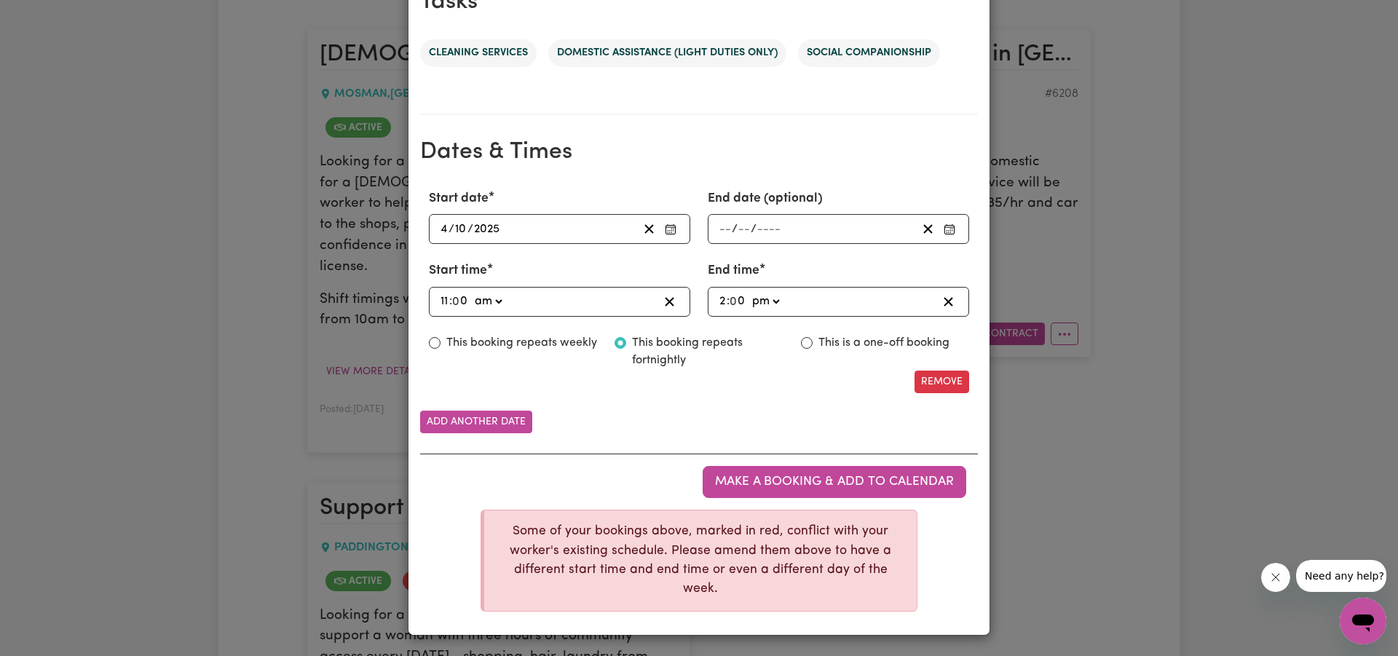
click at [952, 230] on circle "Enter End date (optional)" at bounding box center [951, 230] width 1 height 1
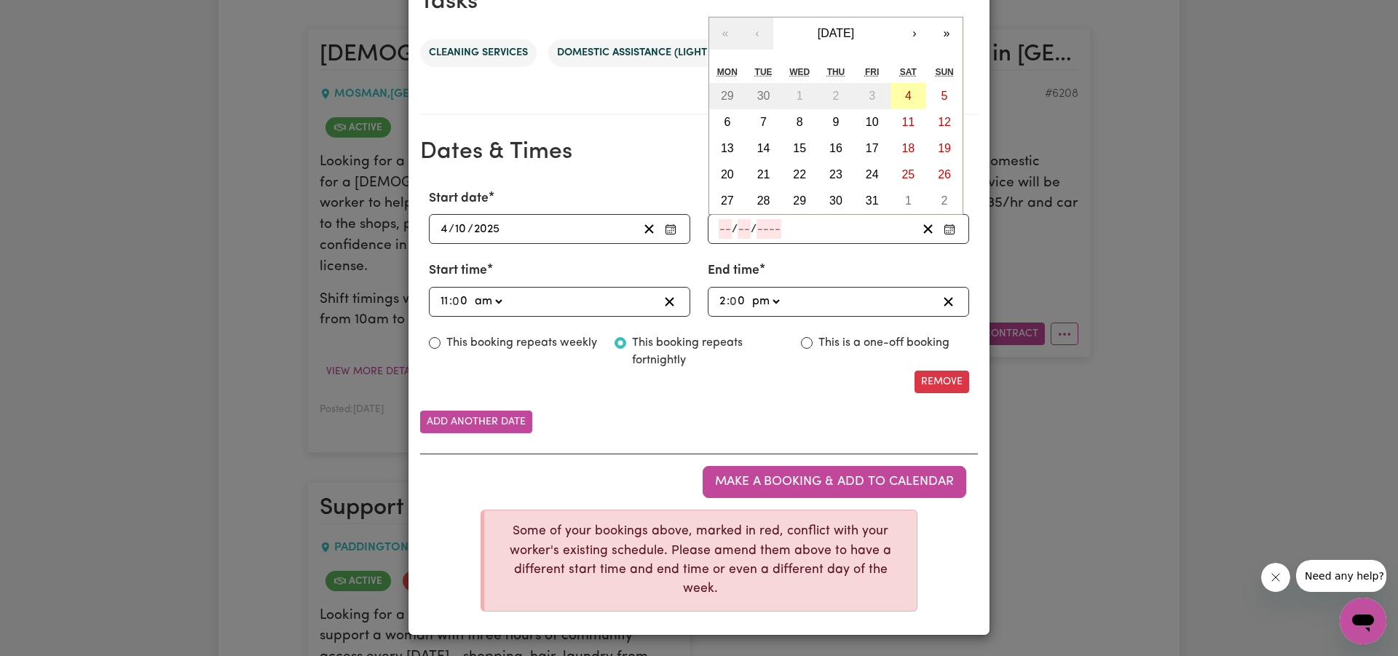
click at [903, 85] on button "4" at bounding box center [908, 96] width 36 height 26
type input "[DATE]"
type input "4"
type input "10"
type input "2025"
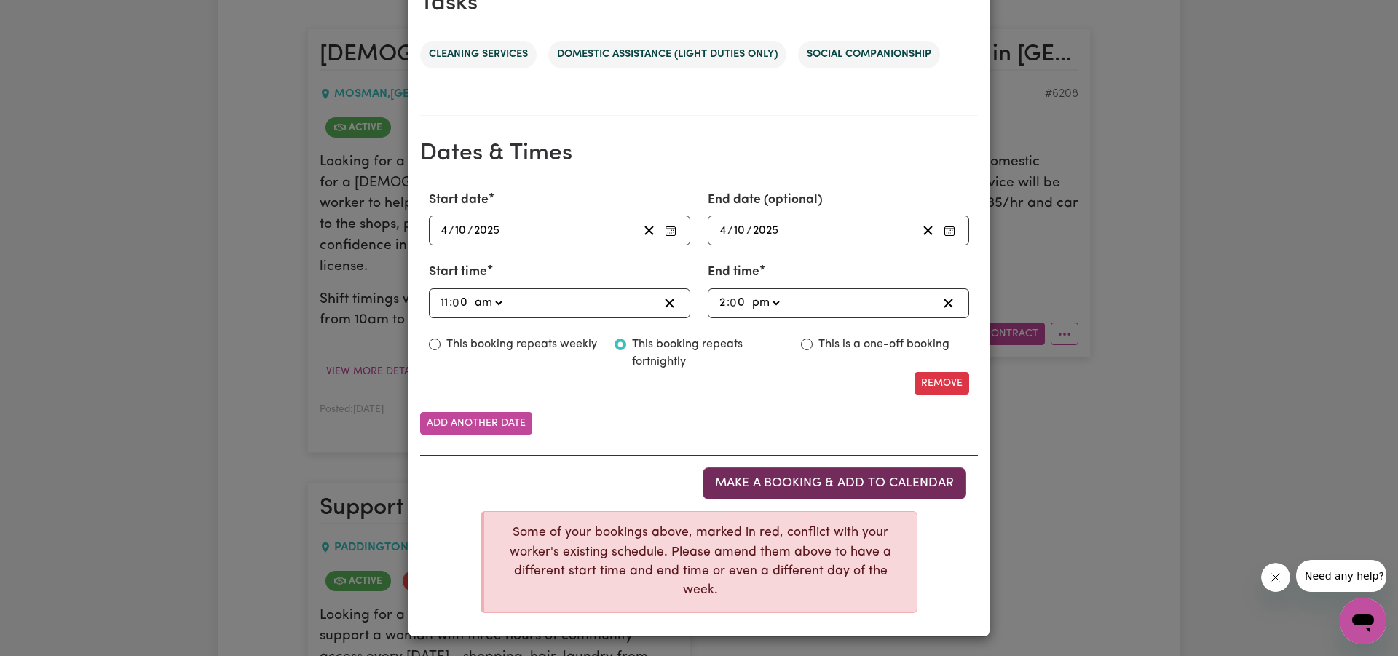
click at [823, 479] on span "Make a booking & add to calendar" at bounding box center [834, 483] width 239 height 12
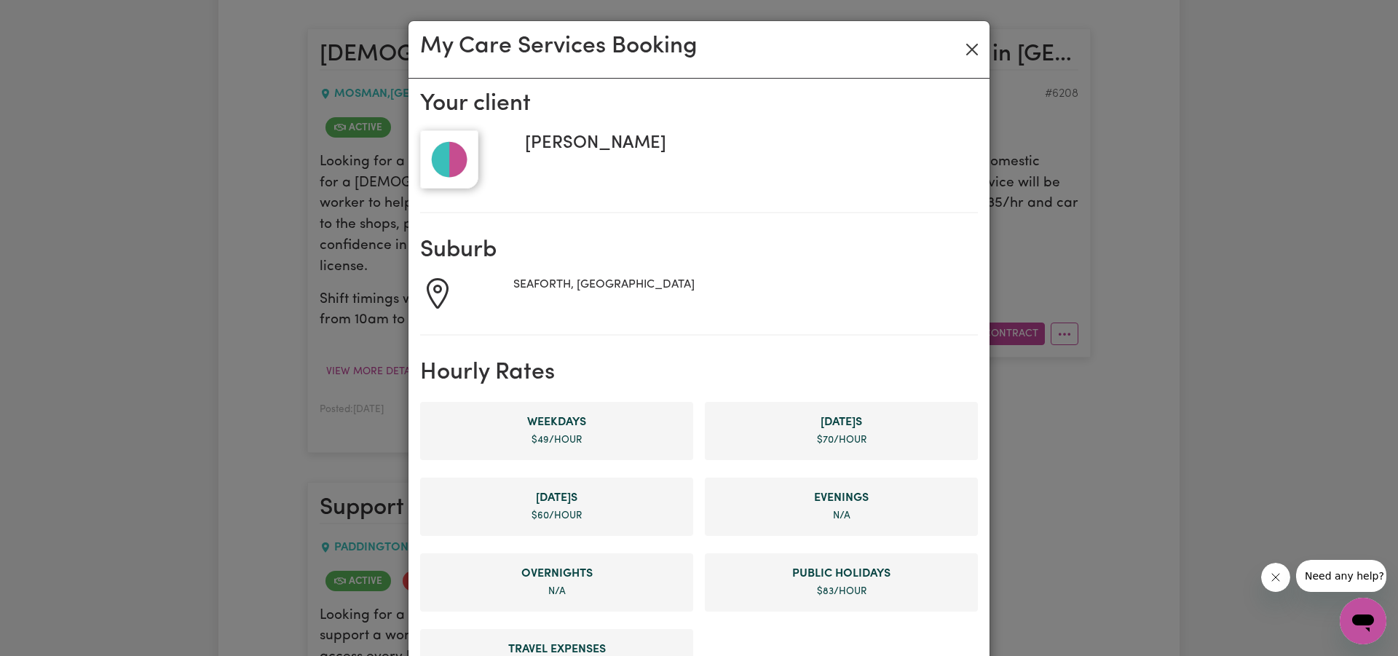
scroll to position [0, 0]
click at [971, 51] on button "Close" at bounding box center [971, 49] width 23 height 23
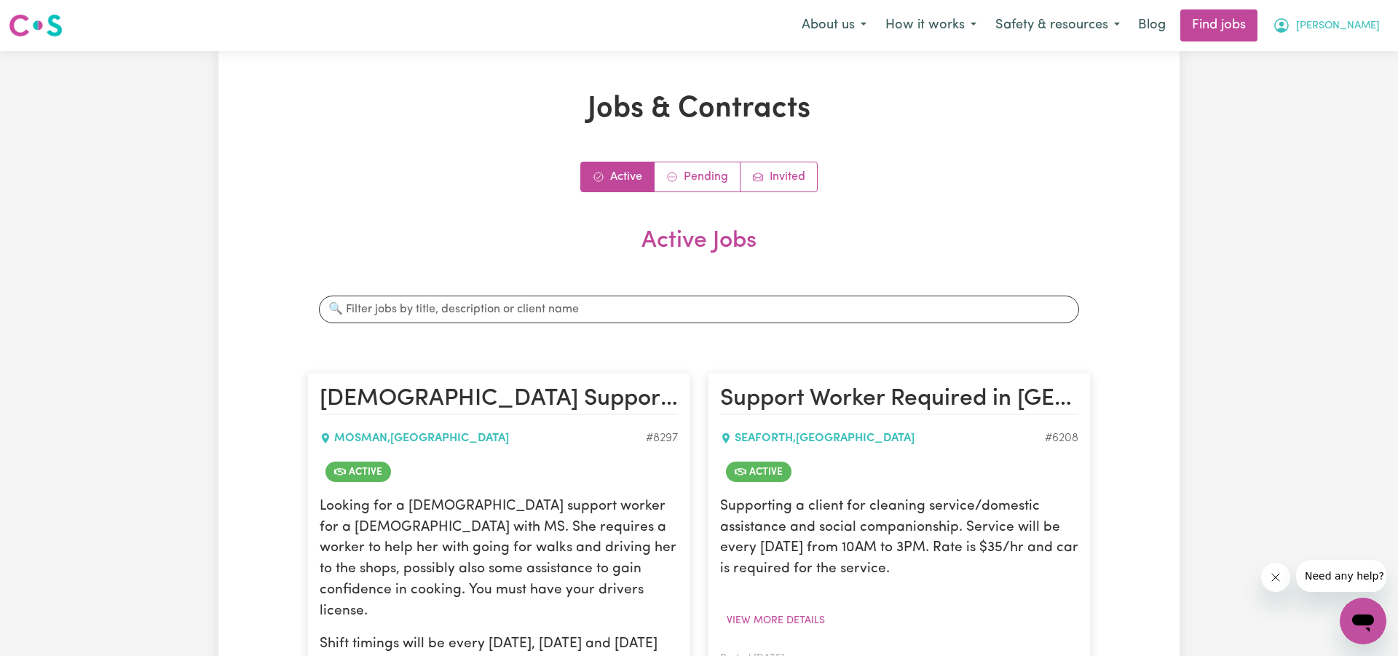
click at [1290, 28] on icon "My Account" at bounding box center [1280, 25] width 17 height 17
click at [1313, 109] on link "Logout" at bounding box center [1330, 112] width 115 height 28
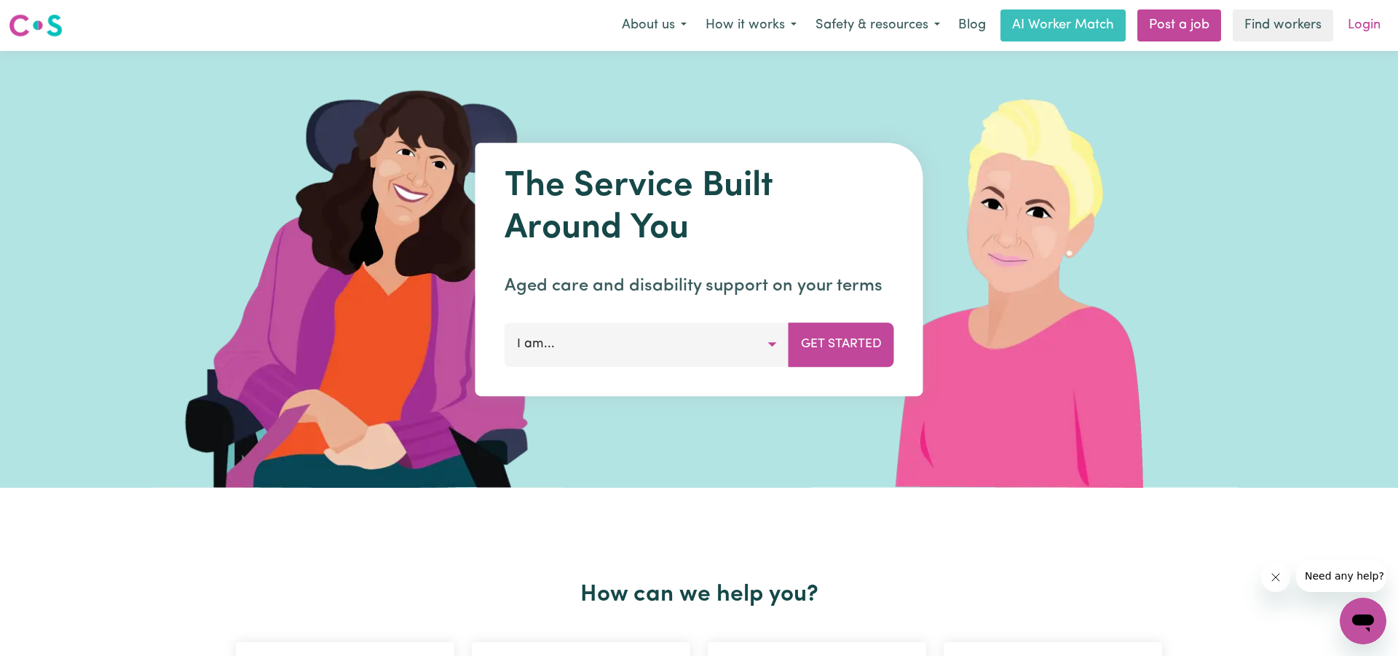
click at [1361, 24] on link "Login" at bounding box center [1364, 25] width 50 height 32
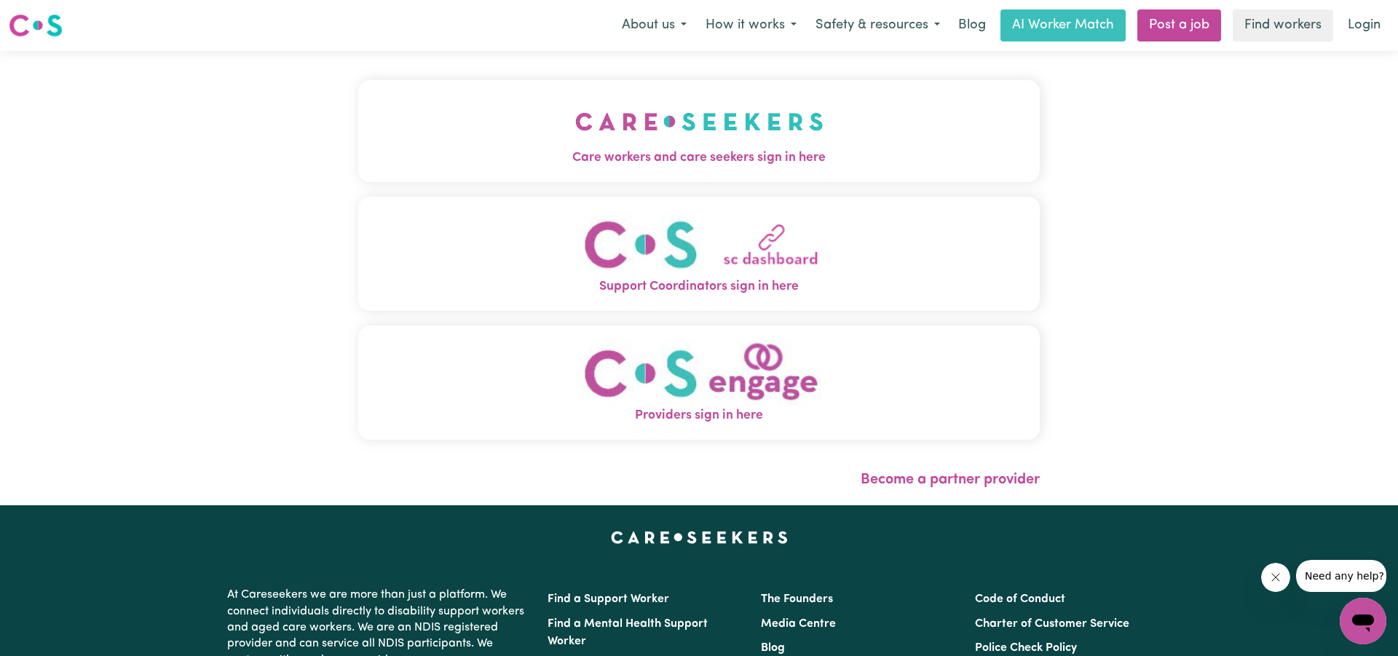
click at [753, 158] on span "Care workers and care seekers sign in here" at bounding box center [698, 158] width 681 height 19
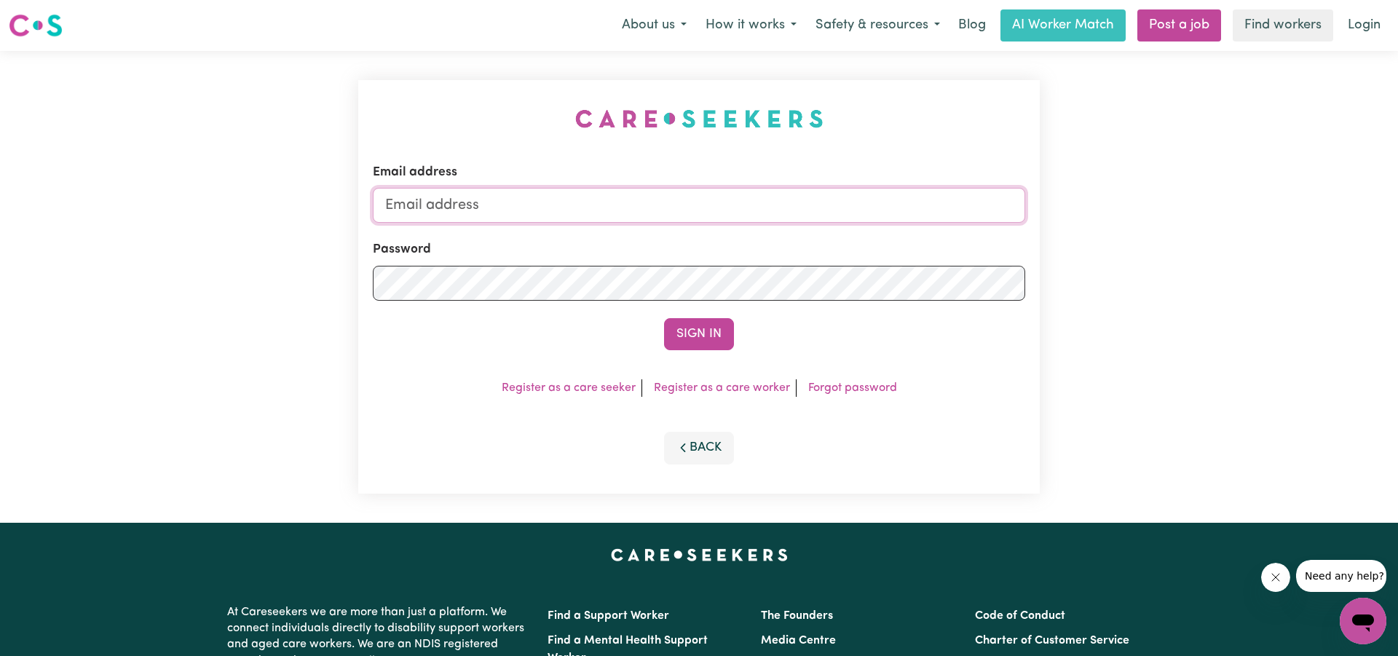
click at [654, 197] on input "Email address" at bounding box center [699, 205] width 652 height 35
click at [699, 335] on button "Sign In" at bounding box center [699, 334] width 70 height 32
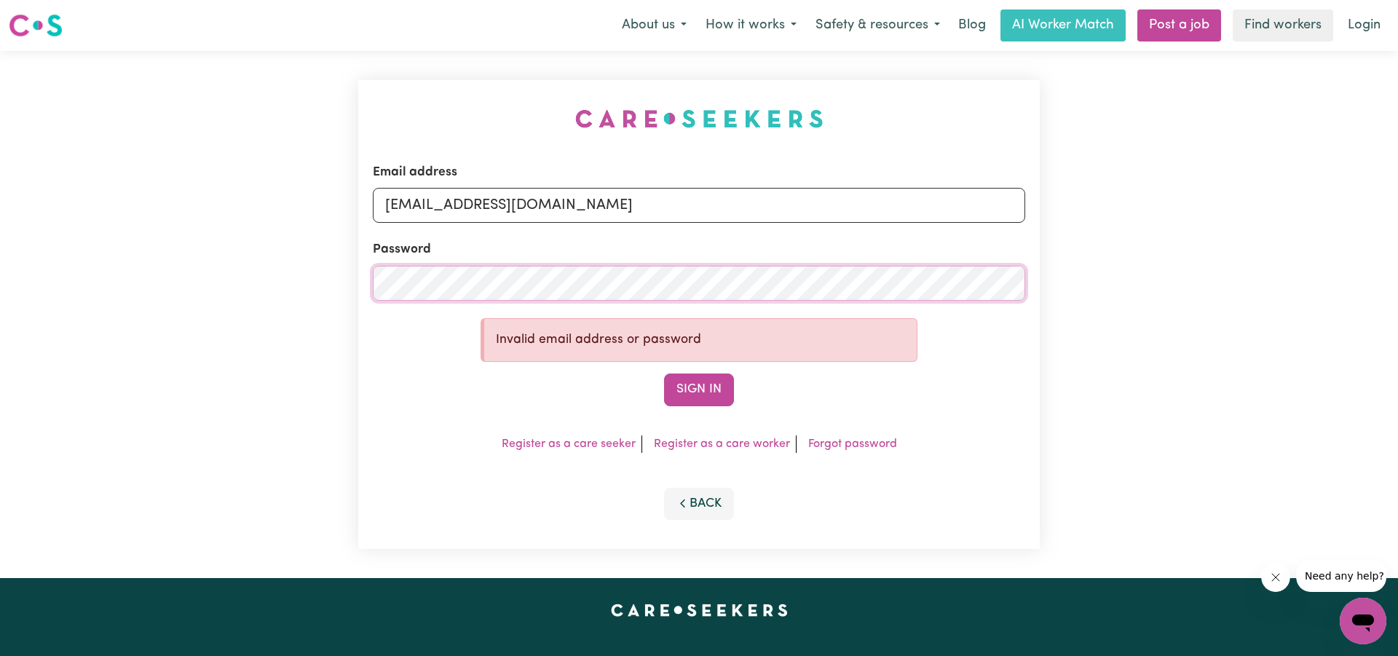
click at [361, 282] on div "Email address [EMAIL_ADDRESS][DOMAIN_NAME] Password Invalid email address or pa…" at bounding box center [698, 314] width 681 height 469
click at [699, 391] on button "Sign In" at bounding box center [699, 389] width 70 height 32
click at [676, 388] on button "Sign In" at bounding box center [699, 389] width 70 height 32
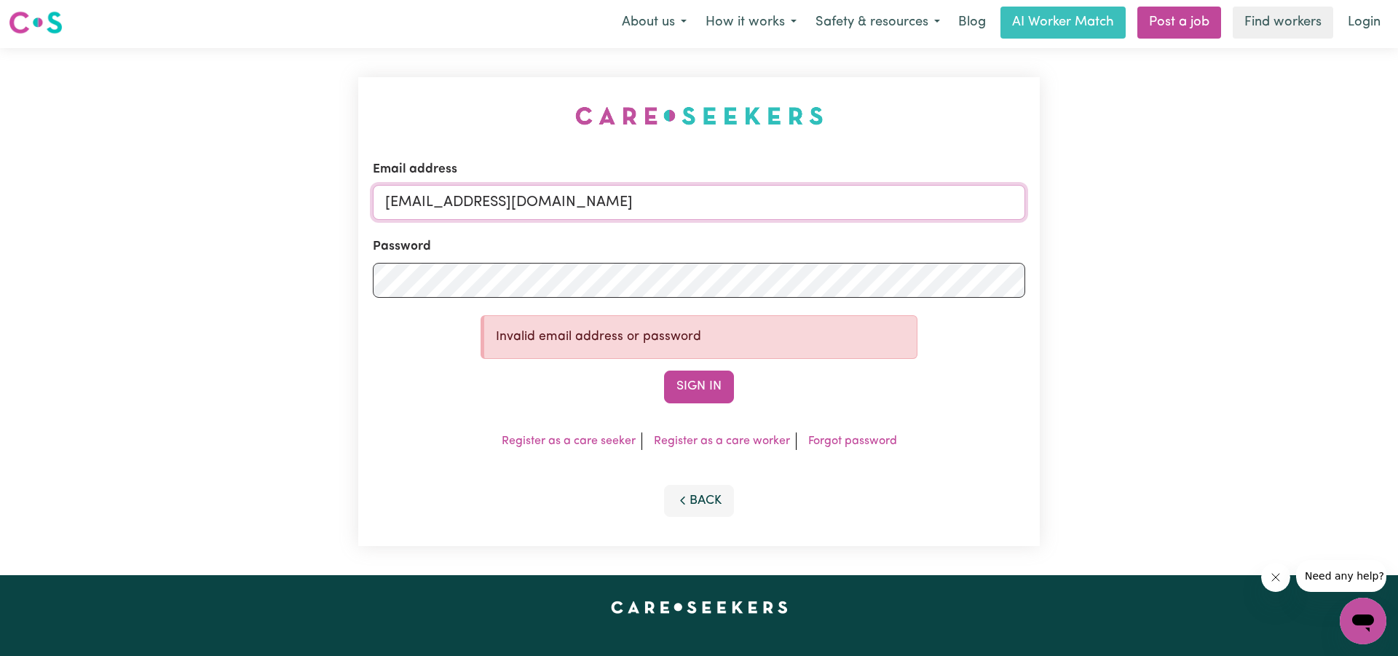
scroll to position [0, 1]
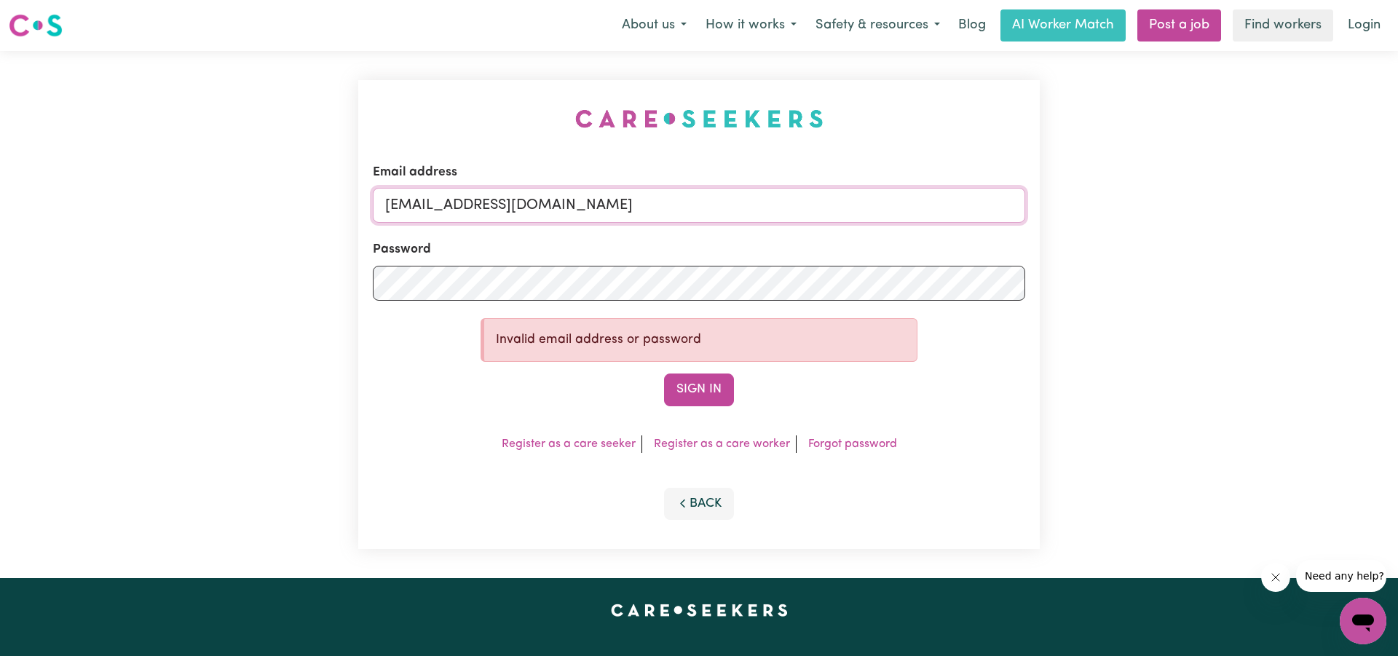
click at [426, 201] on input "[EMAIL_ADDRESS][DOMAIN_NAME]" at bounding box center [699, 205] width 652 height 35
type input "[EMAIL_ADDRESS][DOMAIN_NAME]"
click at [706, 391] on button "Sign In" at bounding box center [699, 389] width 70 height 32
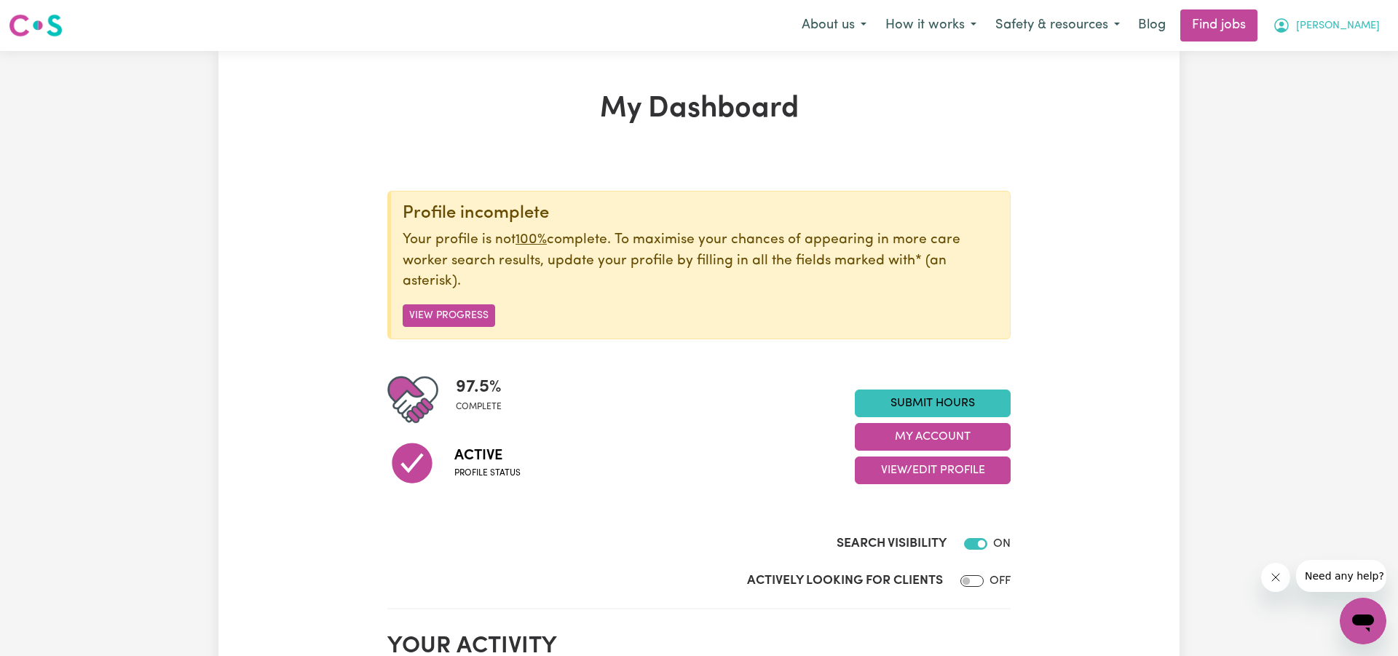
click at [1361, 21] on span "[PERSON_NAME]" at bounding box center [1338, 26] width 84 height 16
click at [1295, 76] on link "My Dashboard" at bounding box center [1330, 84] width 115 height 28
click at [1317, 58] on link "My Account" at bounding box center [1330, 57] width 115 height 28
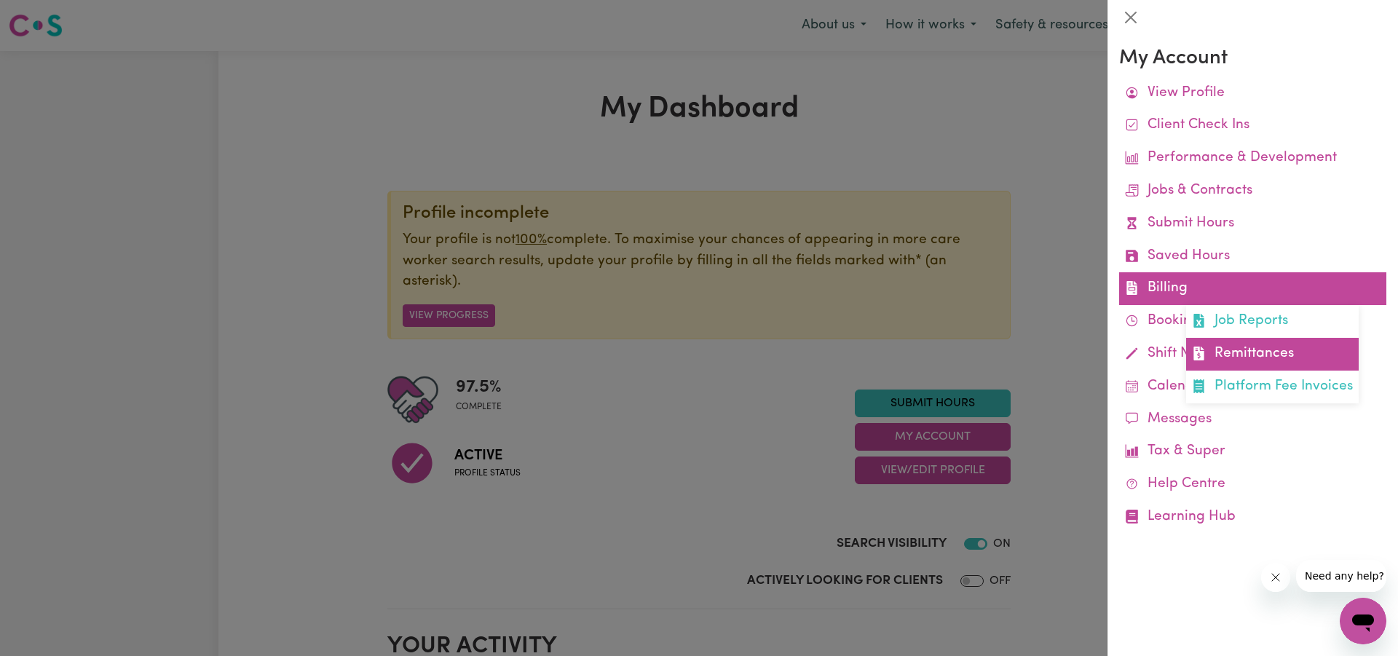
click at [1239, 343] on link "Remittances" at bounding box center [1272, 354] width 173 height 33
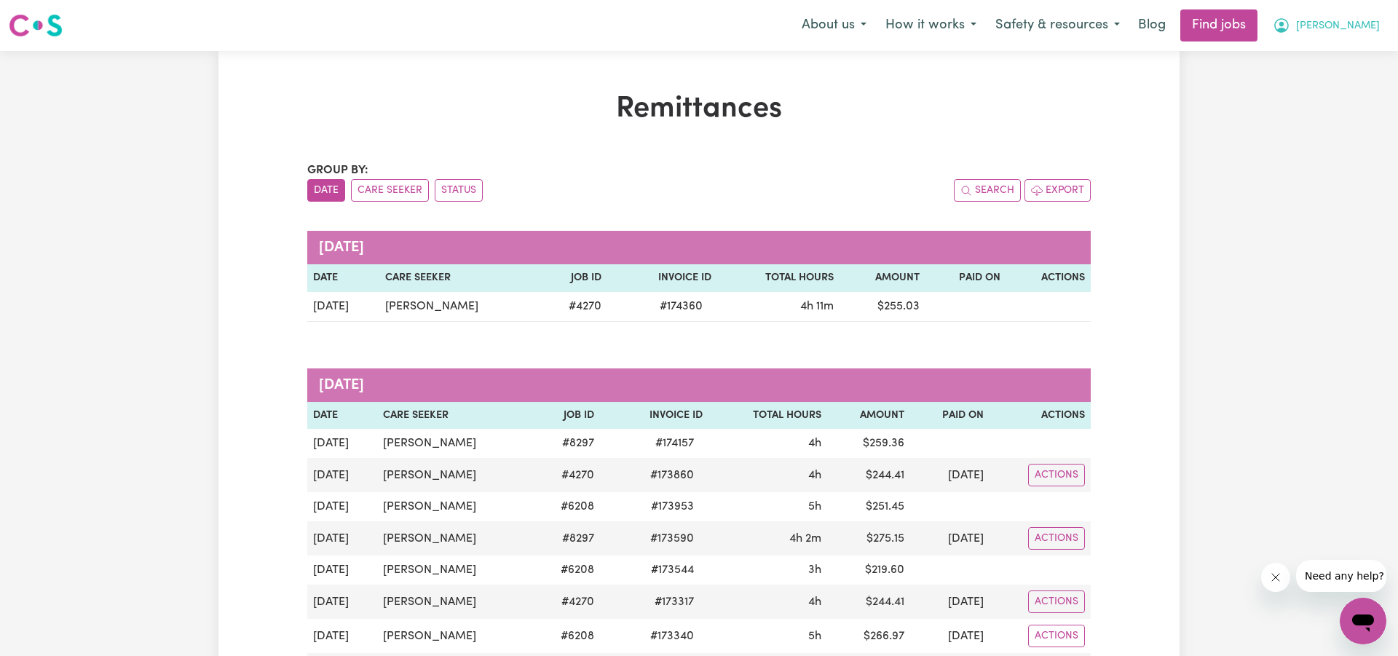
click at [1349, 22] on button "[PERSON_NAME]" at bounding box center [1326, 25] width 126 height 31
click at [1304, 55] on link "My Account" at bounding box center [1330, 57] width 115 height 28
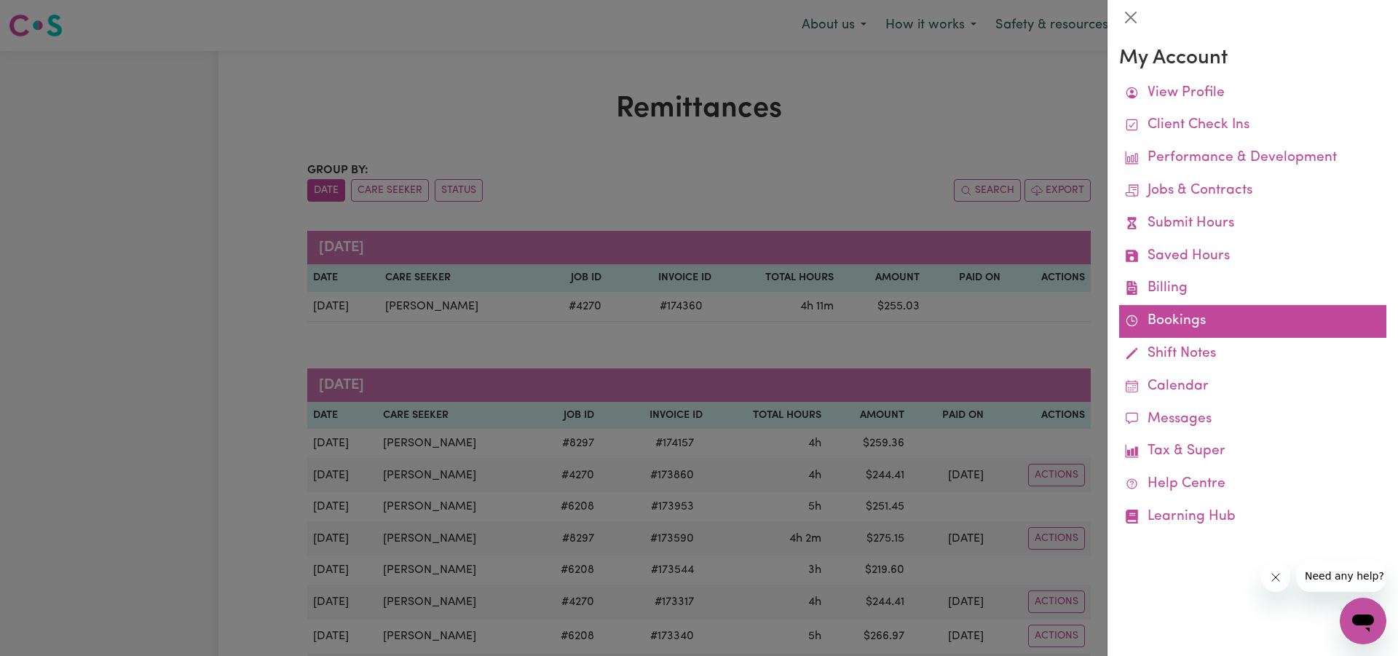
click at [1142, 313] on link "Bookings" at bounding box center [1252, 321] width 267 height 33
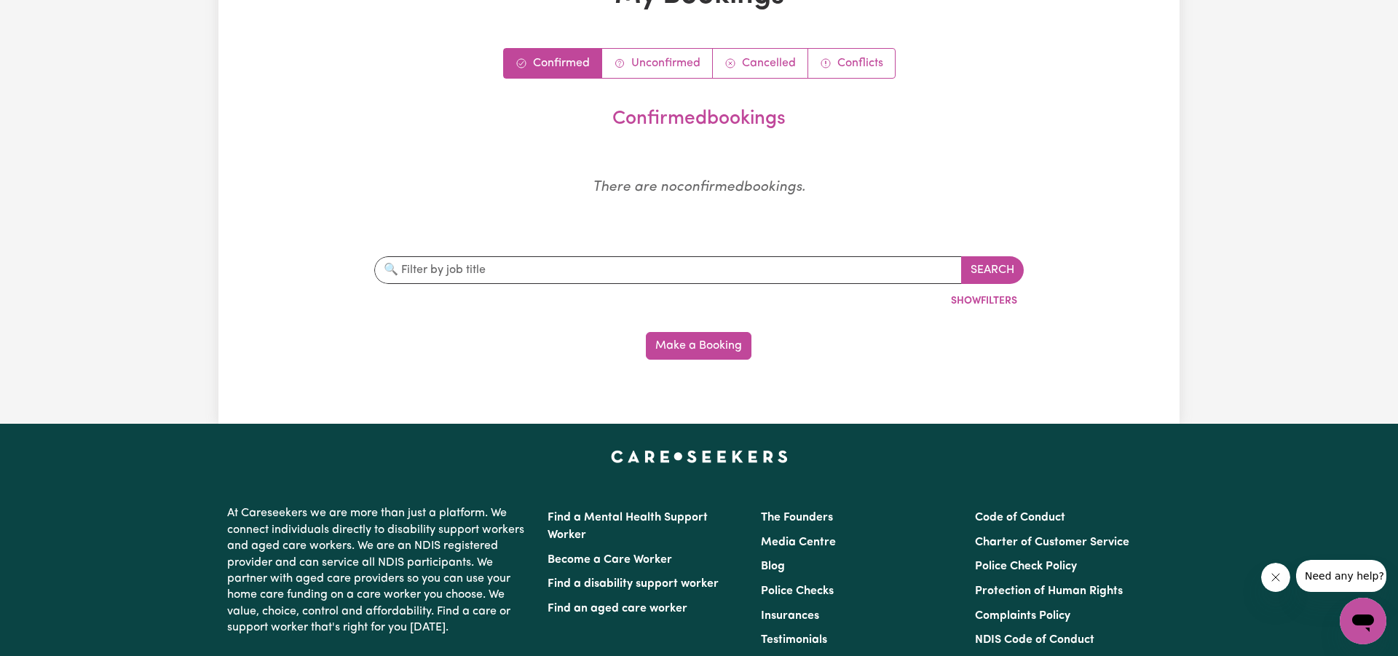
scroll to position [124, 0]
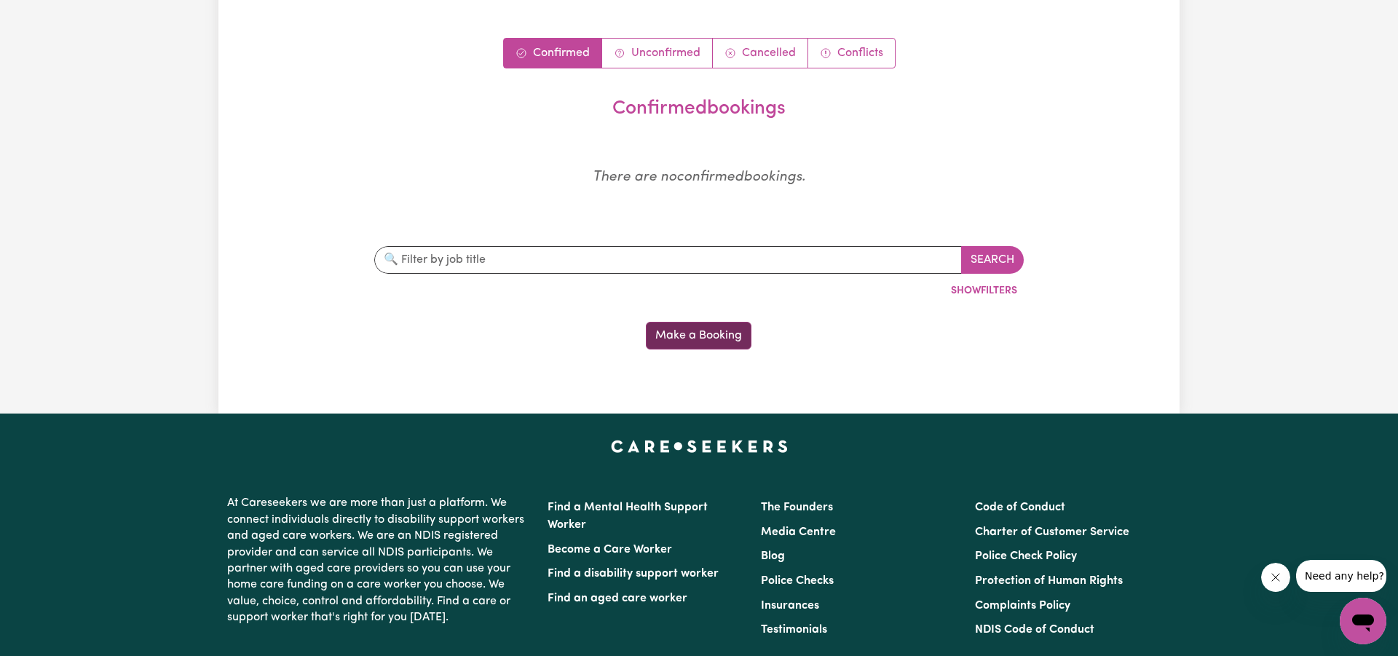
click at [692, 335] on button "Make a Booking" at bounding box center [699, 336] width 106 height 28
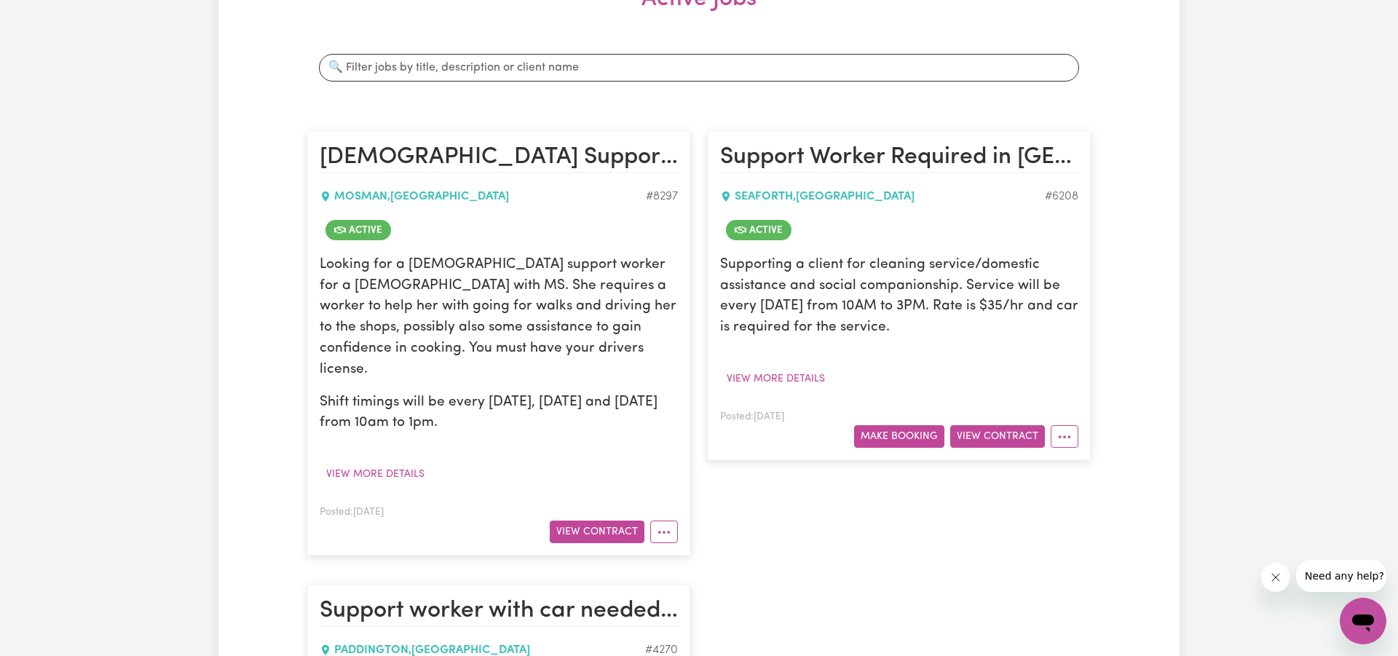
scroll to position [281, 0]
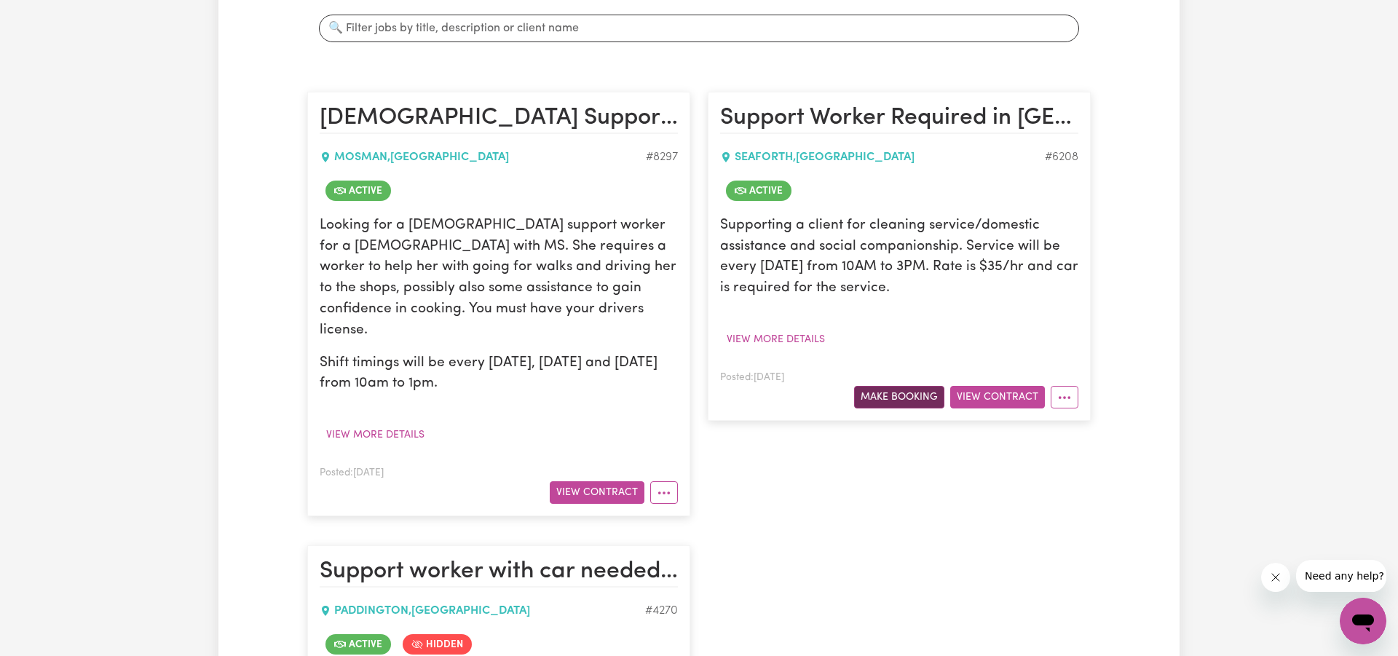
click at [897, 394] on button "Make Booking" at bounding box center [899, 397] width 90 height 23
select select "pm"
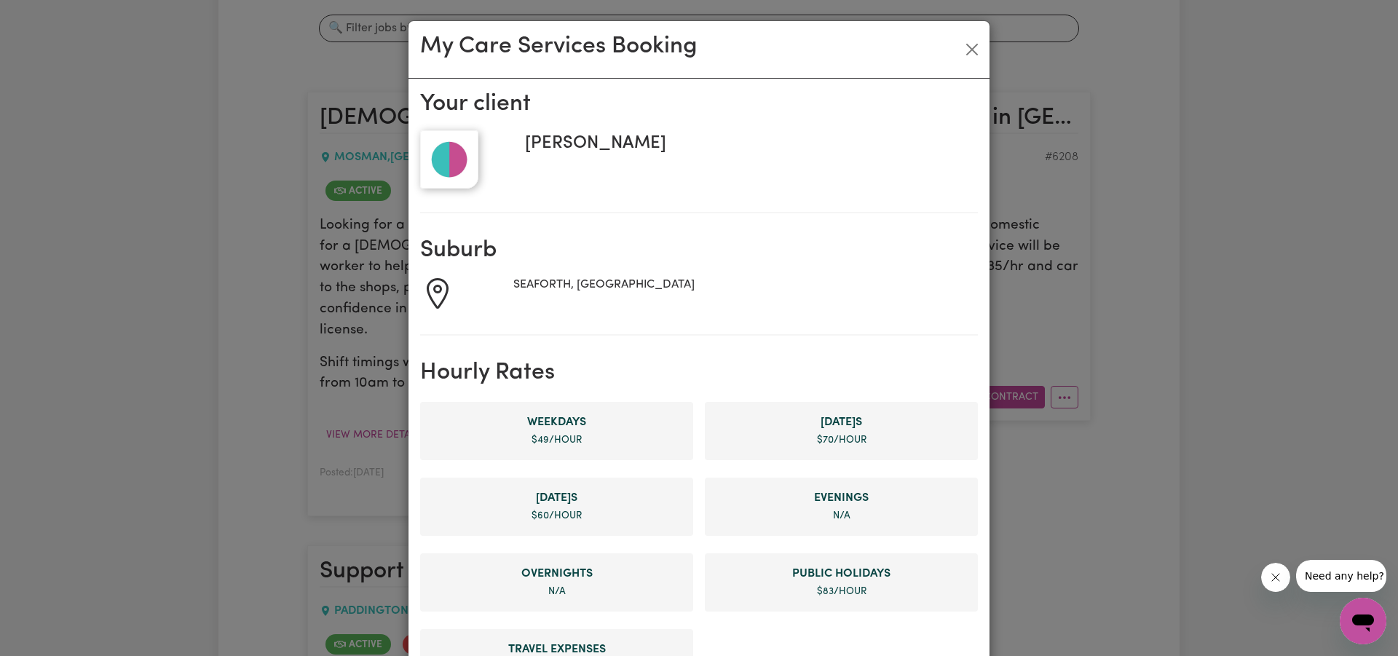
scroll to position [283, 0]
click at [848, 431] on li "[DATE] s $ 70 /hour" at bounding box center [841, 431] width 273 height 58
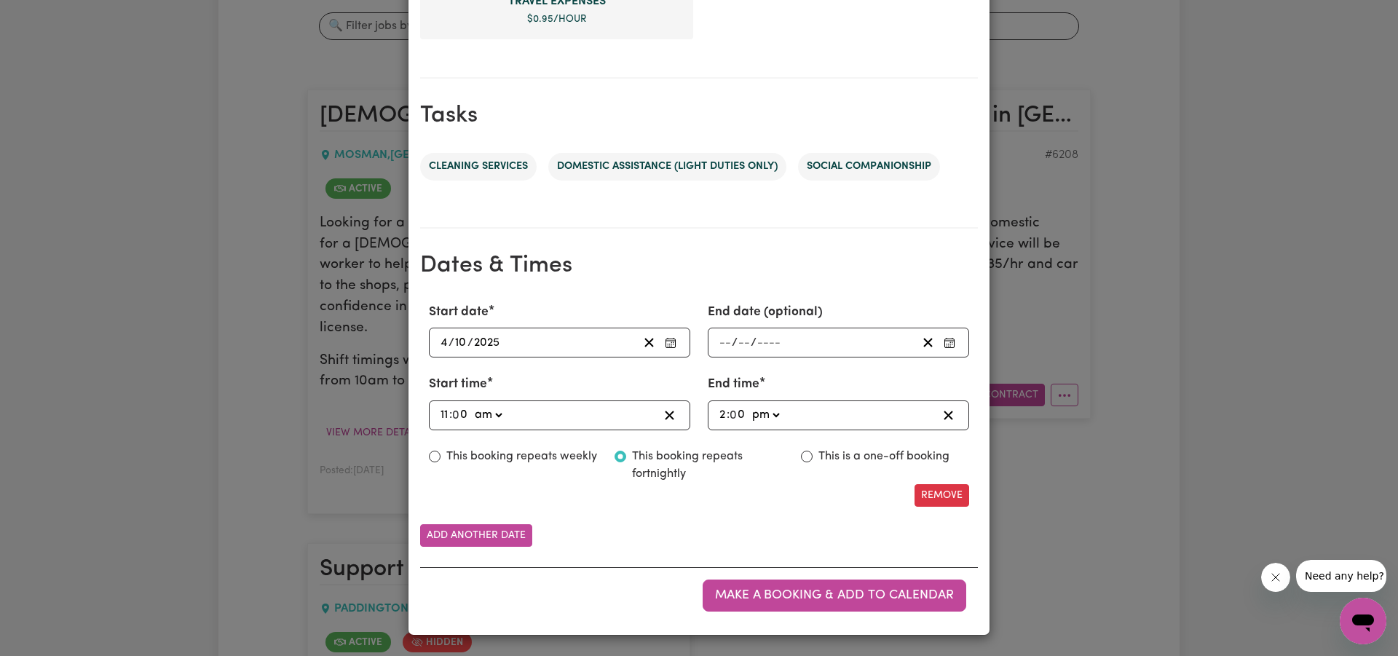
scroll to position [647, 0]
click at [940, 495] on button "Remove" at bounding box center [941, 496] width 55 height 23
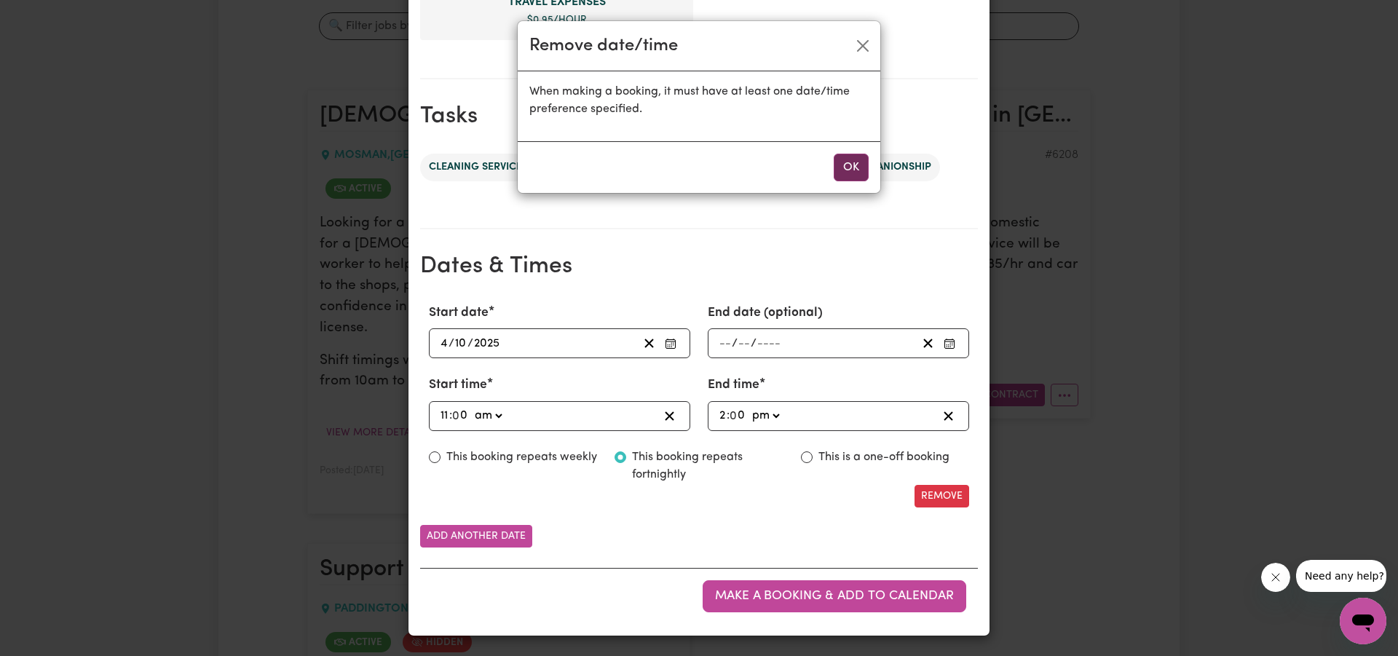
click at [845, 165] on button "OK" at bounding box center [851, 168] width 35 height 28
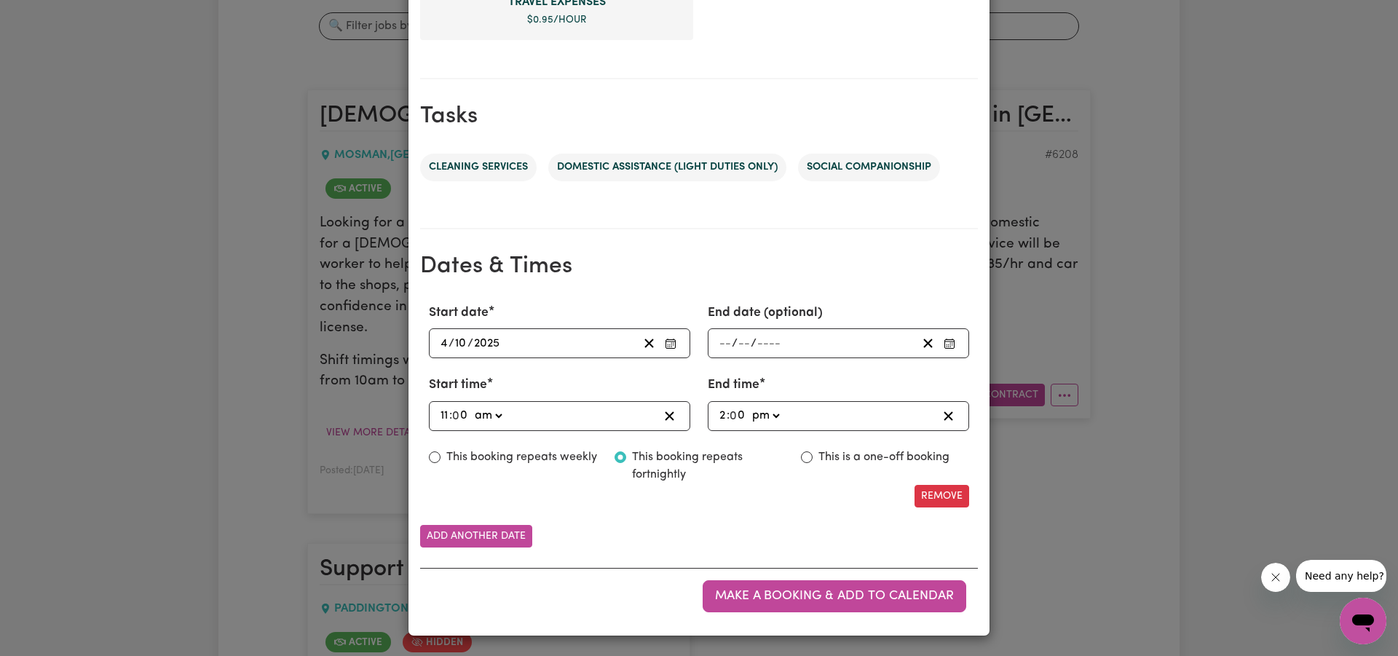
click at [617, 454] on input "This booking repeats fortnightly" at bounding box center [620, 457] width 12 height 12
click at [435, 451] on input "This booking repeats weekly" at bounding box center [435, 457] width 12 height 12
radio input "true"
click at [619, 458] on input "This booking repeats fortnightly" at bounding box center [620, 457] width 12 height 12
radio input "true"
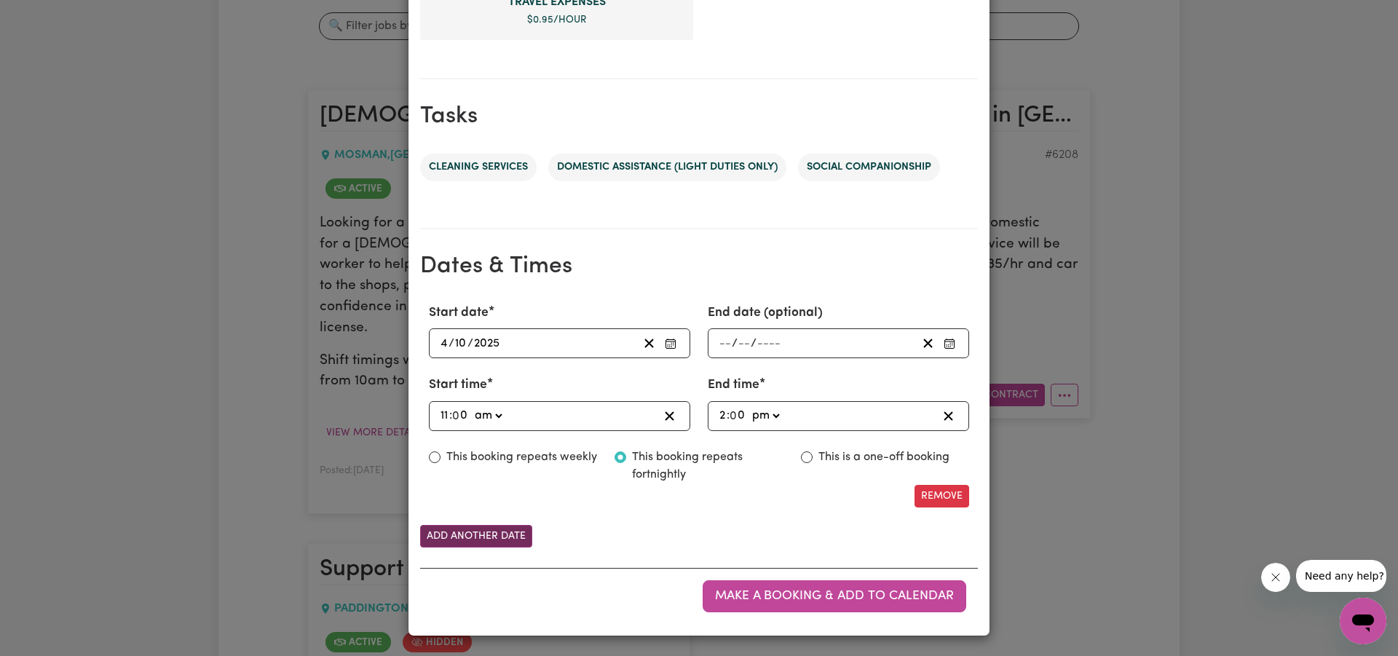
click at [491, 531] on button "Add another date" at bounding box center [476, 536] width 112 height 23
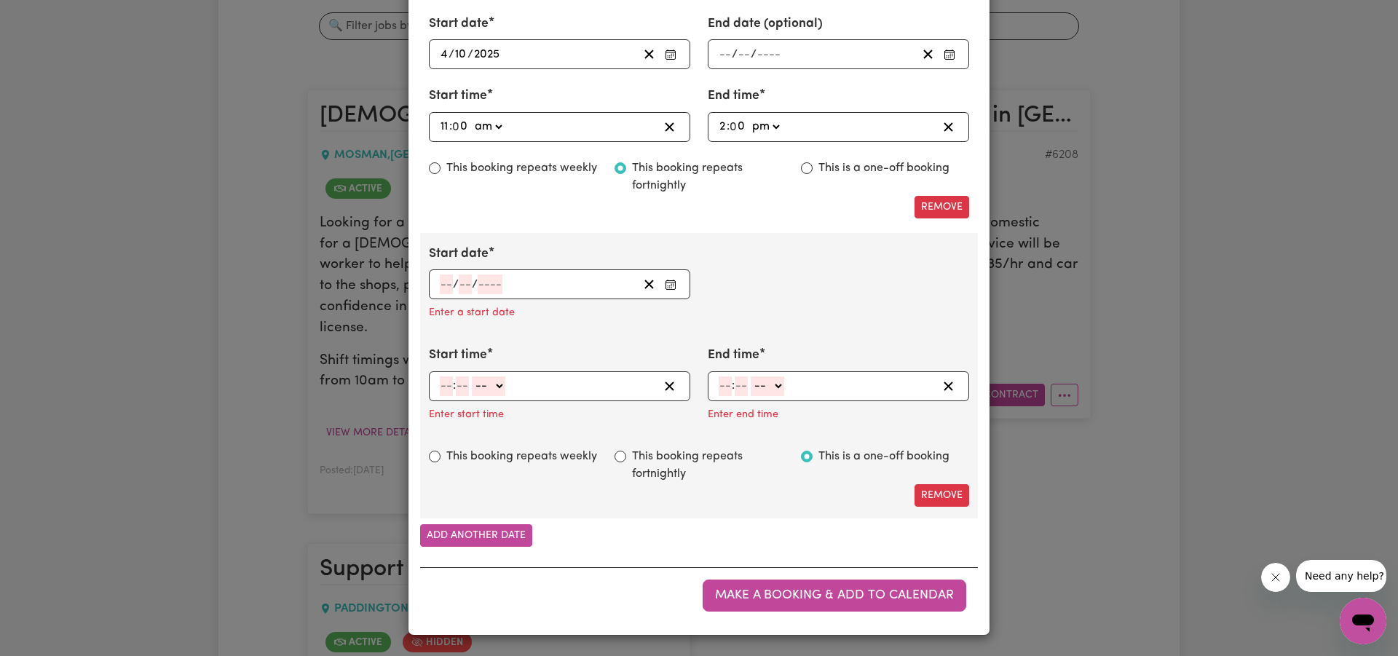
scroll to position [936, 0]
click at [670, 280] on icon "Enter Start date" at bounding box center [671, 285] width 12 height 12
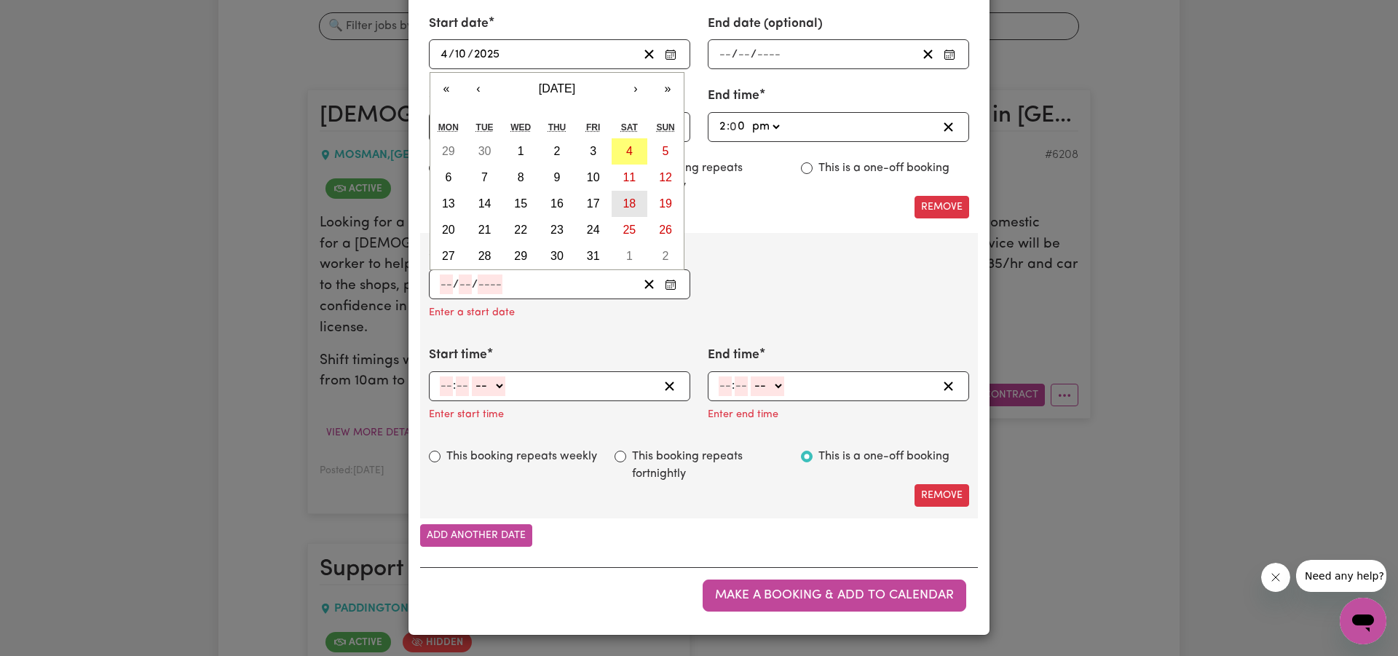
click at [628, 202] on abbr "18" at bounding box center [628, 203] width 13 height 12
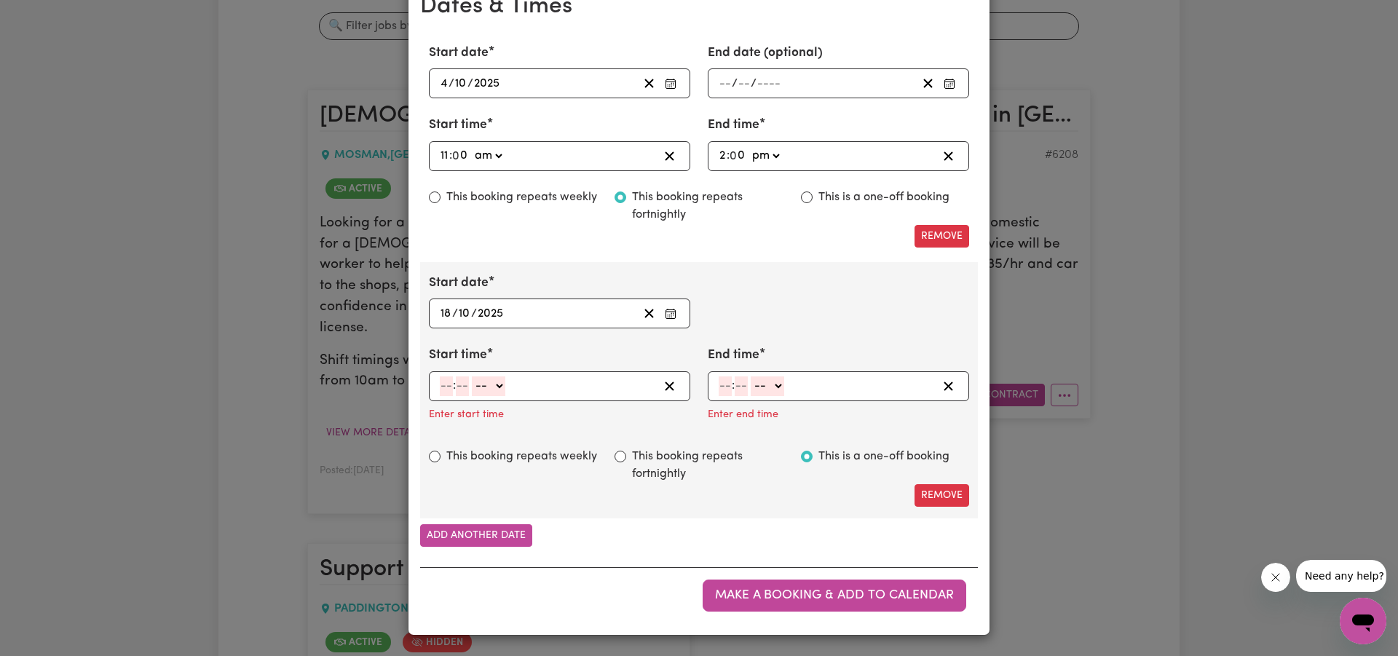
type input "[DATE]"
type input "18"
type input "10"
type input "2025"
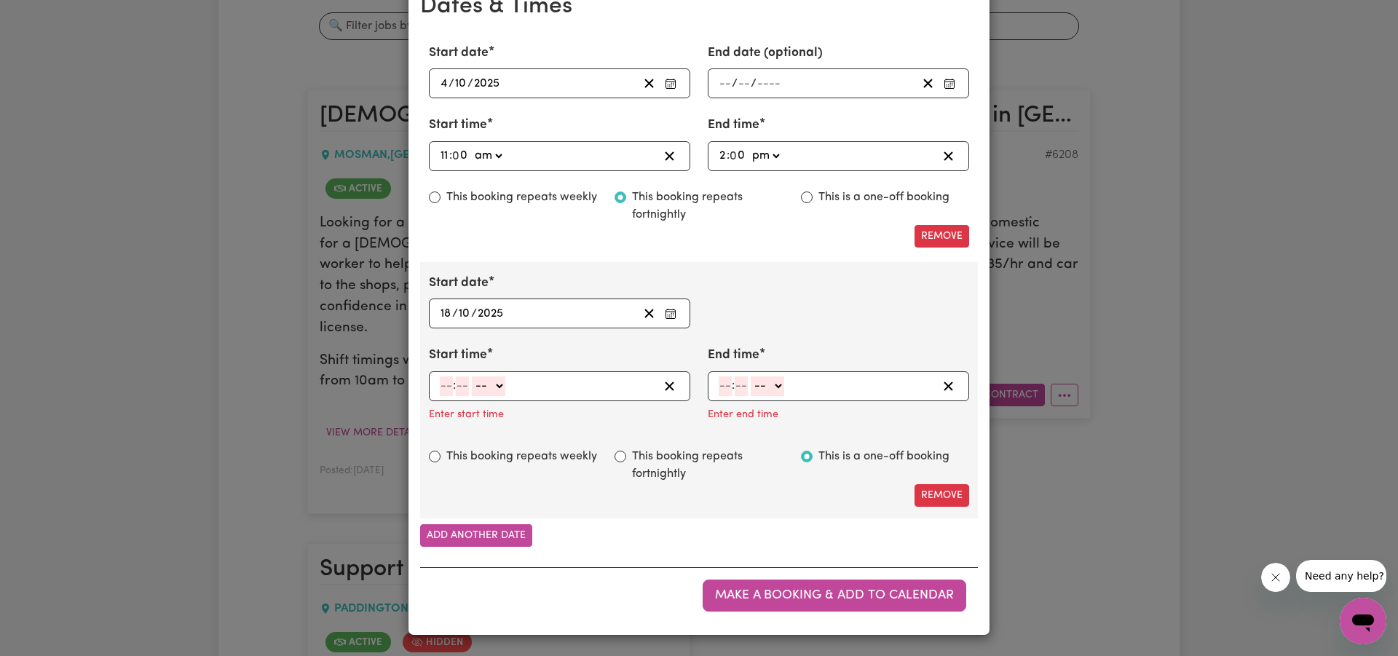
click at [446, 383] on input "number" at bounding box center [446, 386] width 13 height 20
type input "11"
type input "00"
select select "am"
type input "11:00"
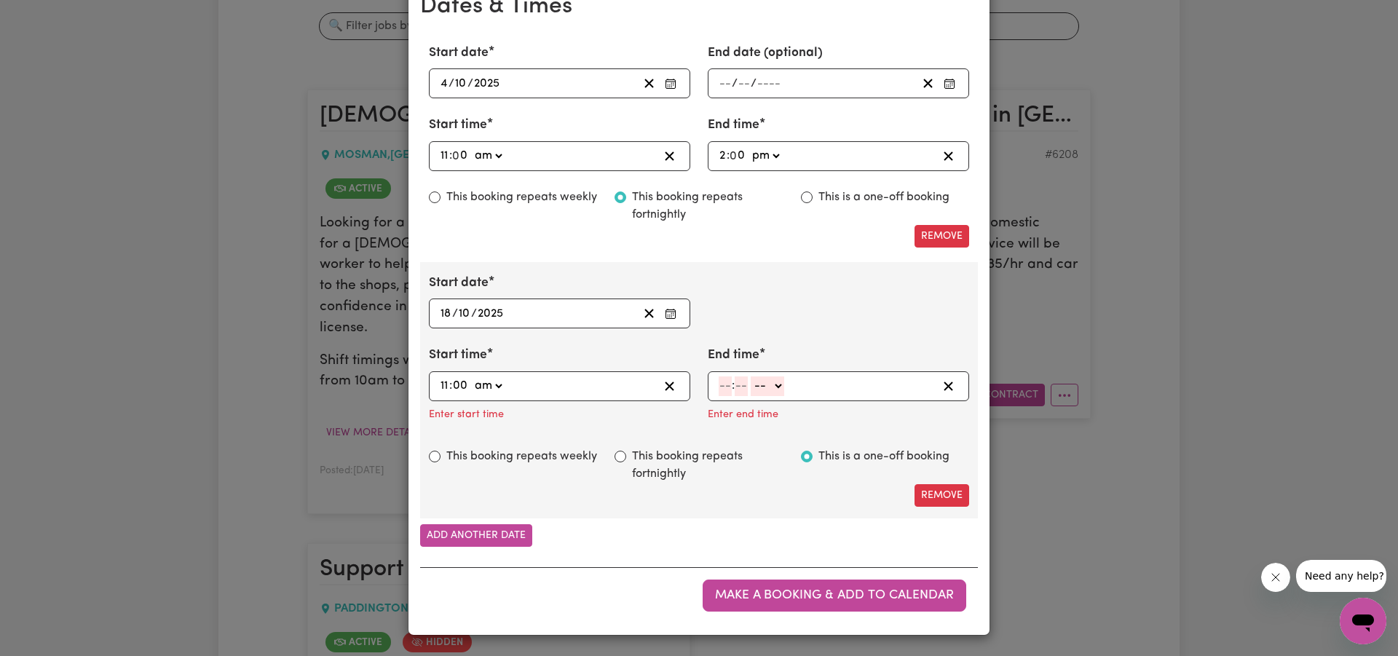
type input "0"
click at [725, 387] on input "number" at bounding box center [724, 386] width 13 height 20
type input "2"
type input "00"
select select "pm"
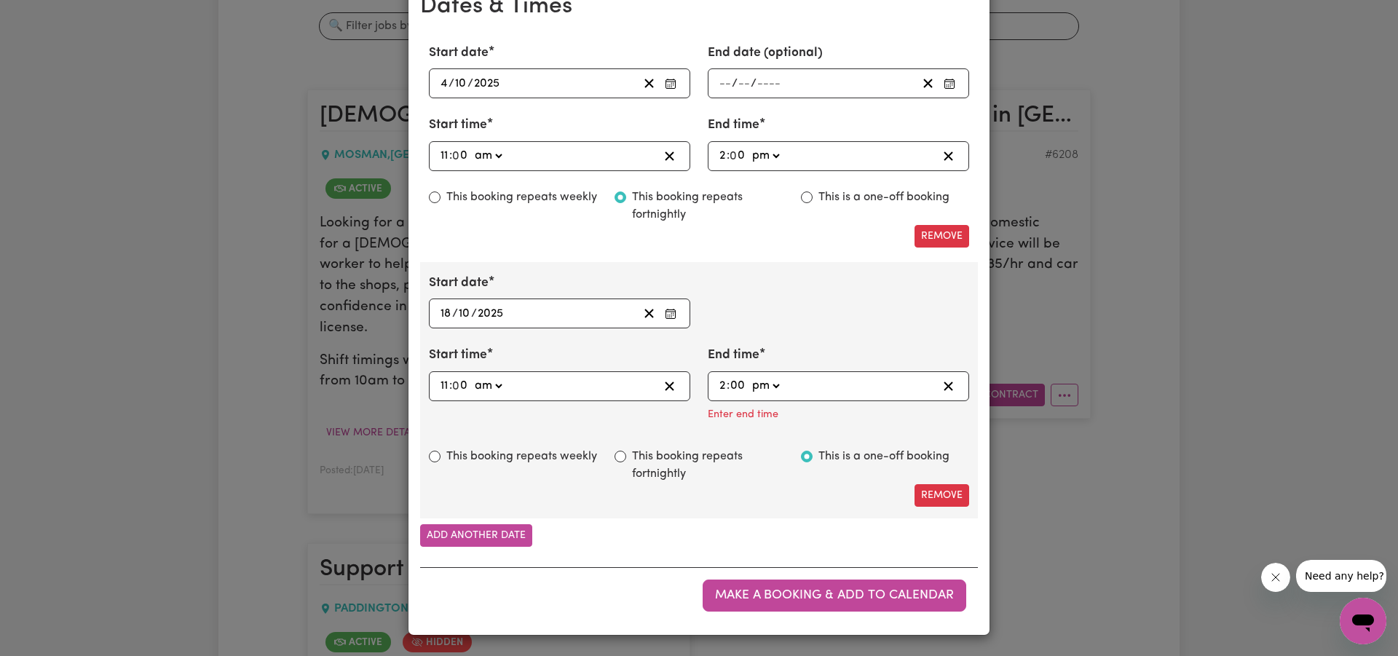
type input "14:00"
type input "0"
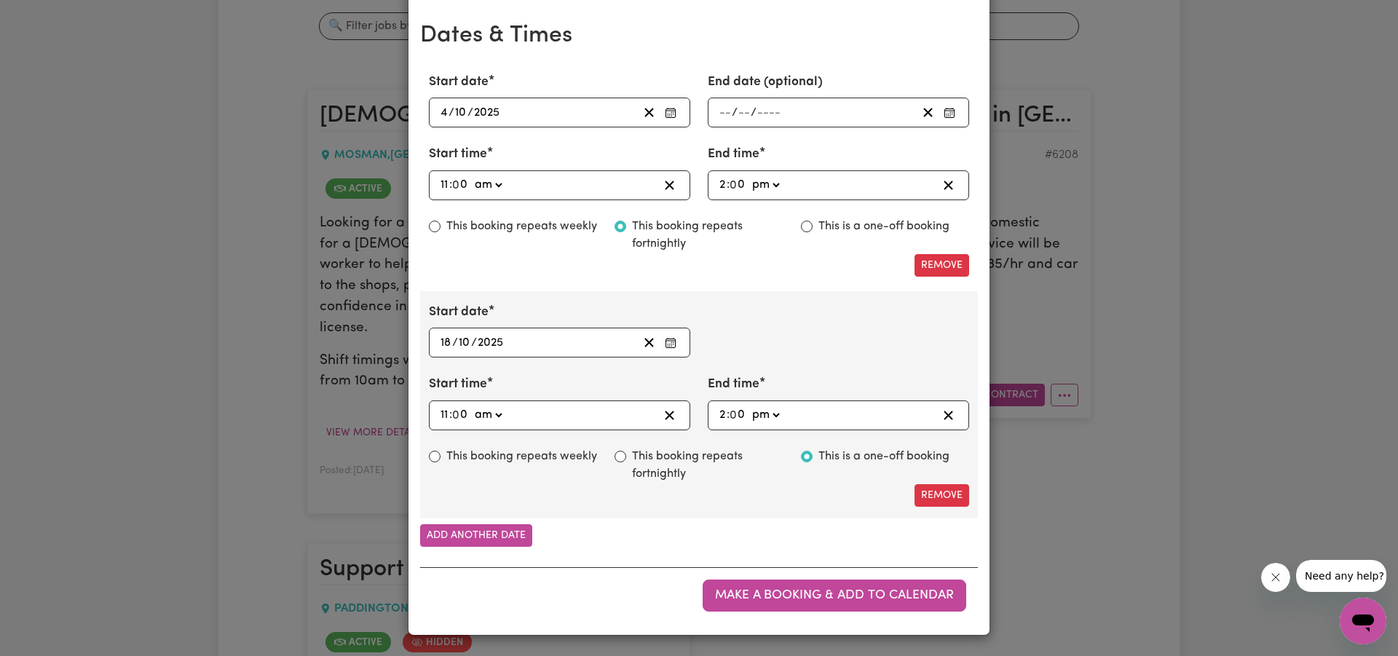
scroll to position [878, 0]
click at [622, 458] on input "This booking repeats fortnightly" at bounding box center [620, 457] width 12 height 12
radio input "true"
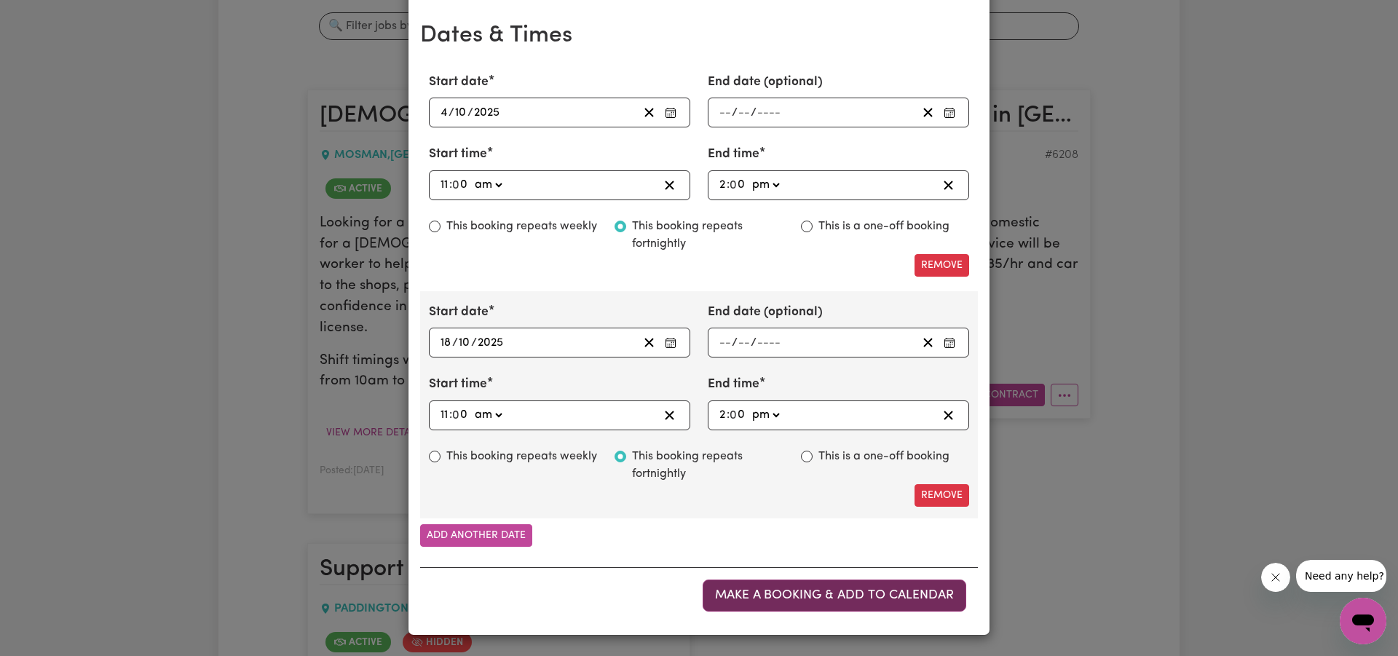
click at [834, 593] on span "Make a booking & add to calendar" at bounding box center [834, 595] width 239 height 12
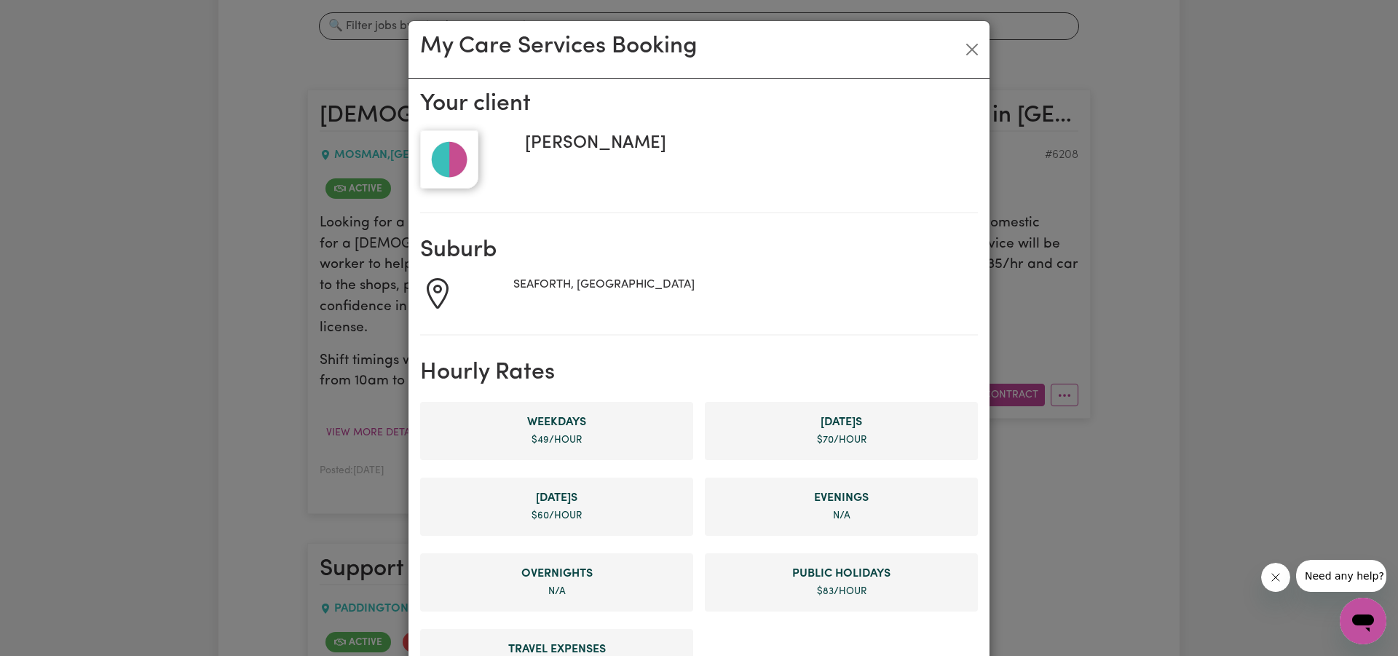
scroll to position [0, 0]
click at [968, 49] on button "Close" at bounding box center [971, 49] width 23 height 23
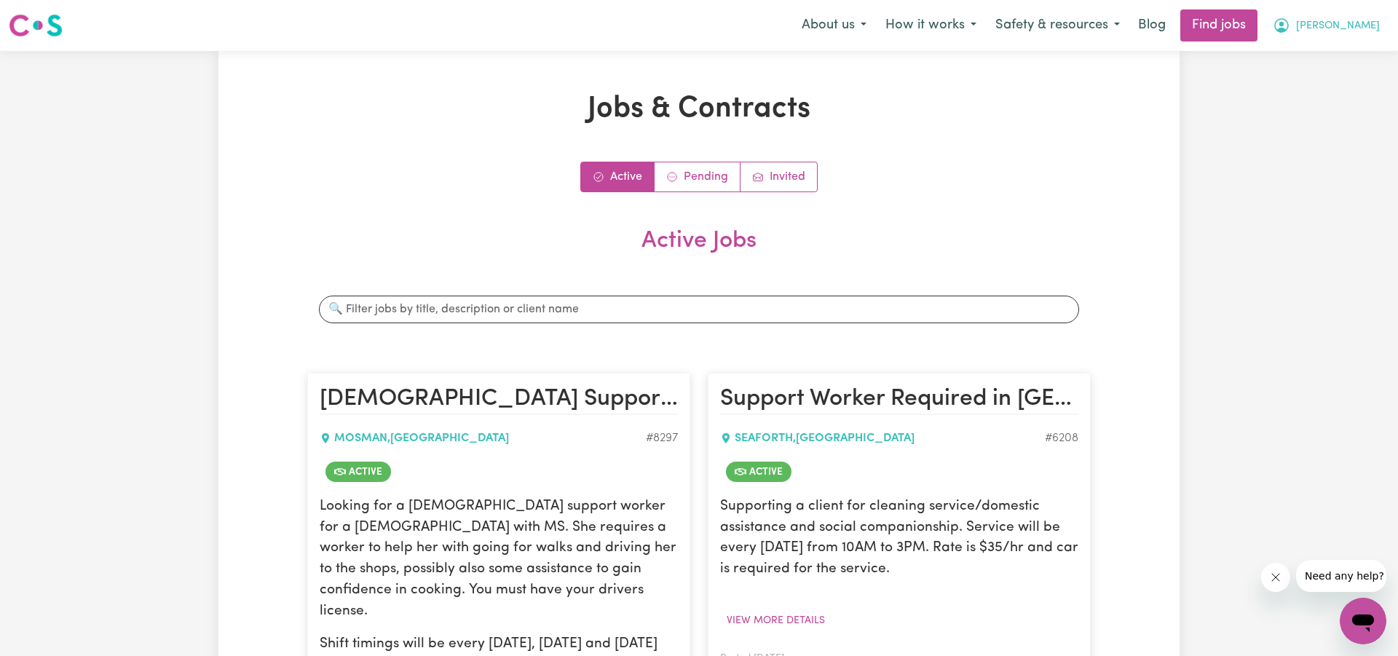
click at [1369, 28] on span "[PERSON_NAME]" at bounding box center [1338, 26] width 84 height 16
click at [1313, 103] on link "Logout" at bounding box center [1330, 112] width 115 height 28
